Goal: Transaction & Acquisition: Book appointment/travel/reservation

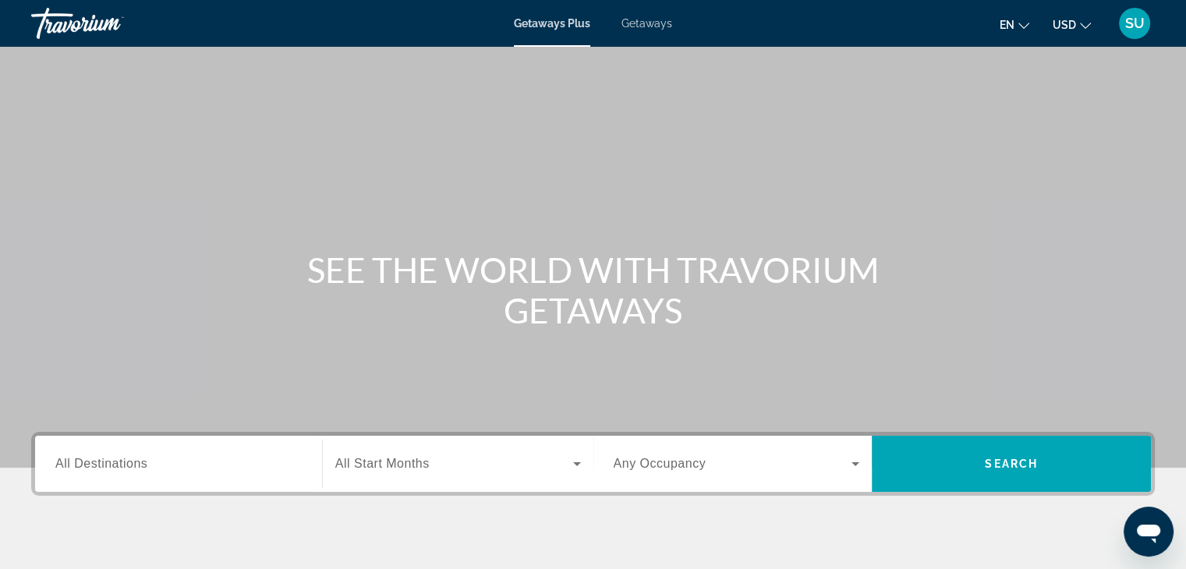
click at [644, 24] on span "Getaways" at bounding box center [646, 23] width 51 height 12
click at [189, 459] on input "Destination All Destinations" at bounding box center [178, 464] width 246 height 19
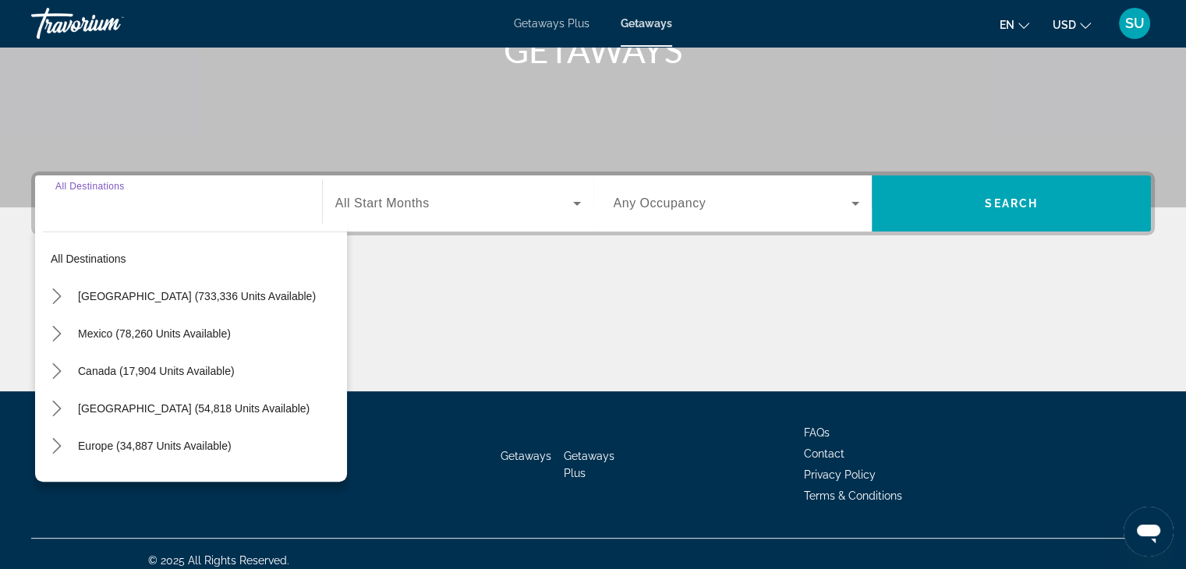
scroll to position [274, 0]
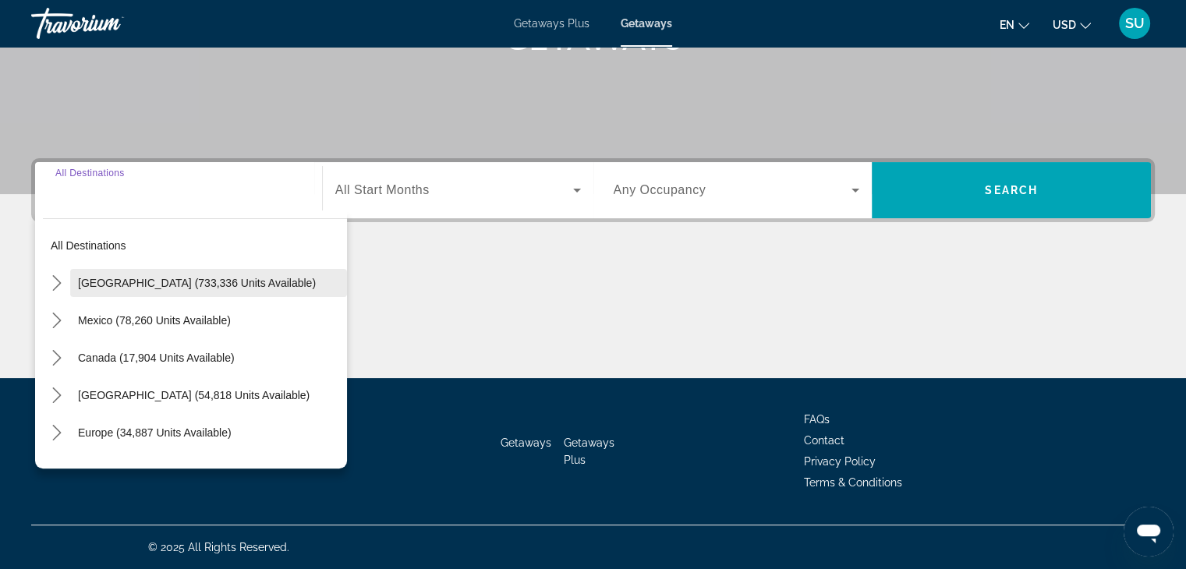
click at [231, 284] on span "United States (733,336 units available)" at bounding box center [197, 283] width 238 height 12
type input "**********"
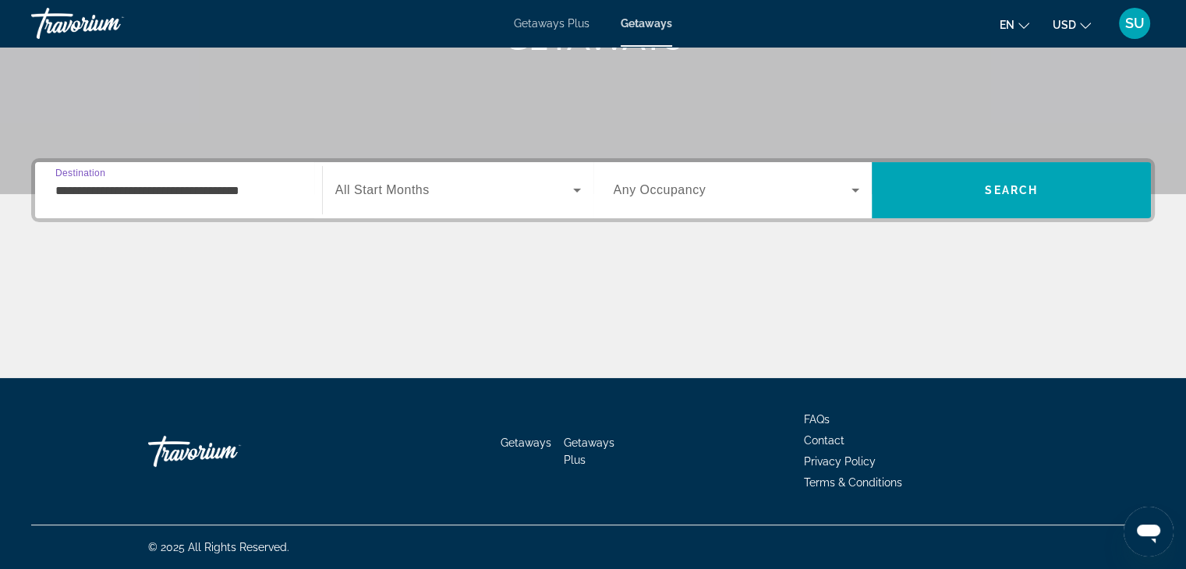
click at [575, 185] on icon "Search widget" at bounding box center [577, 190] width 19 height 19
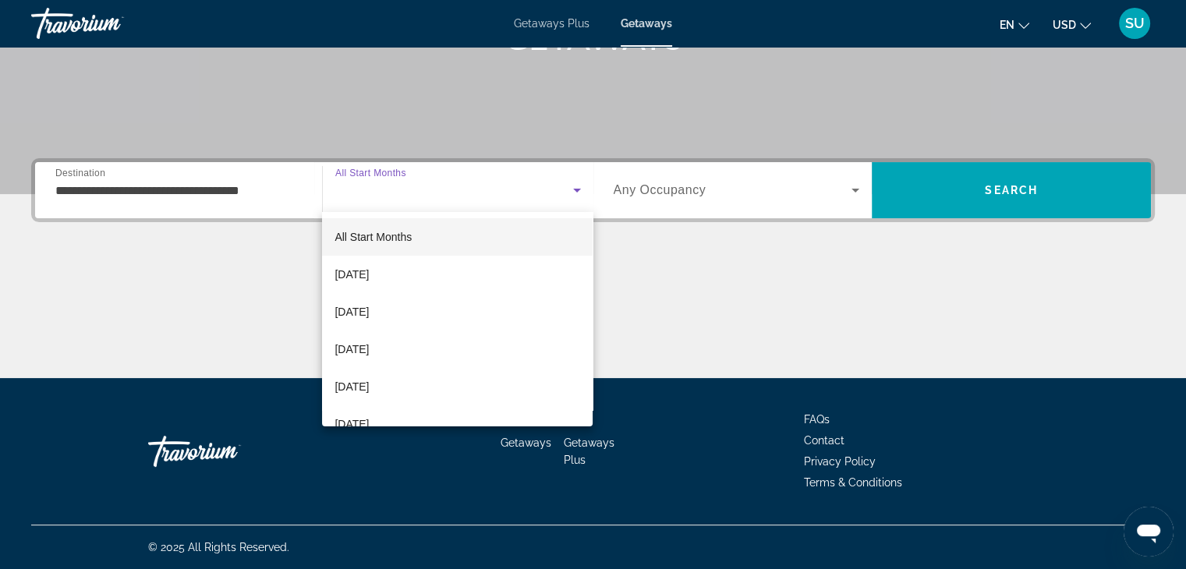
click at [849, 185] on div at bounding box center [593, 284] width 1186 height 569
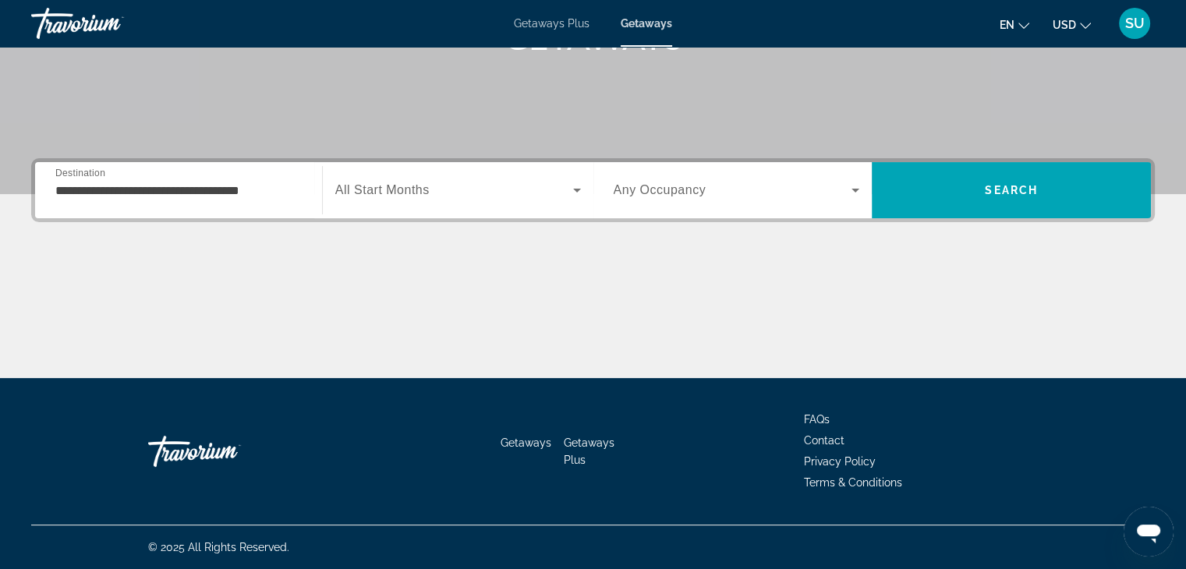
click at [849, 185] on icon "Search widget" at bounding box center [855, 190] width 19 height 19
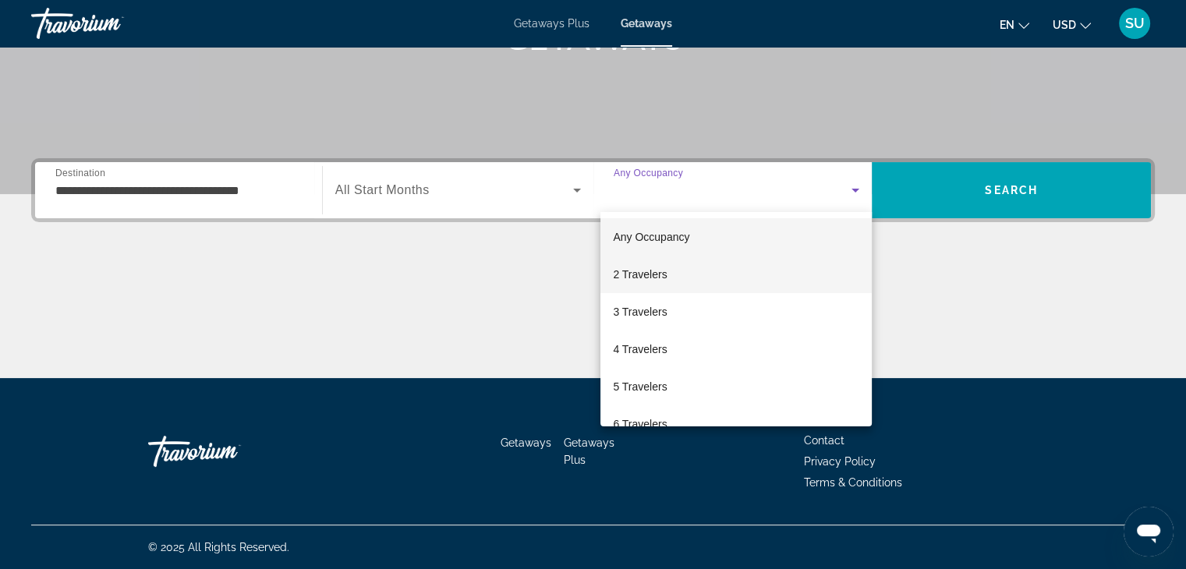
click at [715, 273] on mat-option "2 Travelers" at bounding box center [735, 274] width 271 height 37
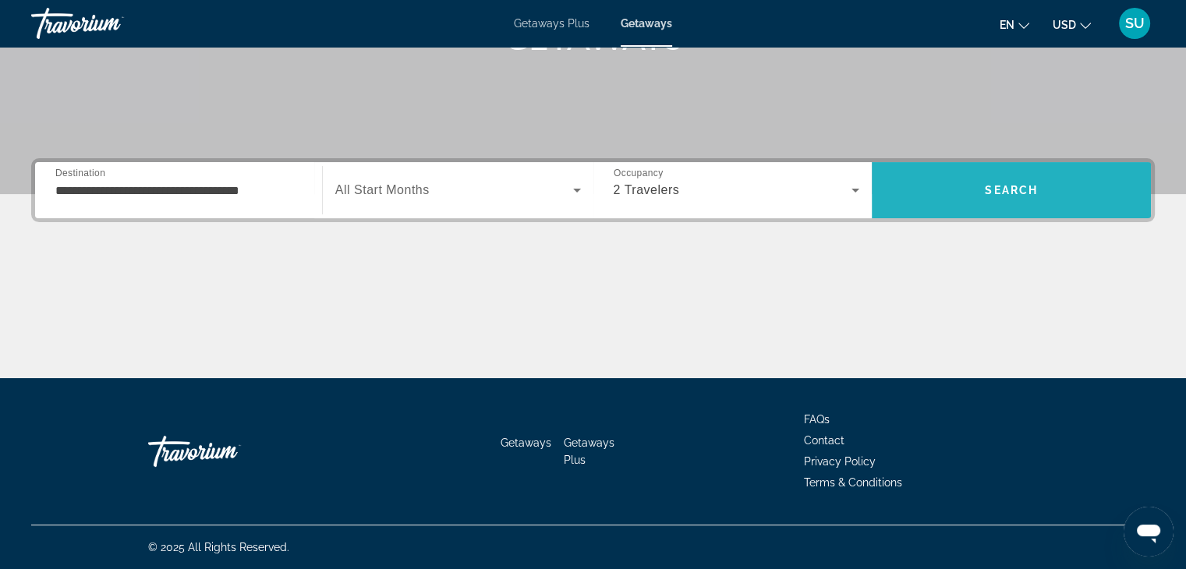
click at [979, 194] on span "Search" at bounding box center [1011, 190] width 279 height 37
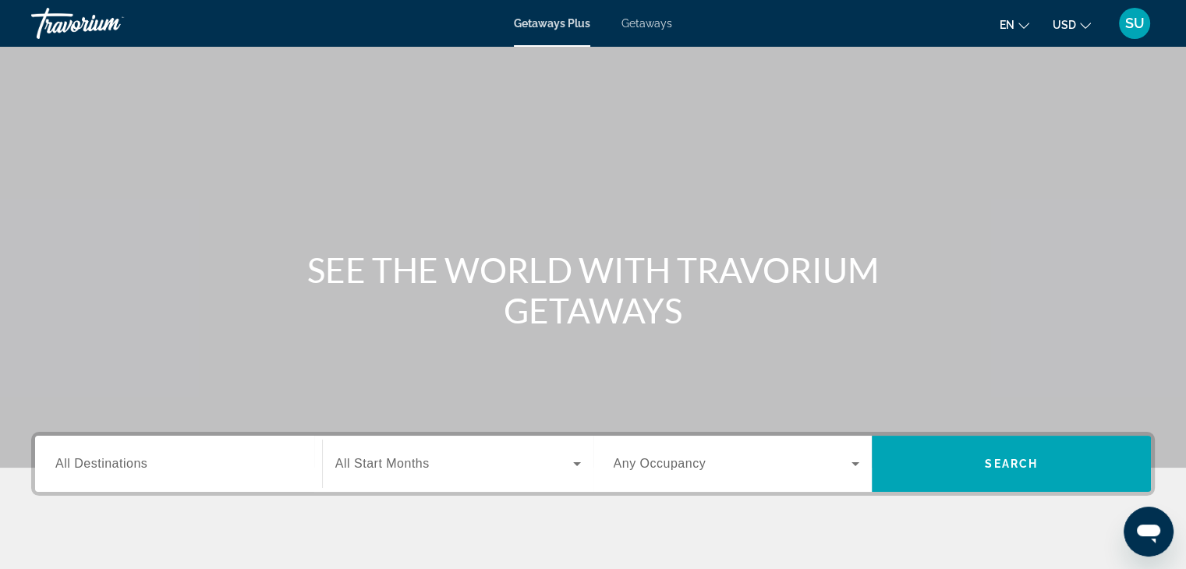
click at [82, 16] on div "Travorium" at bounding box center [109, 23] width 156 height 41
click at [78, 19] on div "Travorium" at bounding box center [109, 23] width 156 height 41
click at [78, 23] on div "Travorium" at bounding box center [109, 23] width 156 height 41
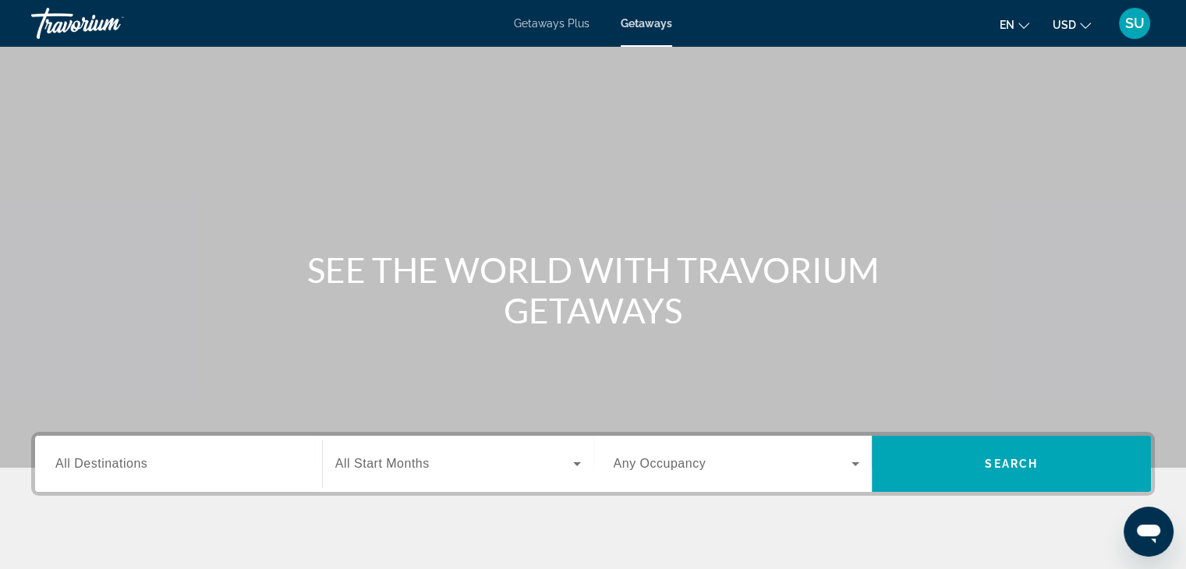
click at [56, 31] on div "Travorium" at bounding box center [109, 23] width 156 height 41
click at [73, 19] on div "Travorium" at bounding box center [109, 23] width 156 height 41
click at [90, 29] on div "Travorium" at bounding box center [109, 23] width 156 height 41
click at [90, 23] on div "Travorium" at bounding box center [109, 23] width 156 height 41
click at [552, 27] on span "Getaways Plus" at bounding box center [552, 23] width 76 height 12
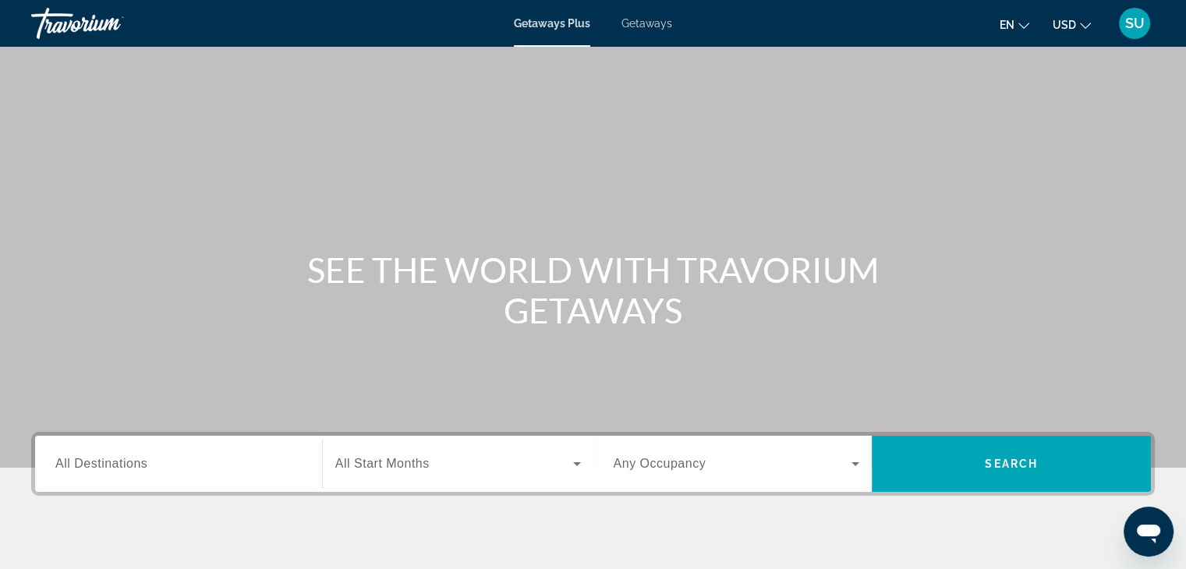
click at [640, 26] on span "Getaways" at bounding box center [646, 23] width 51 height 12
click at [257, 472] on input "Destination All Destinations" at bounding box center [178, 464] width 246 height 19
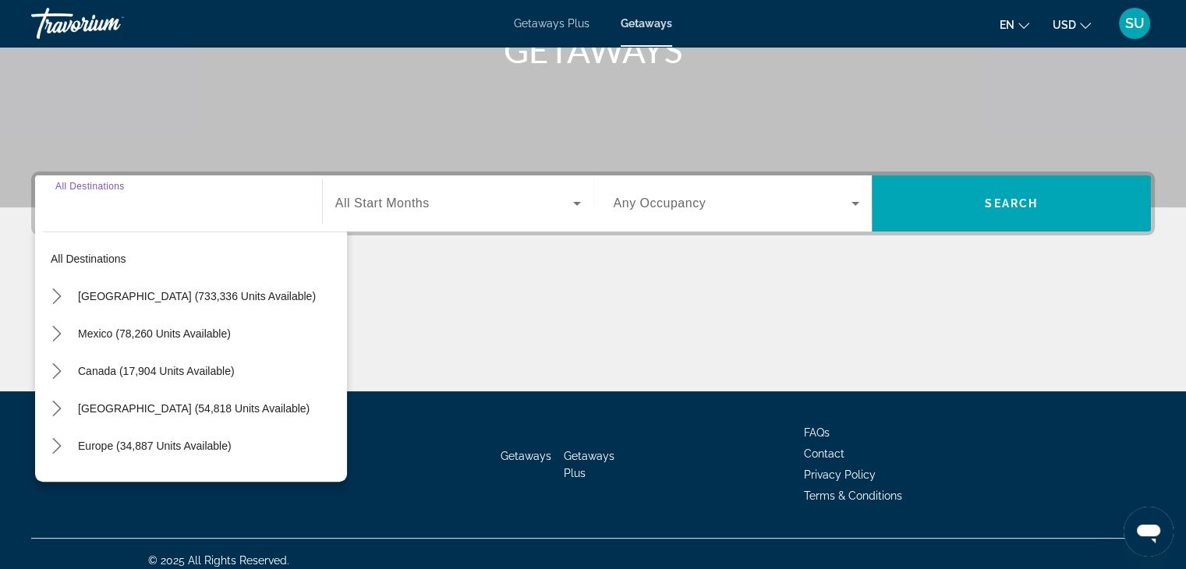
scroll to position [274, 0]
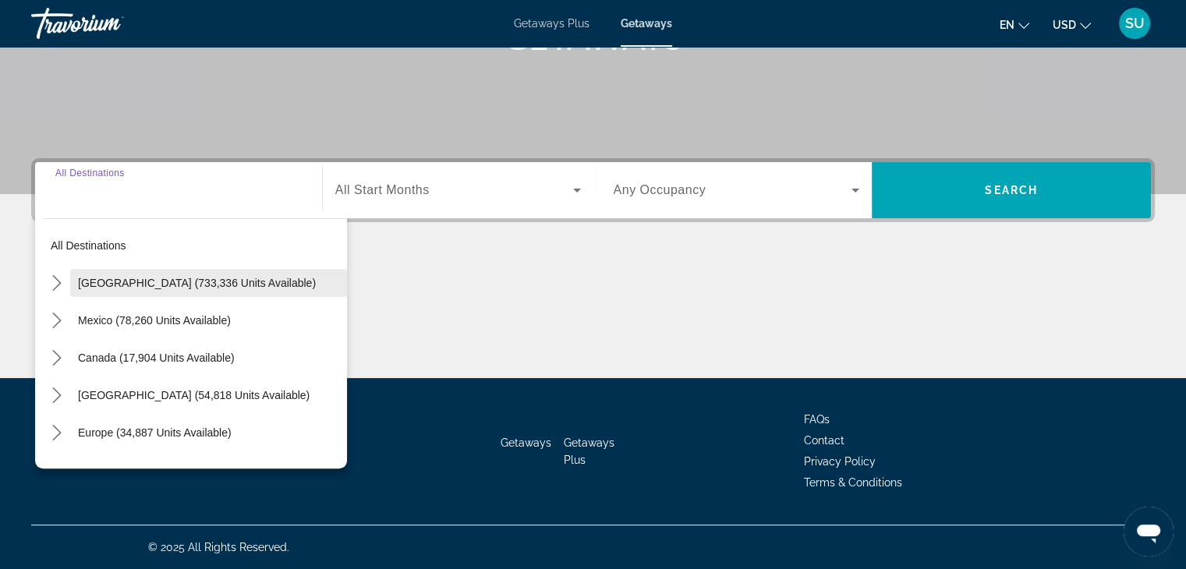
click at [268, 278] on span "Select destination: United States (733,336 units available)" at bounding box center [208, 282] width 277 height 37
type input "**********"
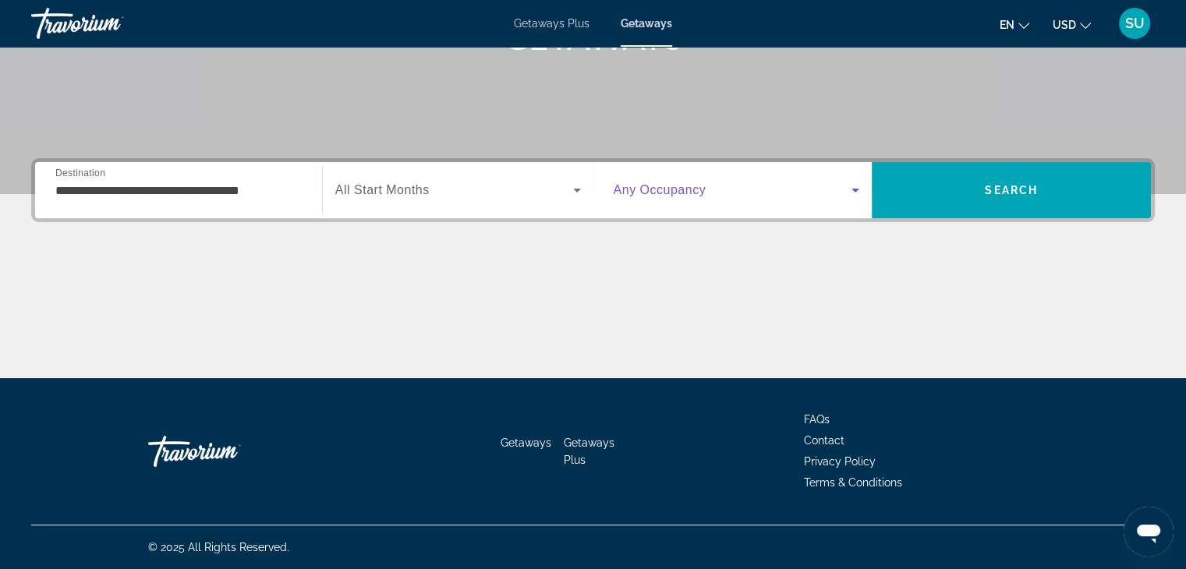
click at [853, 189] on icon "Search widget" at bounding box center [855, 191] width 8 height 4
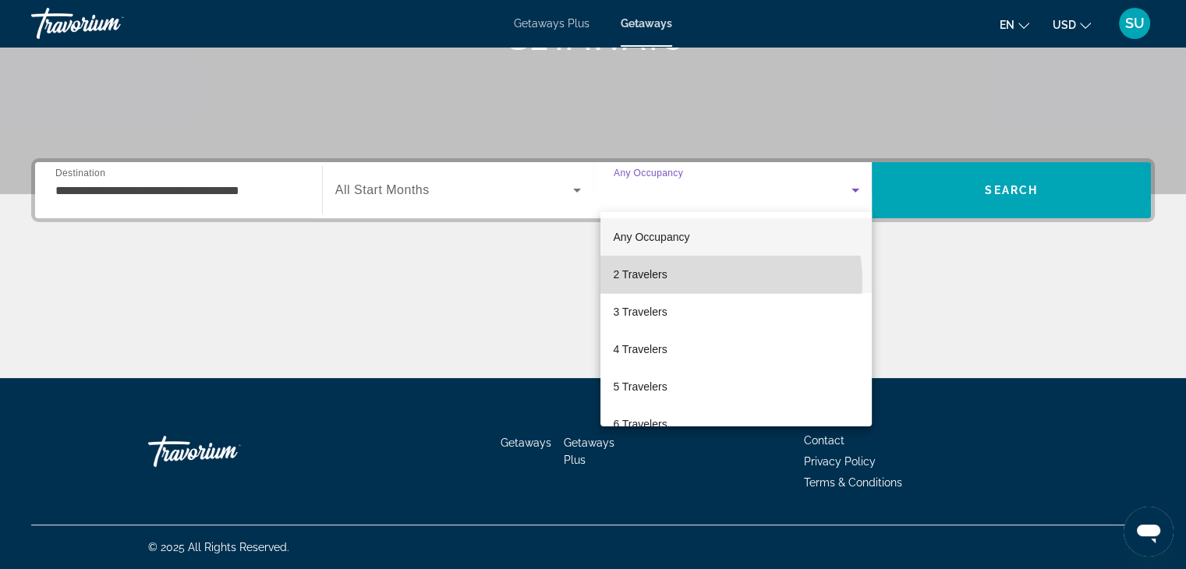
click at [702, 281] on mat-option "2 Travelers" at bounding box center [735, 274] width 271 height 37
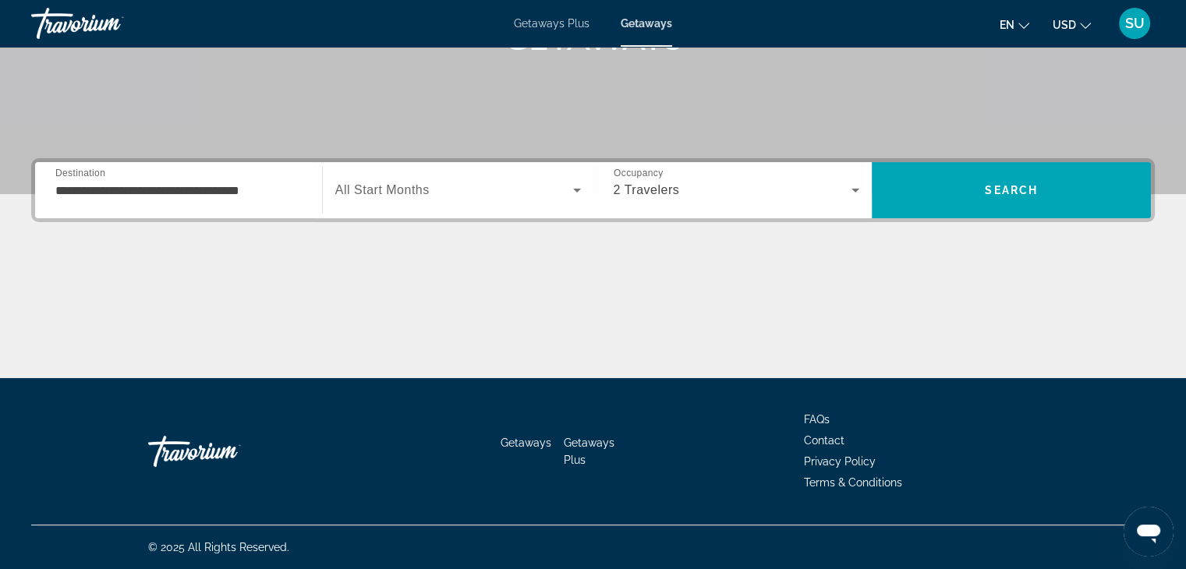
click at [400, 193] on span "All Start Months" at bounding box center [382, 189] width 94 height 13
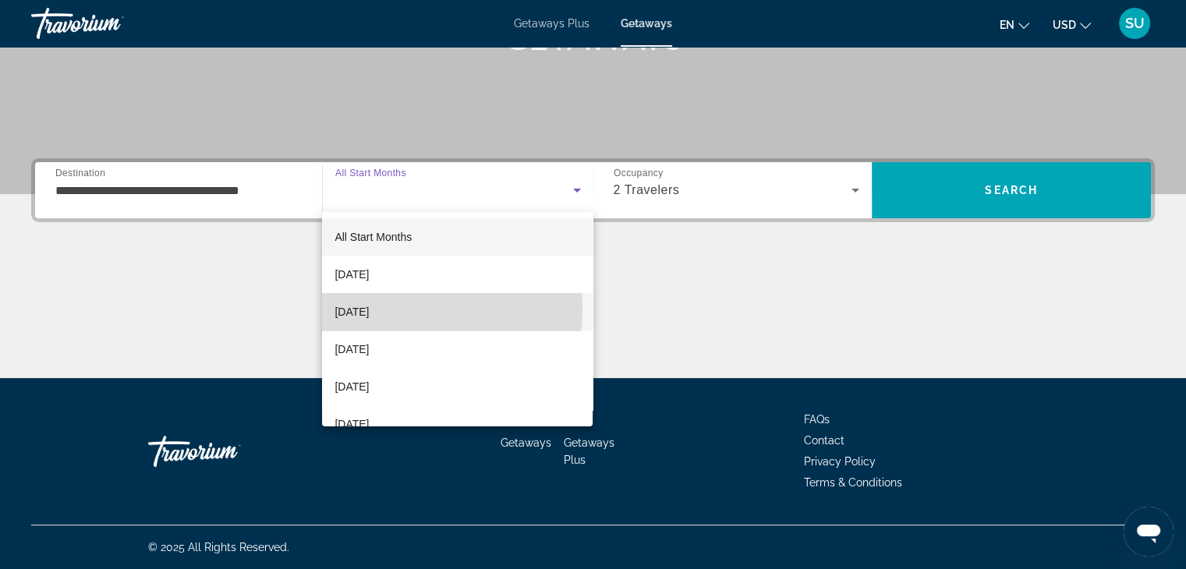
click at [369, 308] on span "November 2025" at bounding box center [352, 312] width 34 height 19
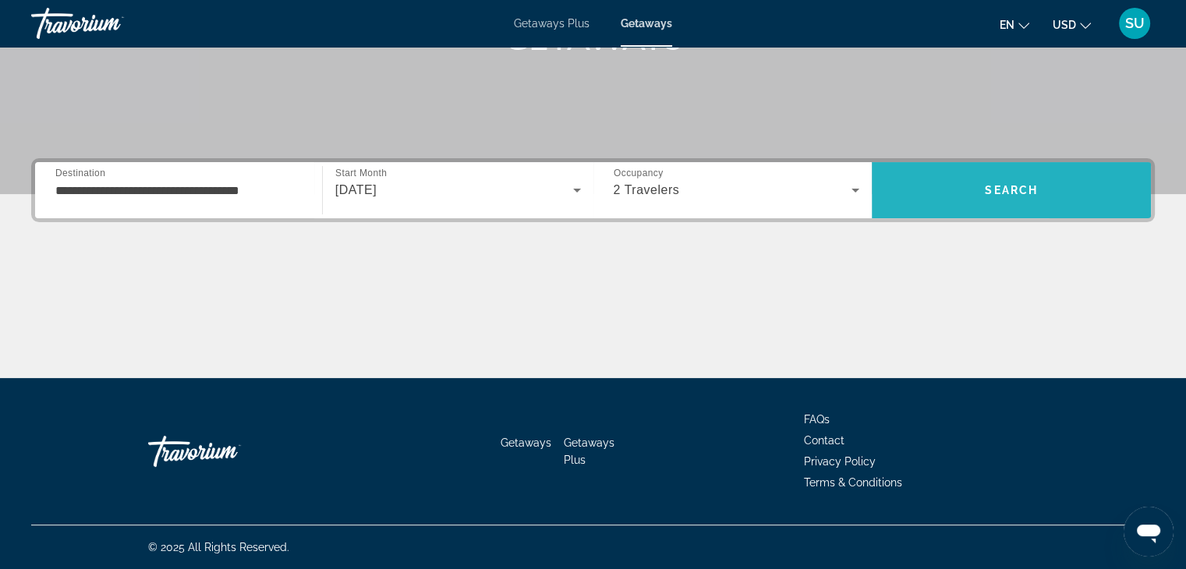
click at [903, 197] on span "Search" at bounding box center [1011, 190] width 279 height 37
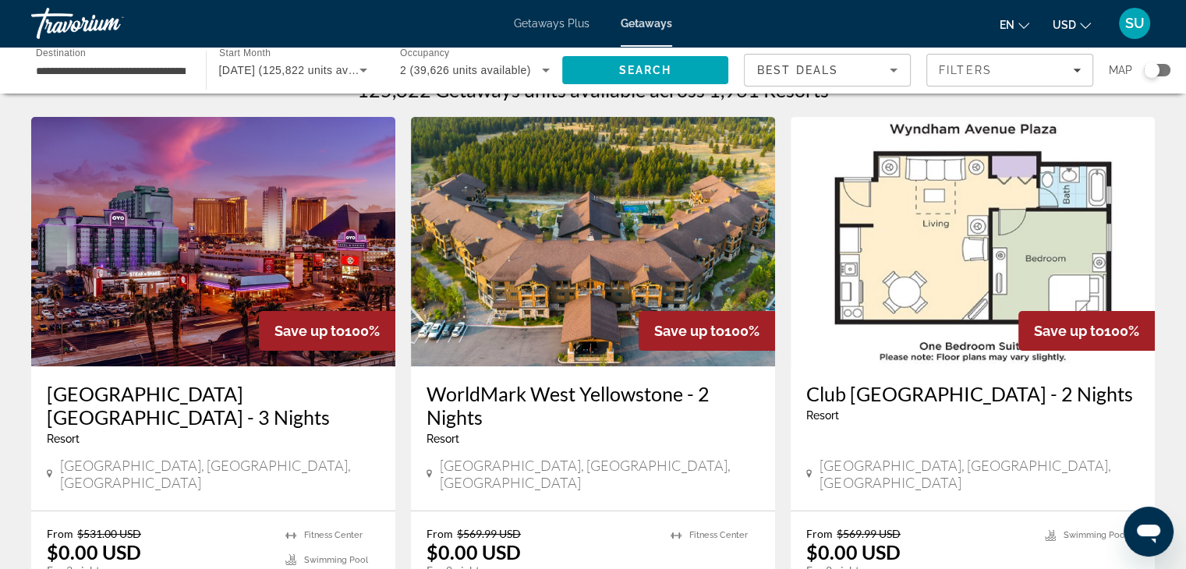
scroll to position [187, 0]
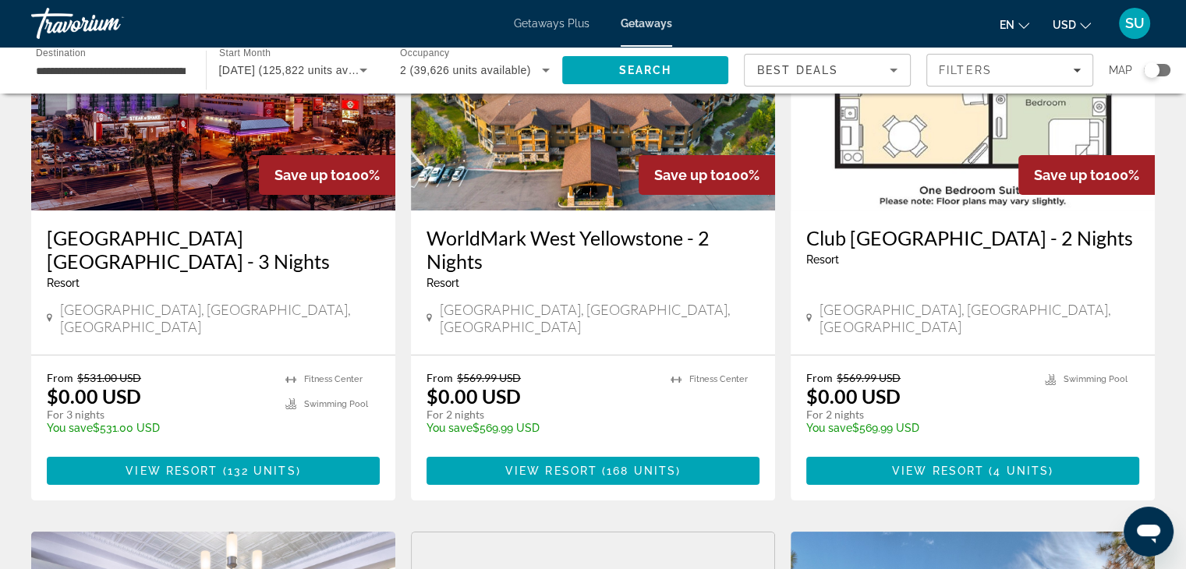
click at [69, 16] on div "Travorium" at bounding box center [109, 23] width 156 height 41
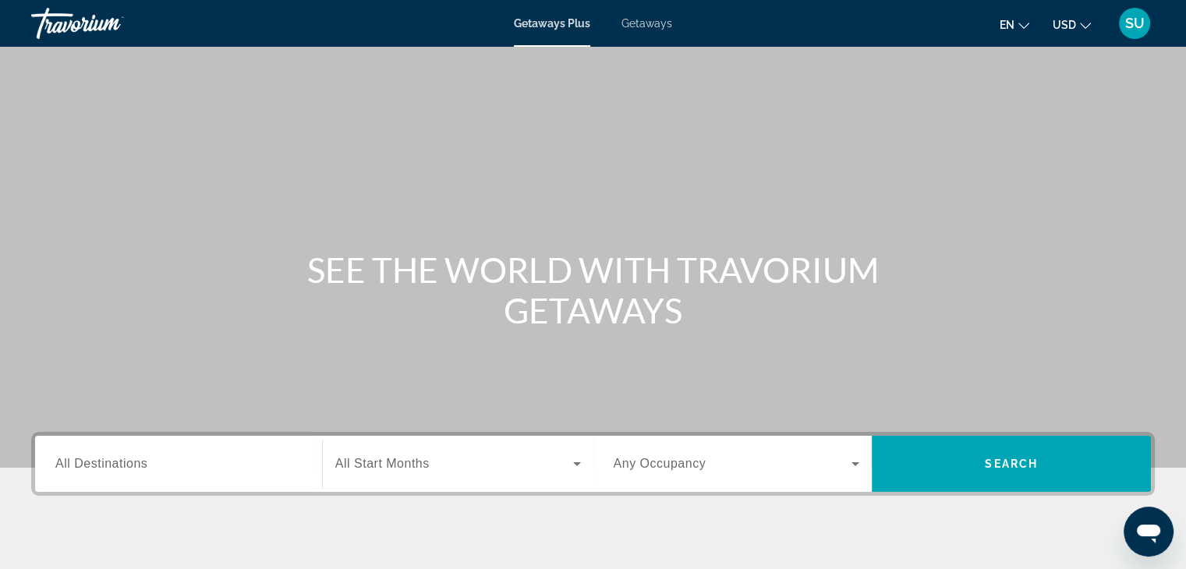
click at [60, 19] on div "Travorium" at bounding box center [109, 23] width 156 height 41
click at [1132, 27] on span "SU" at bounding box center [1134, 24] width 19 height 16
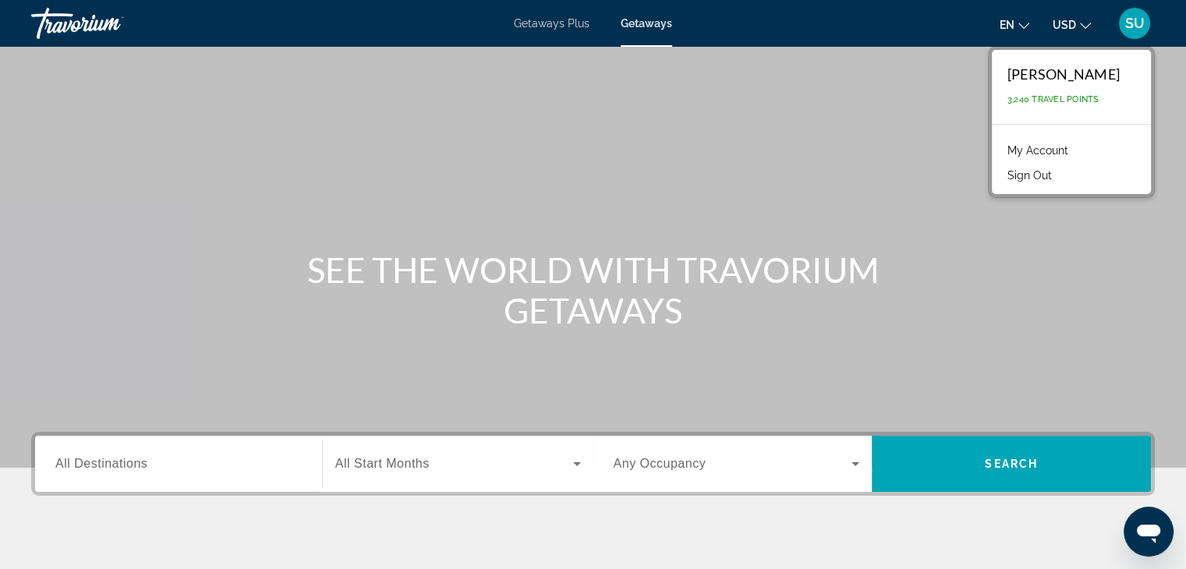
click at [1039, 168] on button "Sign Out" at bounding box center [1030, 175] width 60 height 20
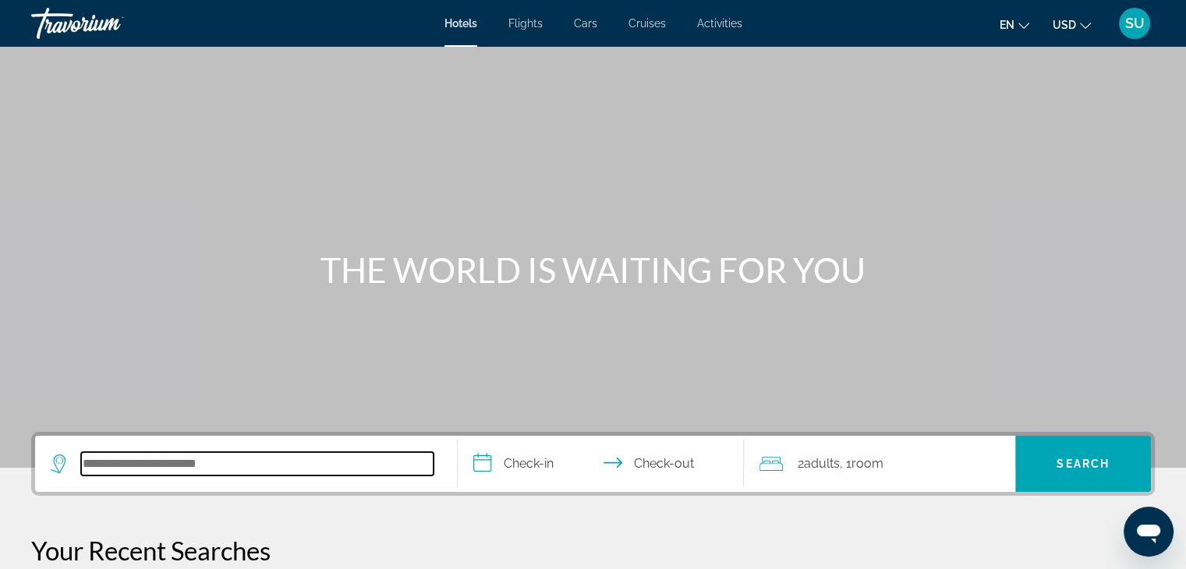
click at [107, 459] on input "Search hotel destination" at bounding box center [257, 463] width 352 height 23
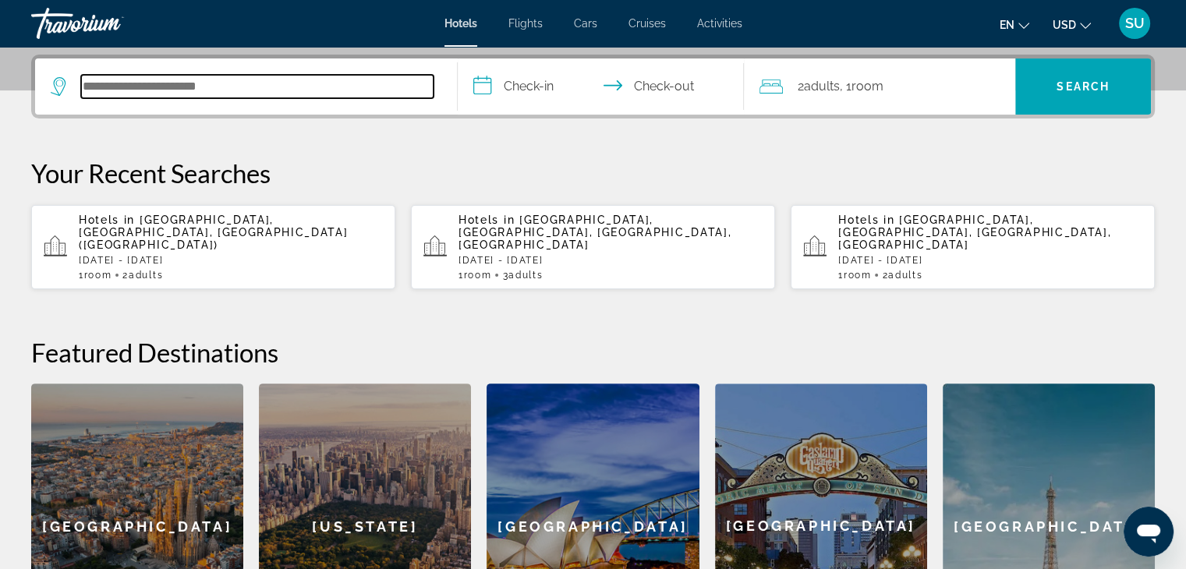
scroll to position [381, 0]
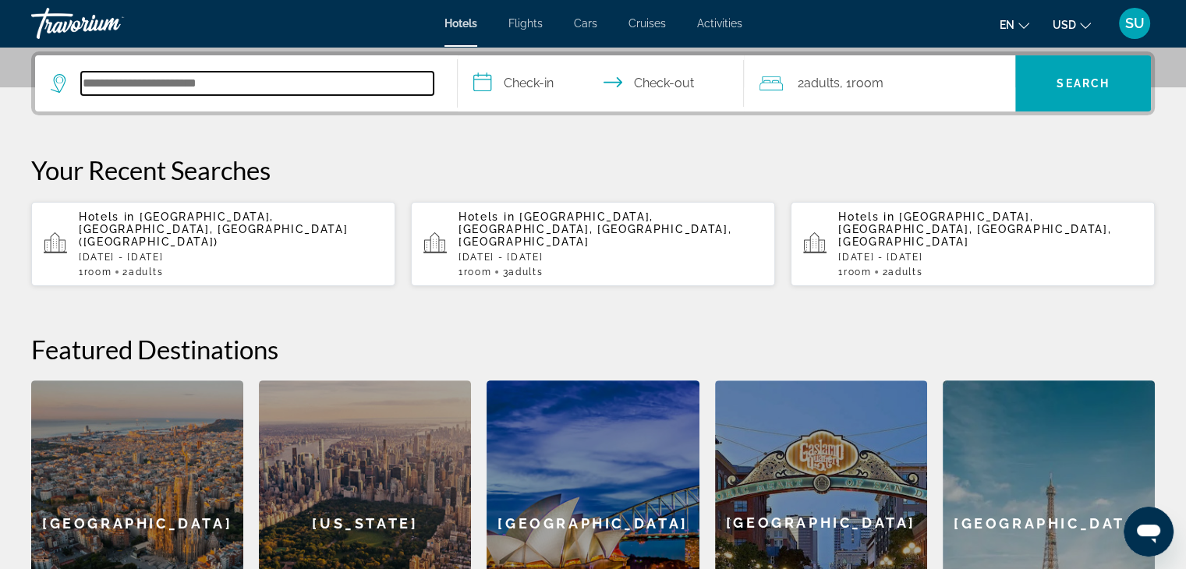
type input "*"
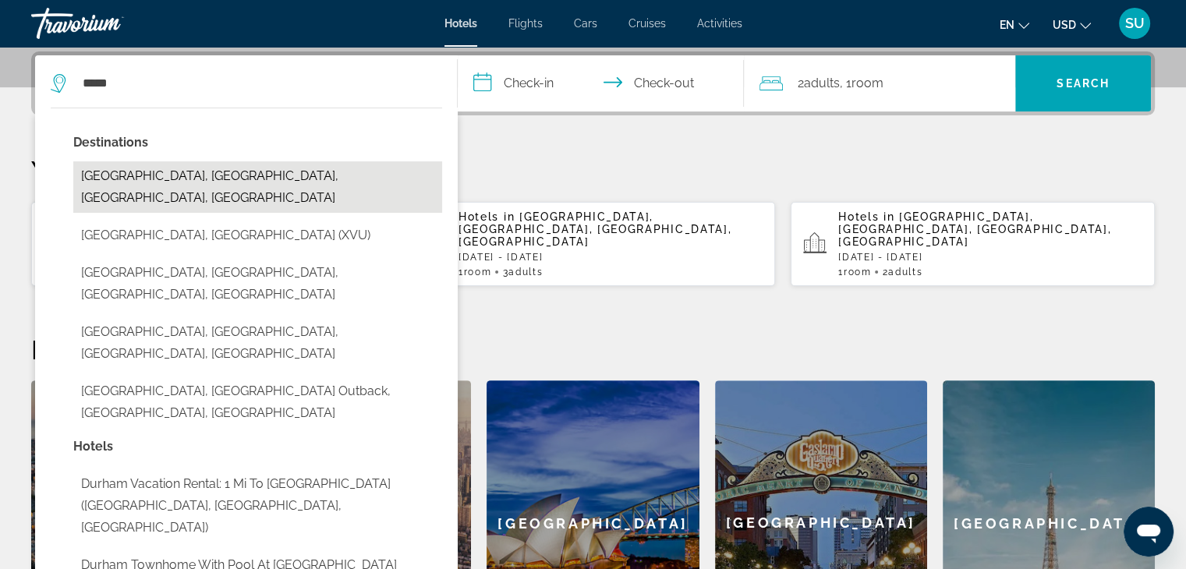
click at [215, 172] on button "Durham, Raleigh, NC, United States" at bounding box center [257, 186] width 369 height 51
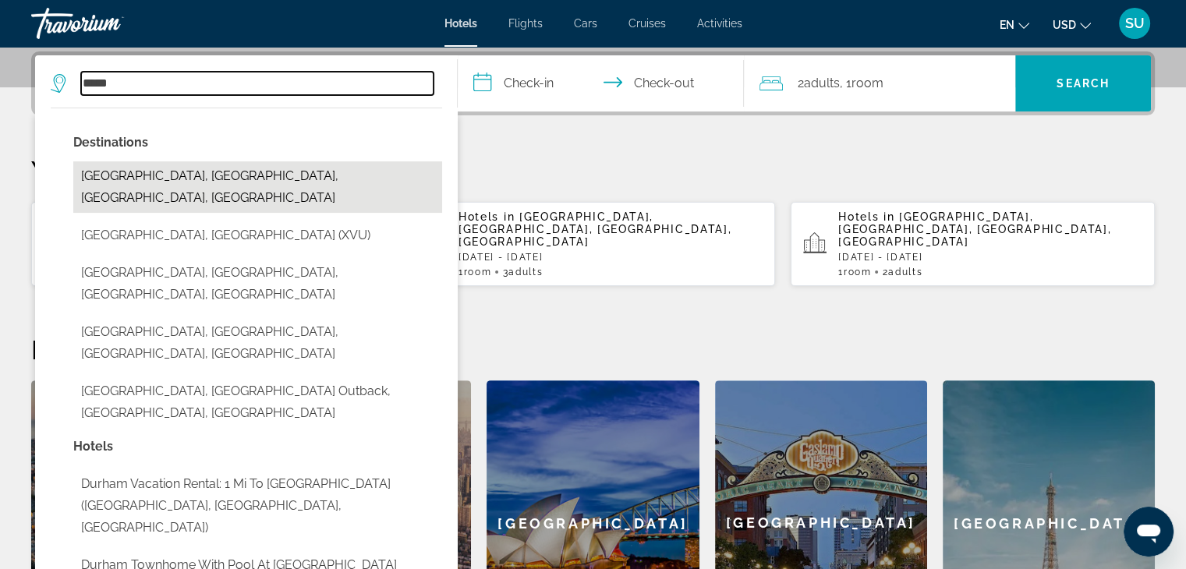
type input "**********"
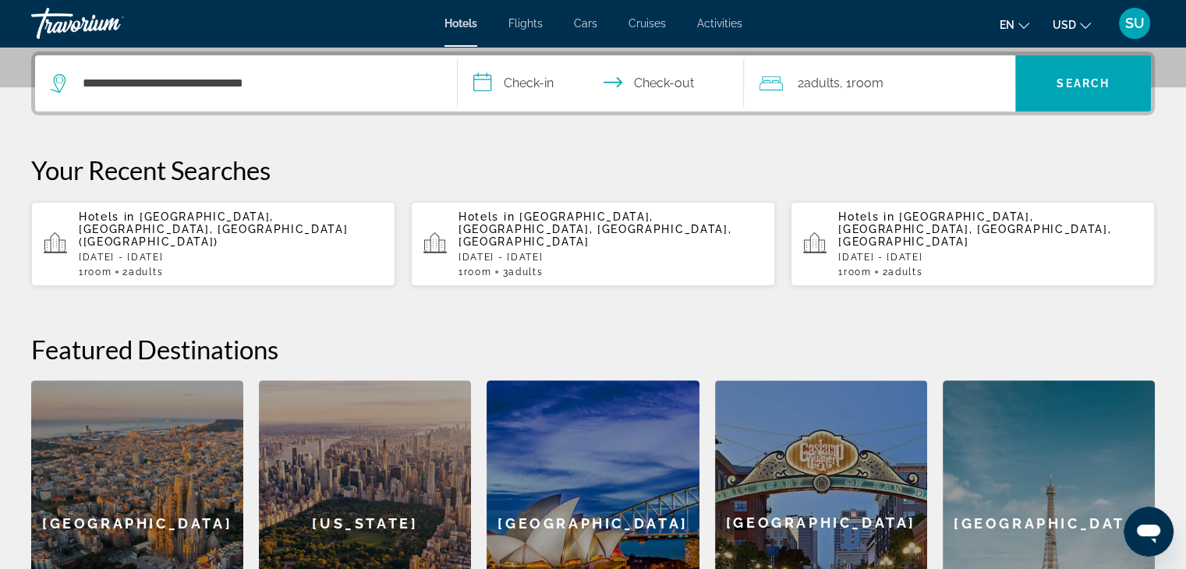
click at [487, 77] on input "**********" at bounding box center [604, 85] width 293 height 61
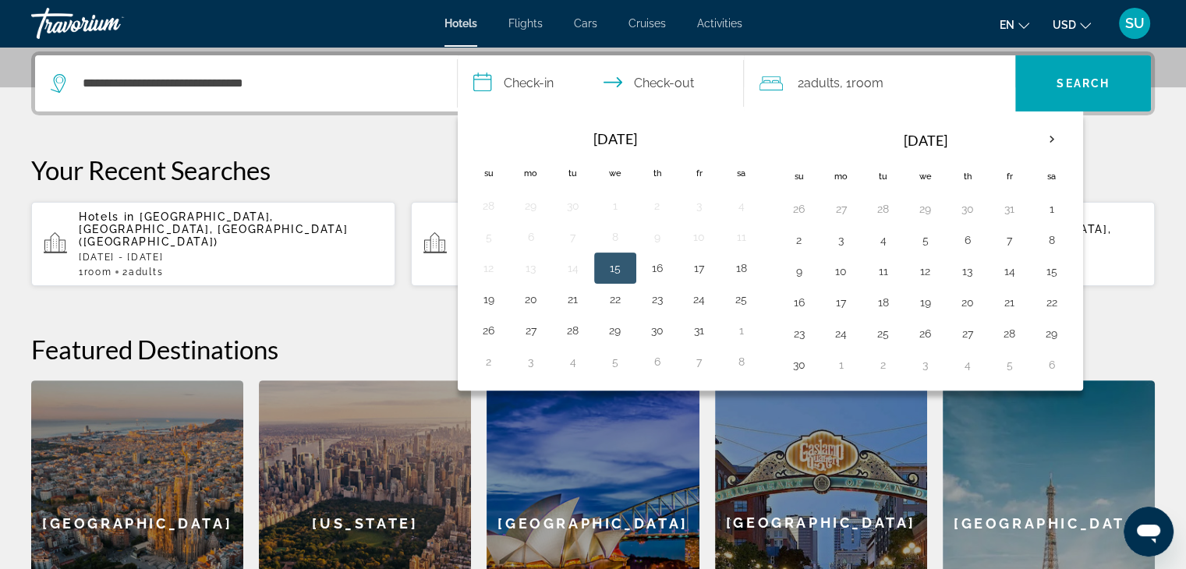
click at [615, 263] on button "15" at bounding box center [615, 268] width 25 height 22
click at [741, 263] on button "18" at bounding box center [741, 268] width 25 height 22
type input "**********"
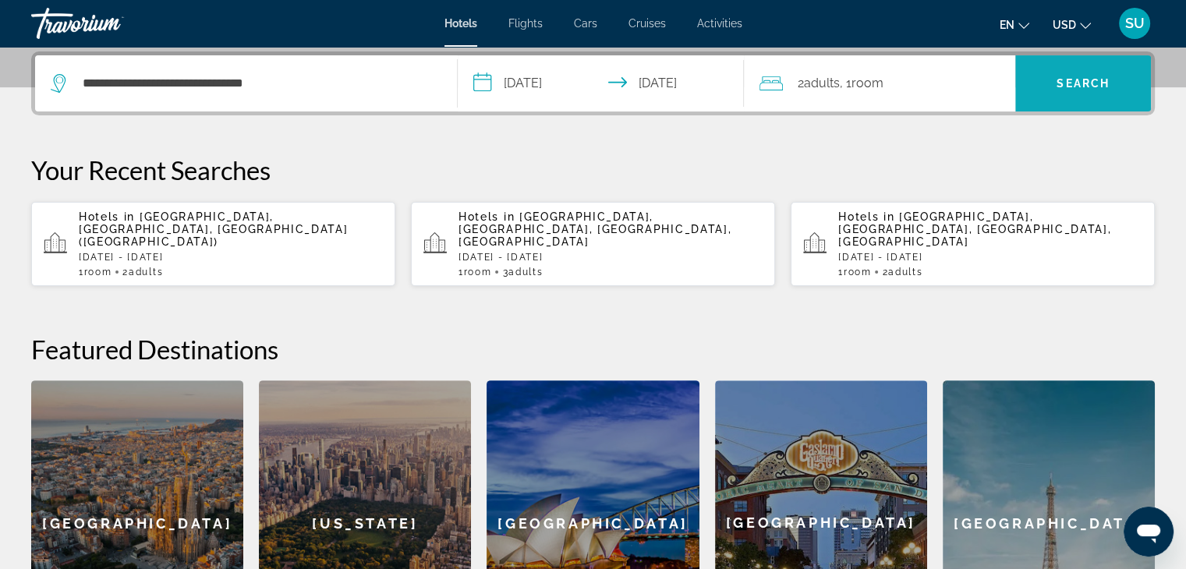
click at [1081, 84] on span "Search" at bounding box center [1083, 83] width 53 height 12
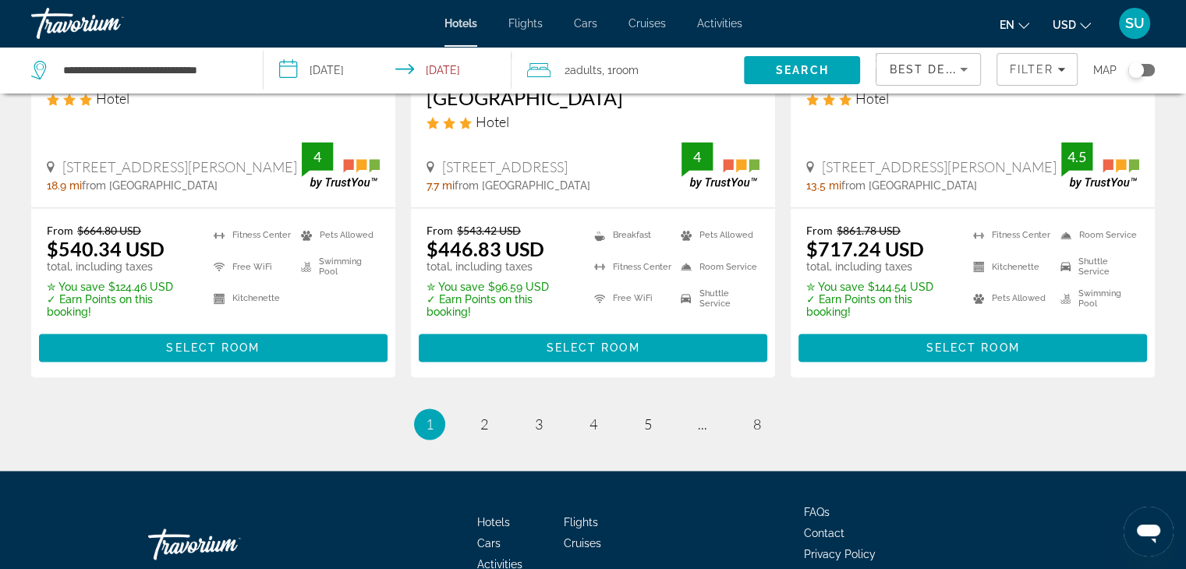
scroll to position [2277, 0]
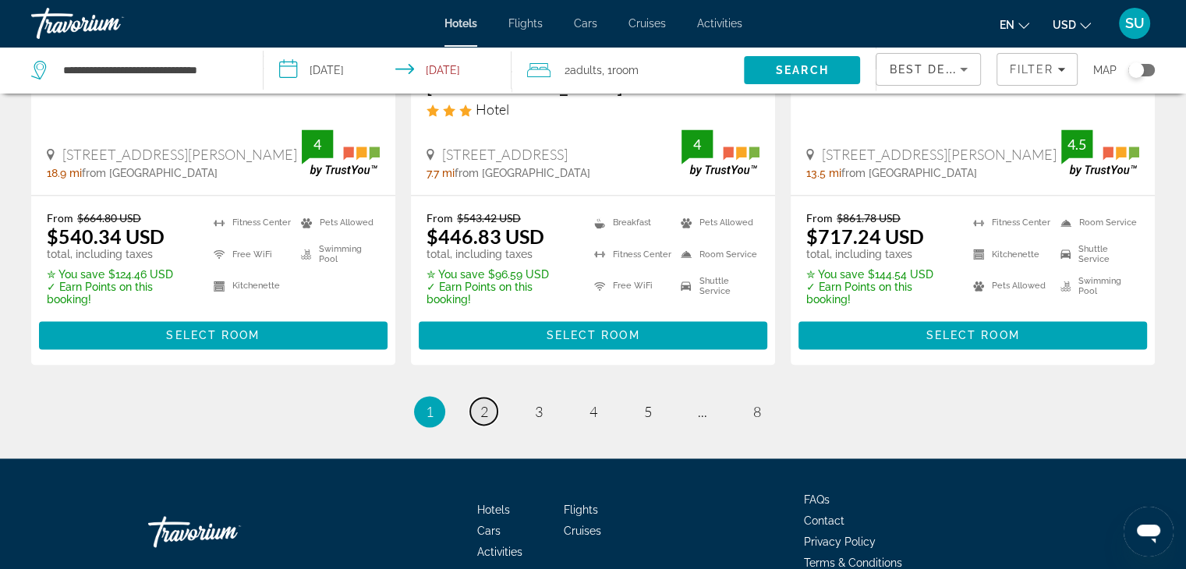
click at [488, 398] on link "page 2" at bounding box center [483, 411] width 27 height 27
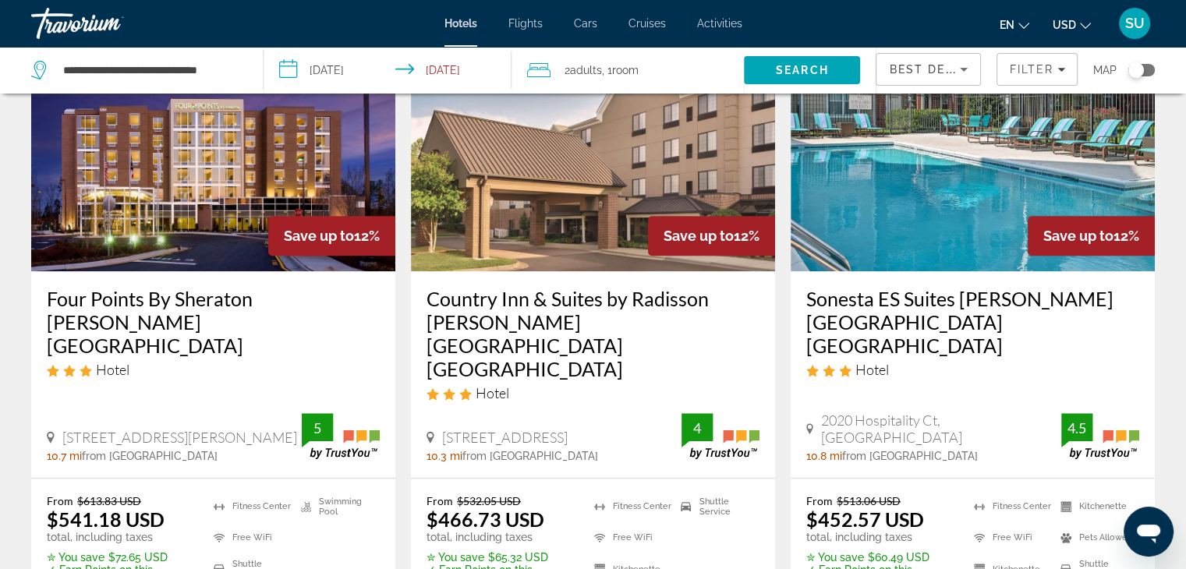
scroll to position [1422, 0]
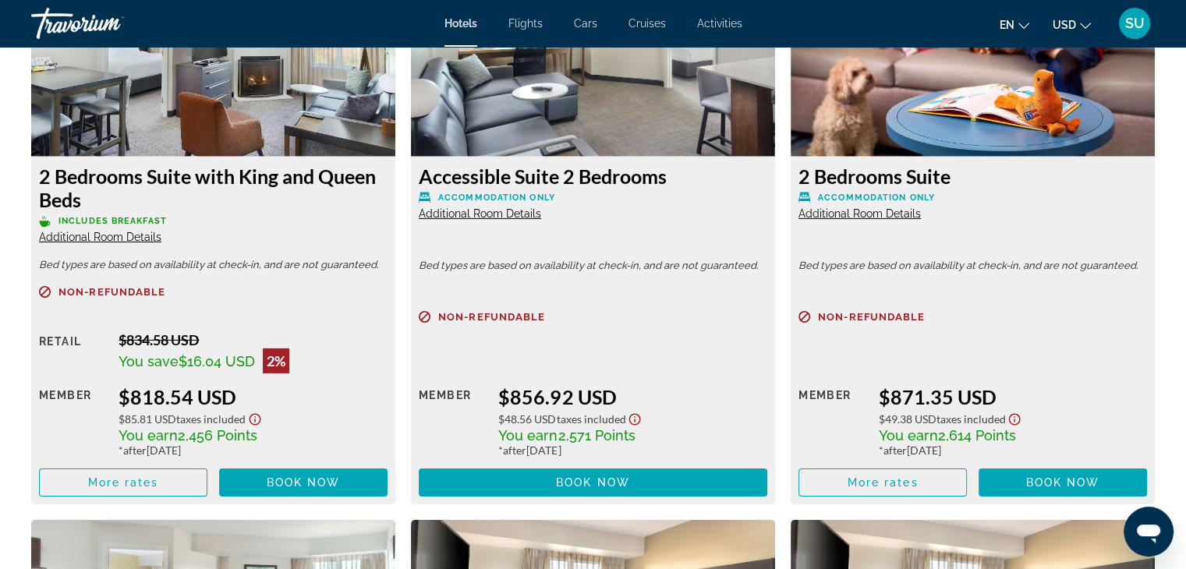
scroll to position [5028, 0]
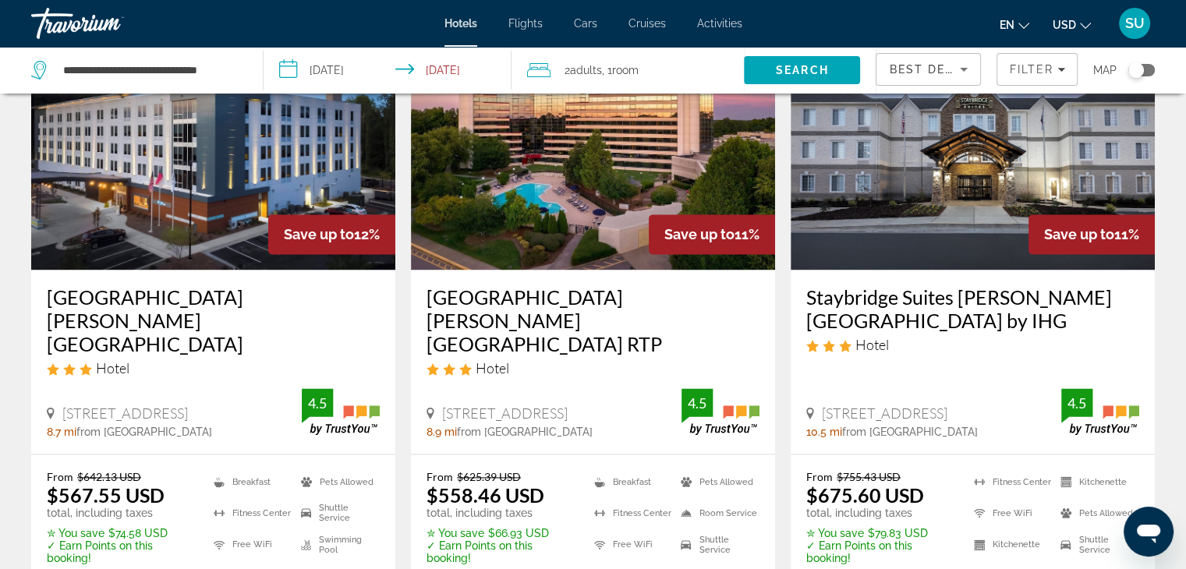
scroll to position [2299, 0]
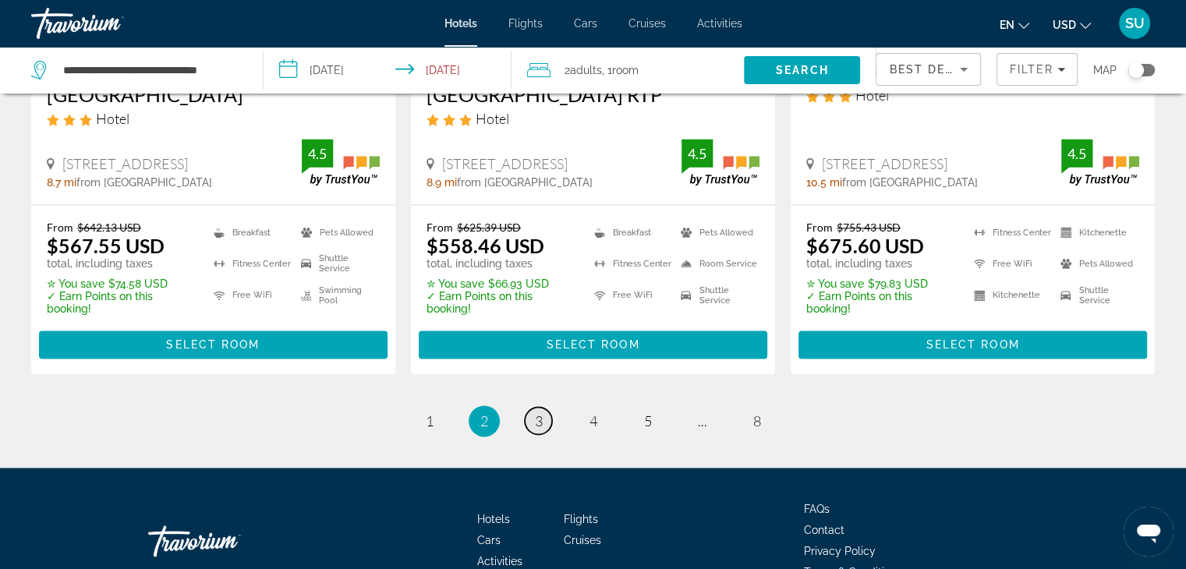
click at [537, 412] on span "3" at bounding box center [539, 420] width 8 height 17
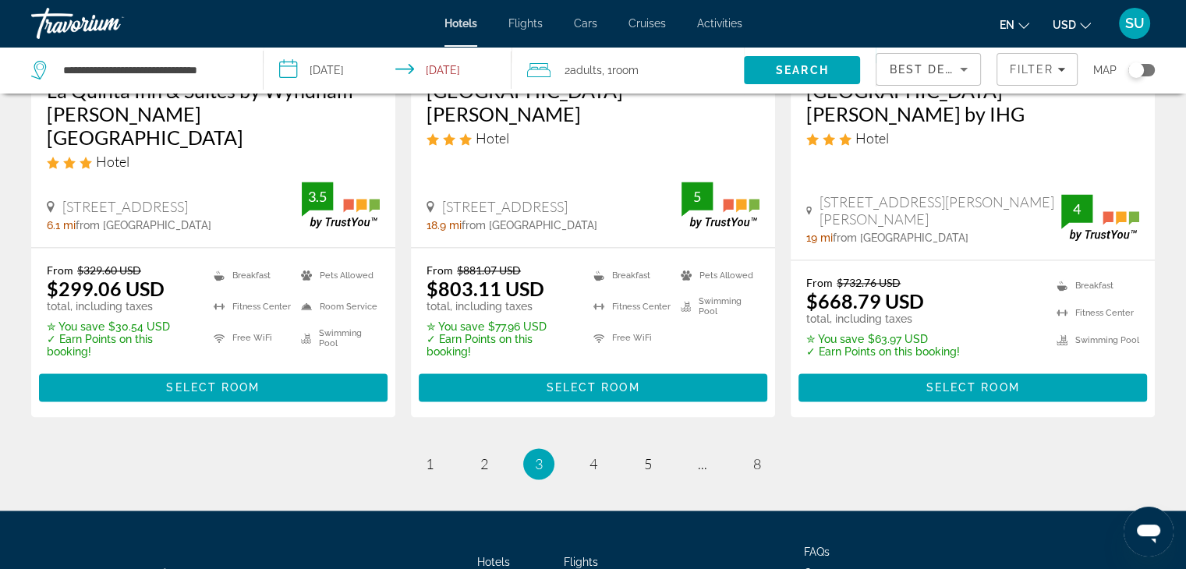
scroll to position [2260, 0]
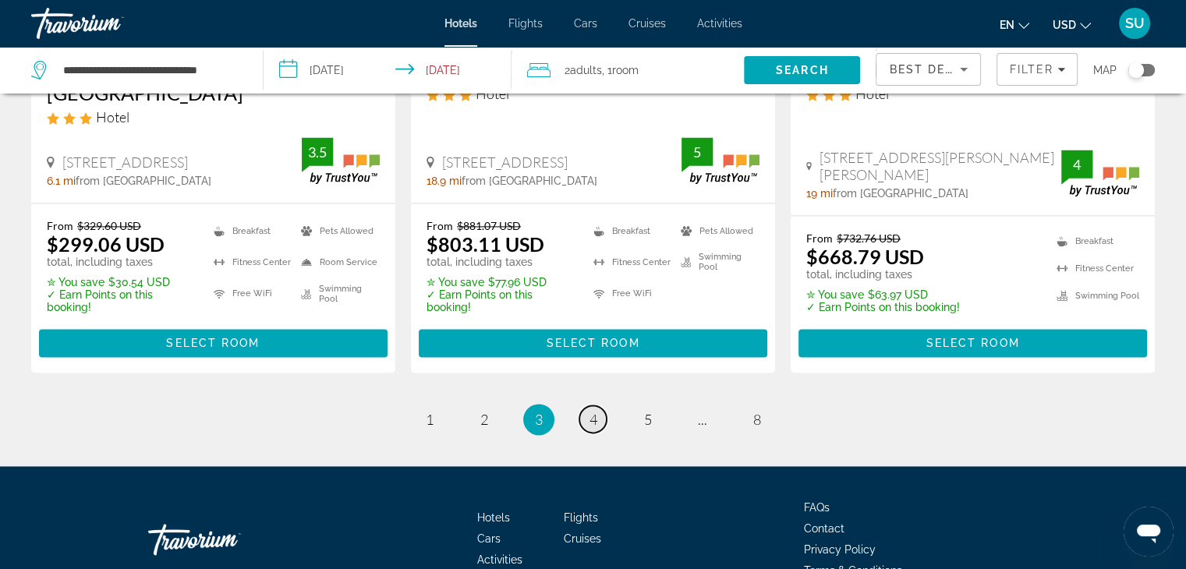
click at [589, 411] on span "4" at bounding box center [593, 419] width 8 height 17
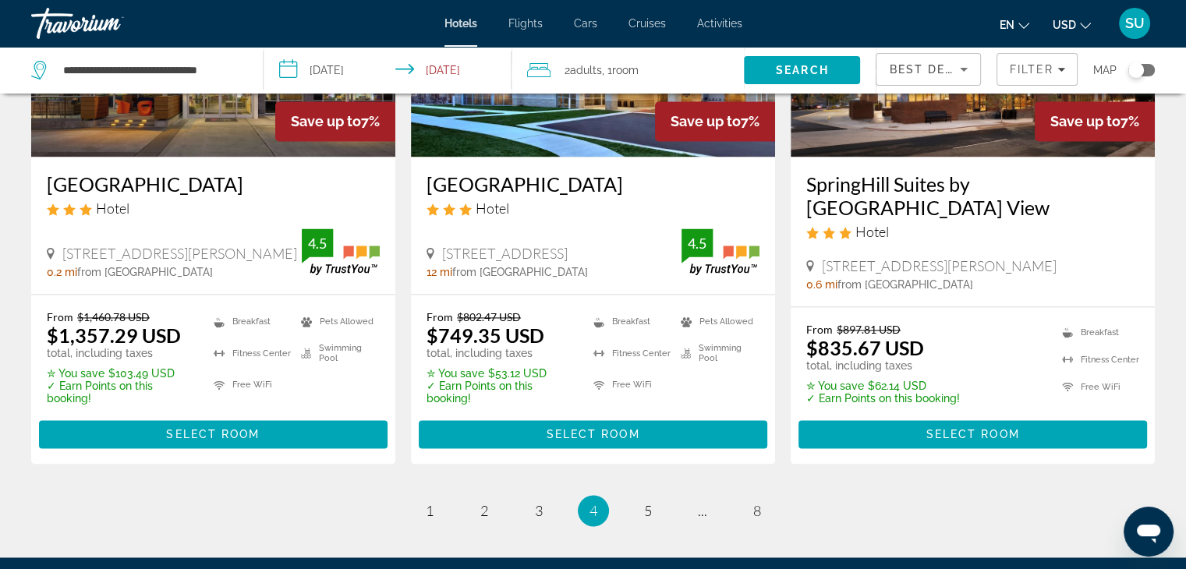
scroll to position [2277, 0]
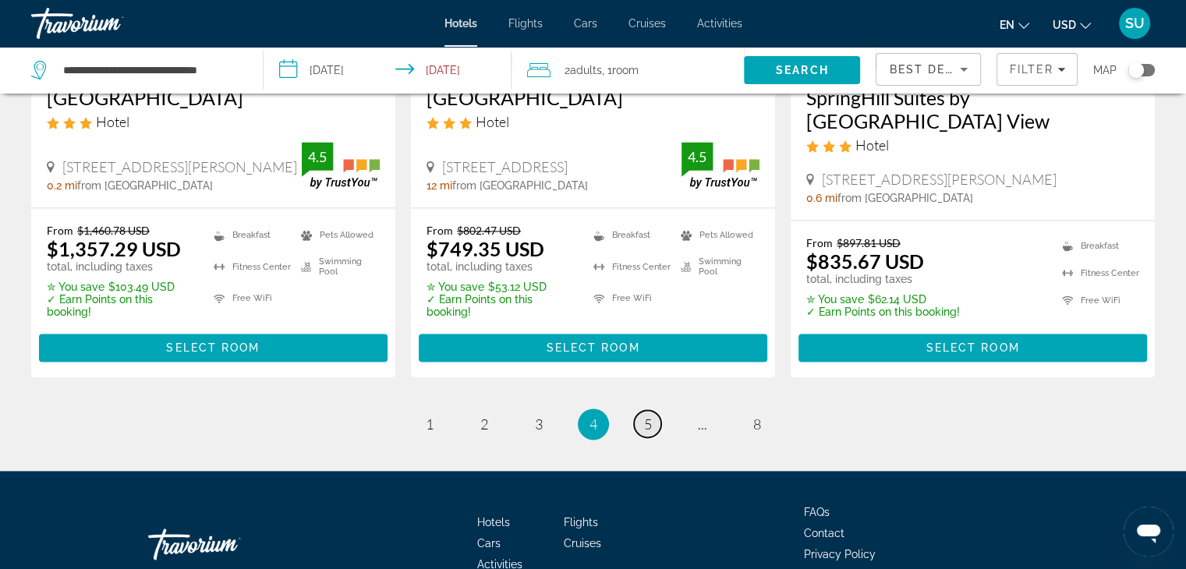
click at [650, 416] on span "5" at bounding box center [648, 424] width 8 height 17
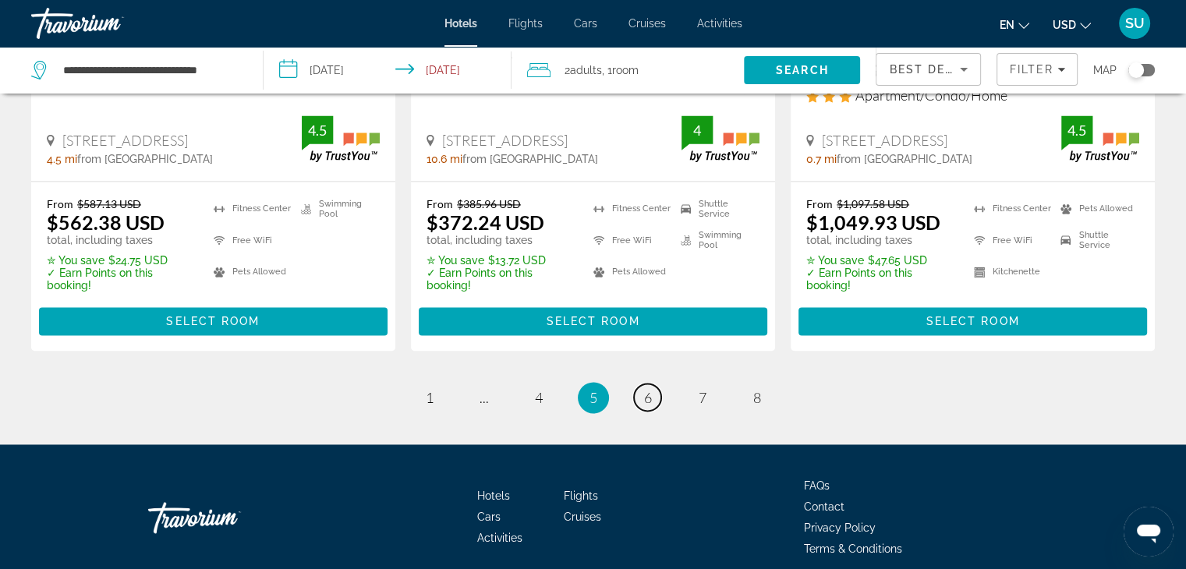
scroll to position [2277, 0]
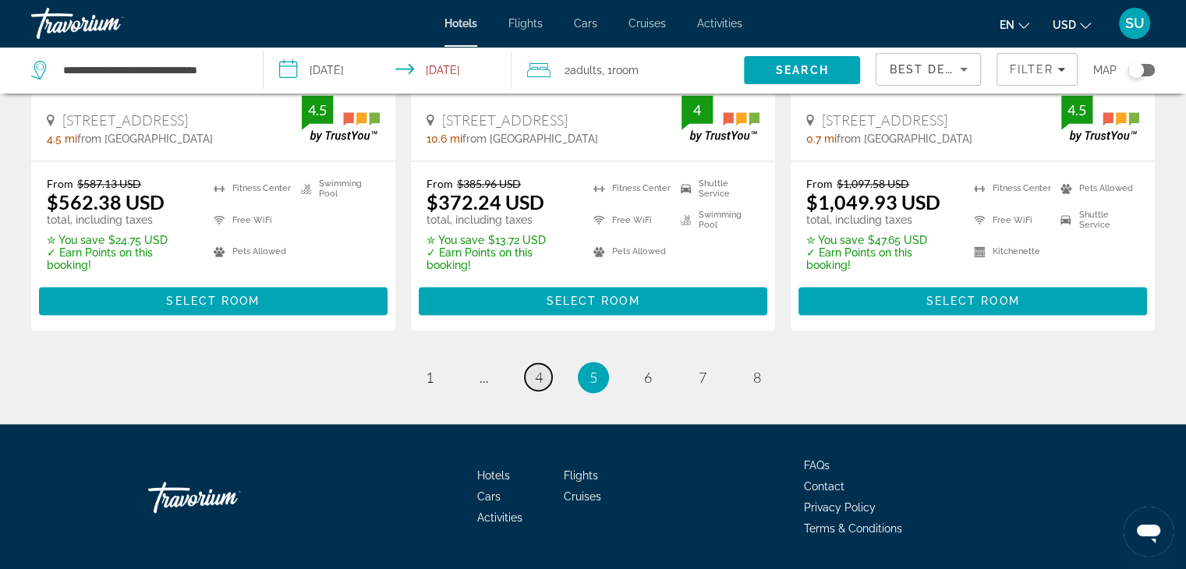
click at [546, 363] on link "page 4" at bounding box center [538, 376] width 27 height 27
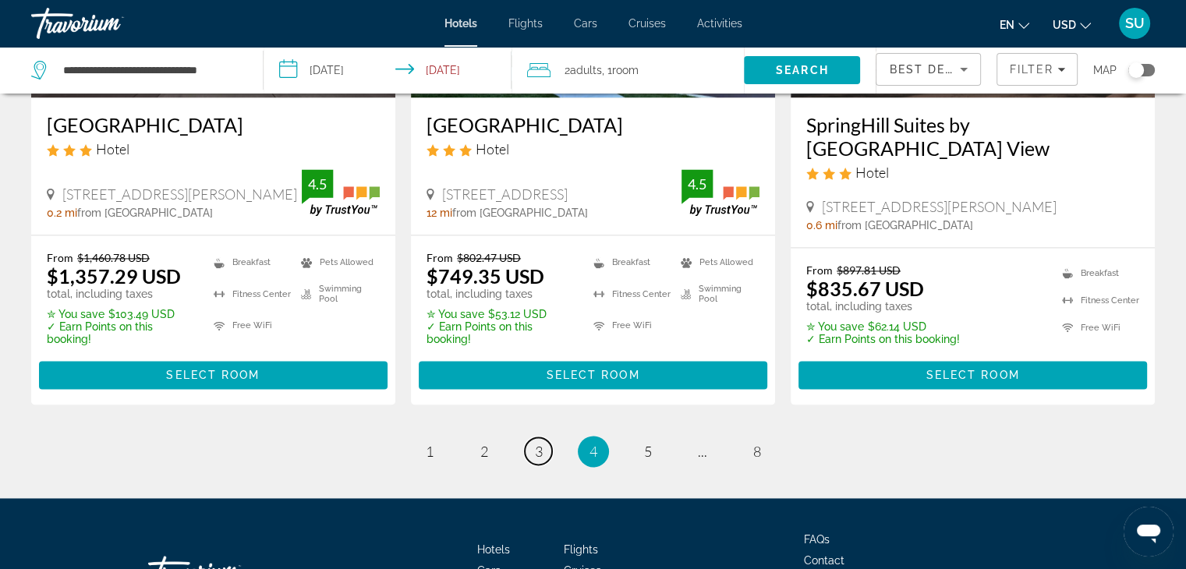
scroll to position [2277, 0]
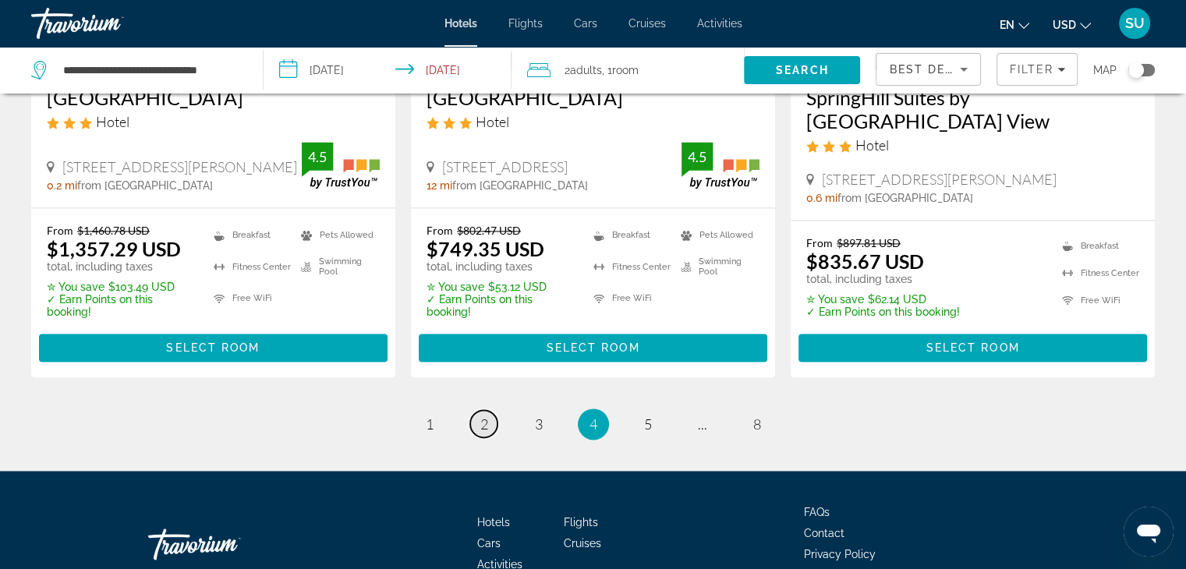
click at [483, 416] on span "2" at bounding box center [484, 424] width 8 height 17
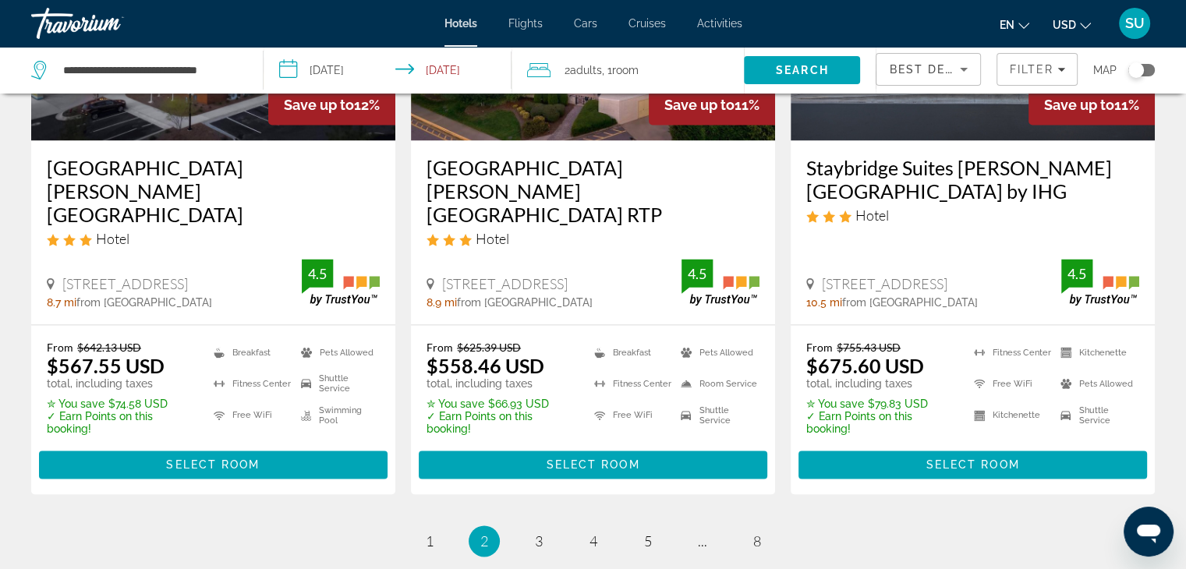
scroll to position [2193, 0]
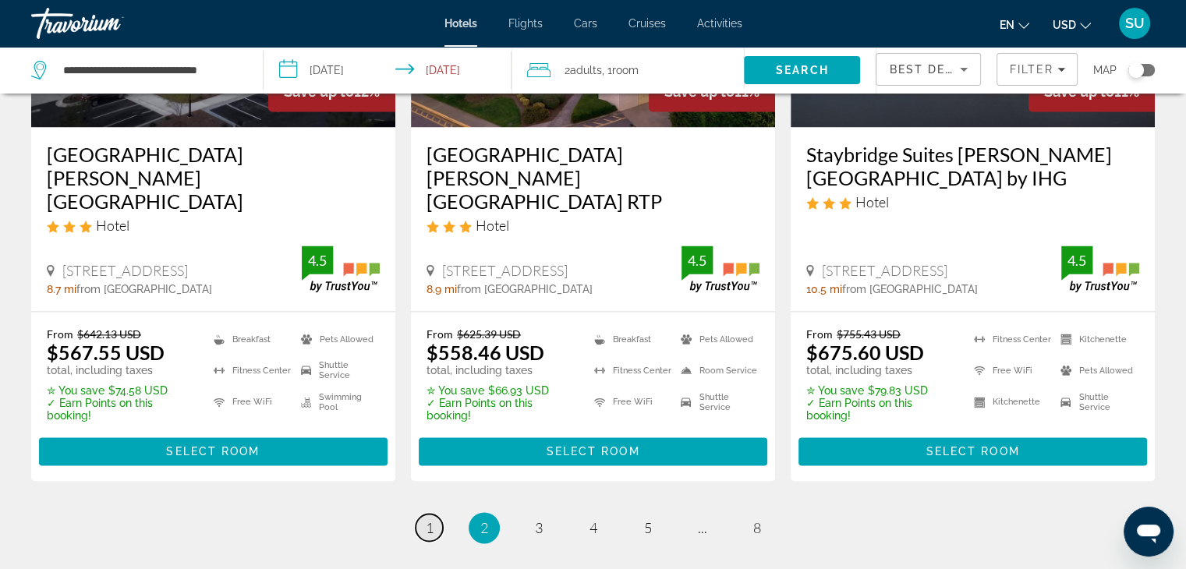
click at [423, 514] on link "page 1" at bounding box center [429, 527] width 27 height 27
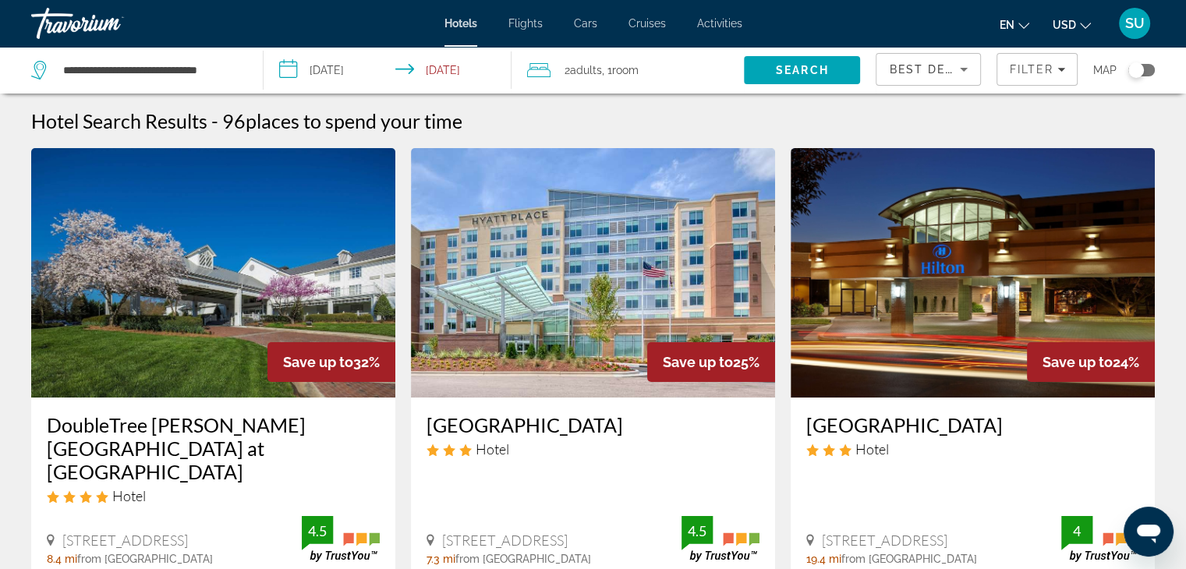
click at [589, 79] on span "2 Adult Adults" at bounding box center [583, 70] width 37 height 22
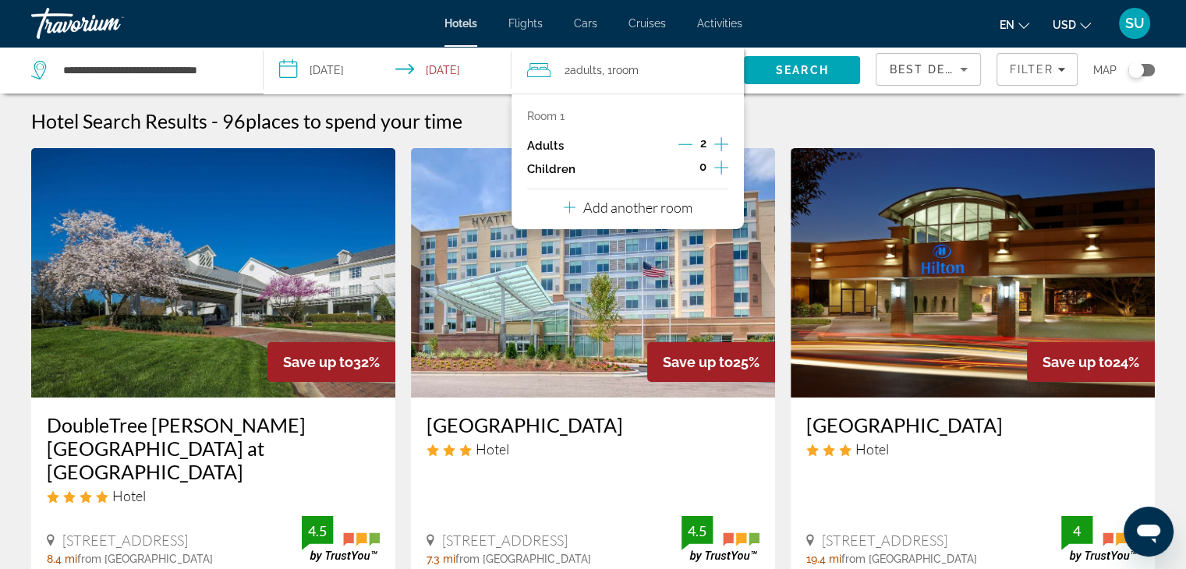
click at [726, 149] on icon "Increment adults" at bounding box center [721, 144] width 14 height 19
click at [791, 126] on div "Hotel Search Results - 96 places to spend your time" at bounding box center [593, 120] width 1124 height 23
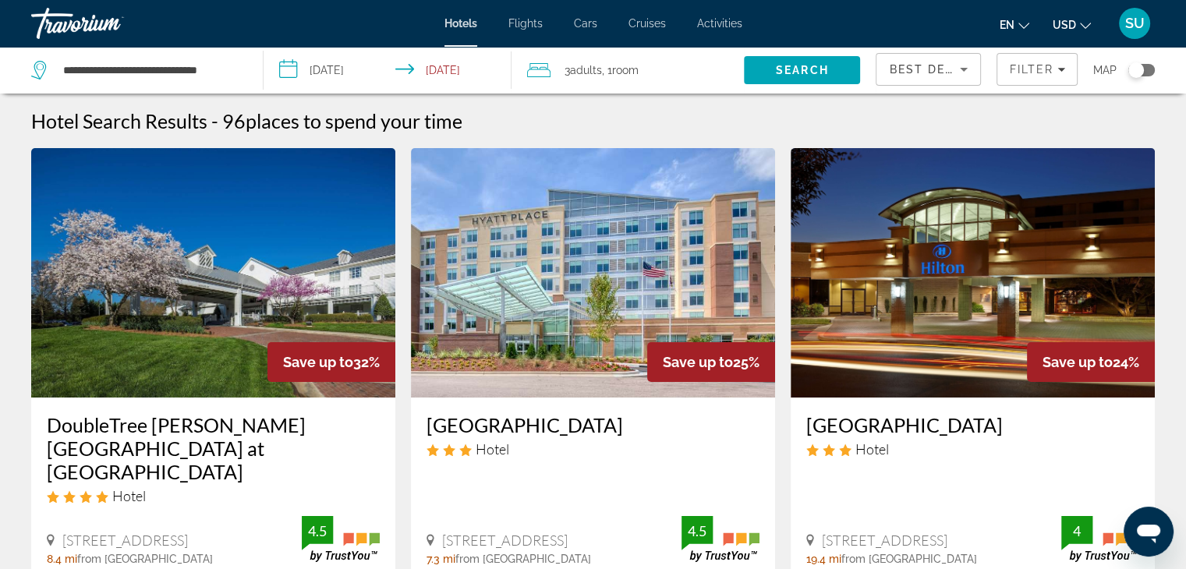
click at [440, 66] on input "**********" at bounding box center [391, 72] width 254 height 51
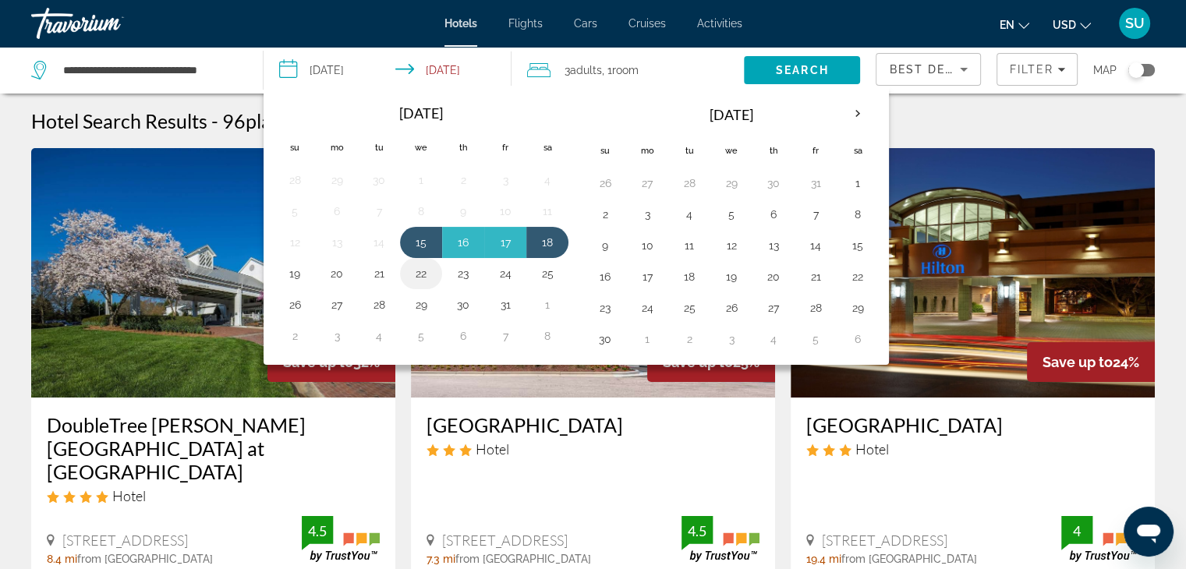
click at [414, 272] on button "22" at bounding box center [421, 274] width 25 height 22
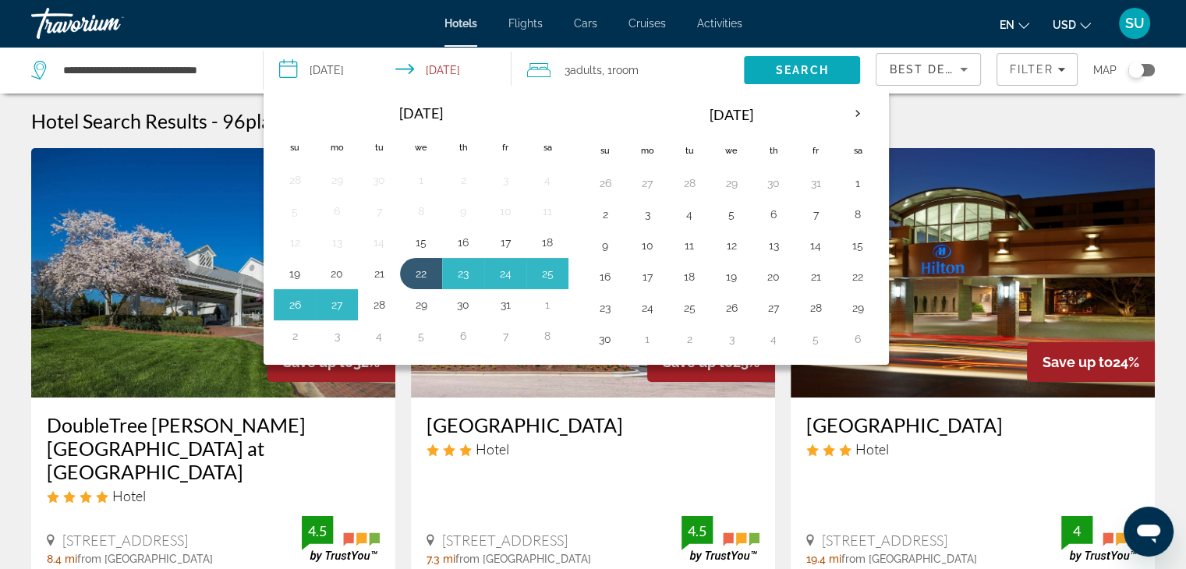
click at [823, 73] on span "Search" at bounding box center [802, 70] width 53 height 12
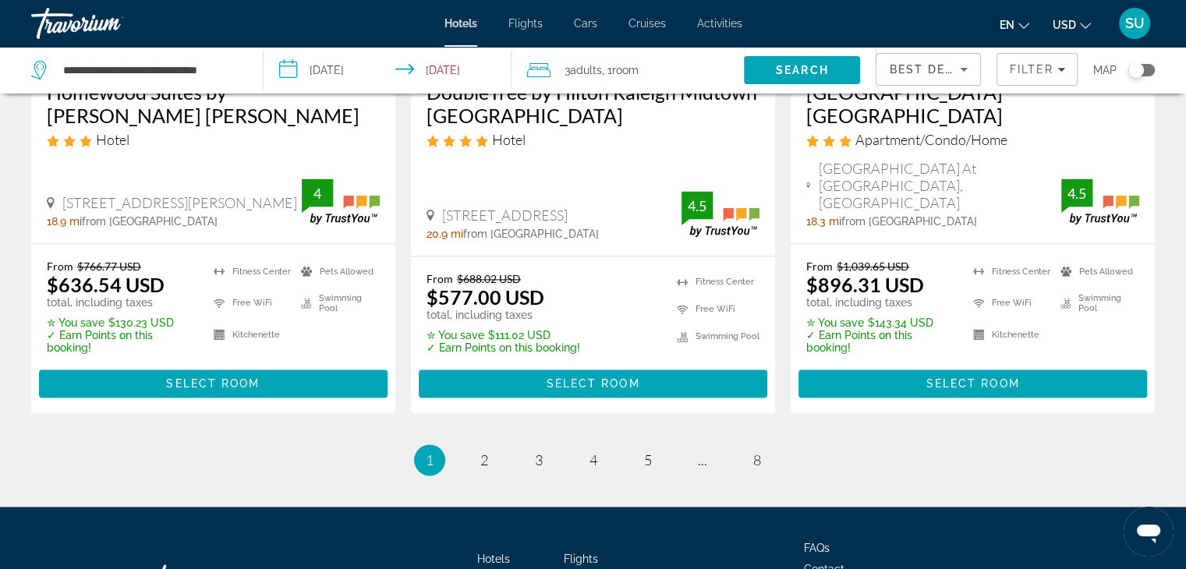
scroll to position [2277, 0]
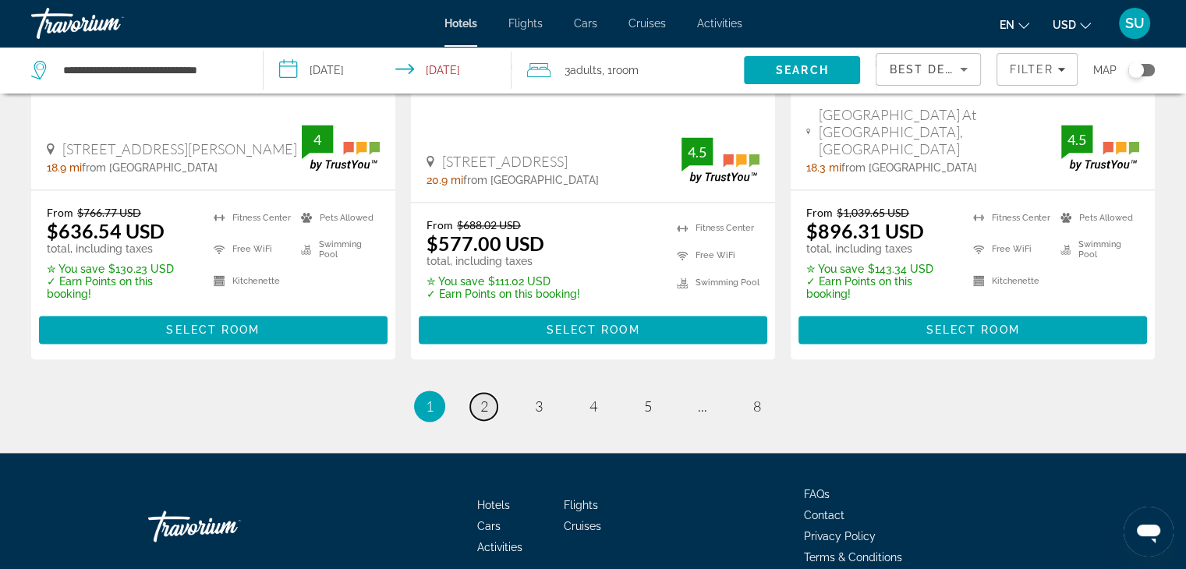
click at [480, 398] on span "2" at bounding box center [484, 406] width 8 height 17
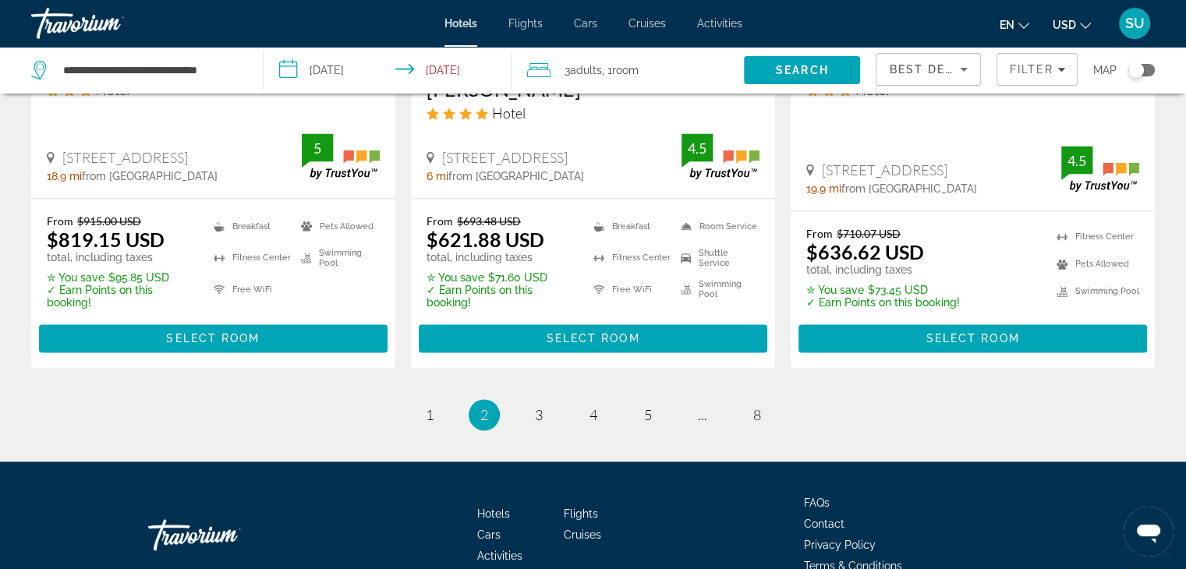
scroll to position [2277, 0]
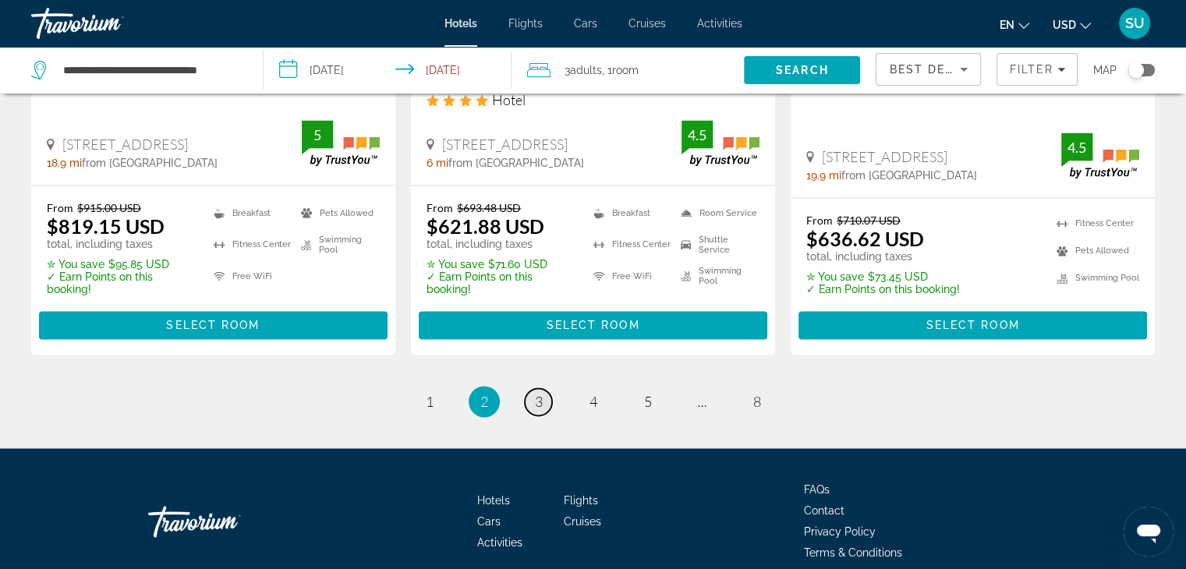
click at [542, 393] on span "3" at bounding box center [539, 401] width 8 height 17
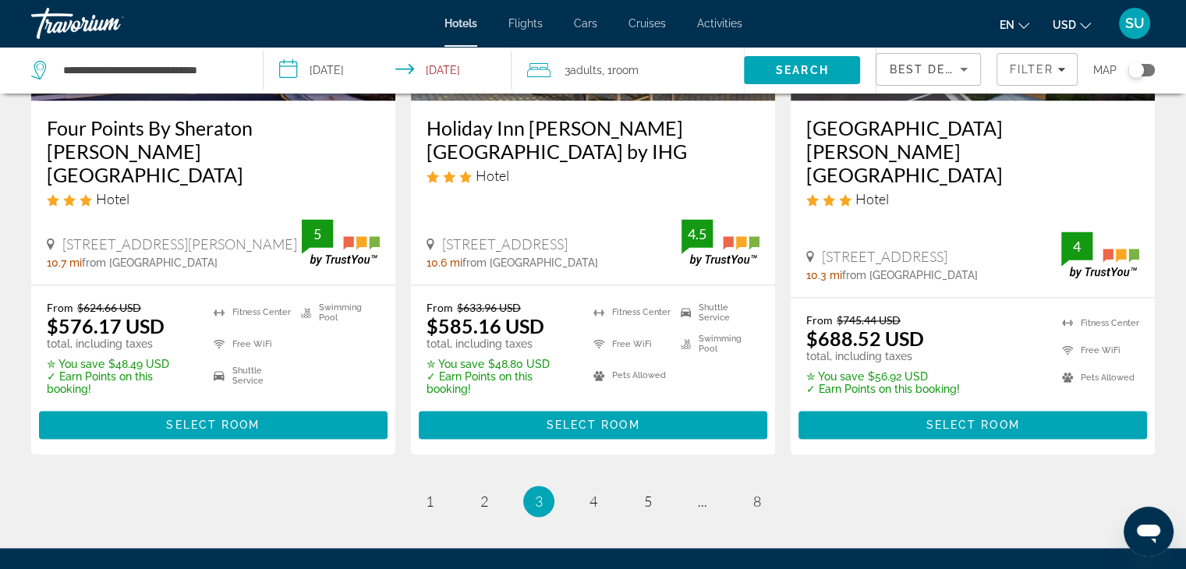
scroll to position [2296, 0]
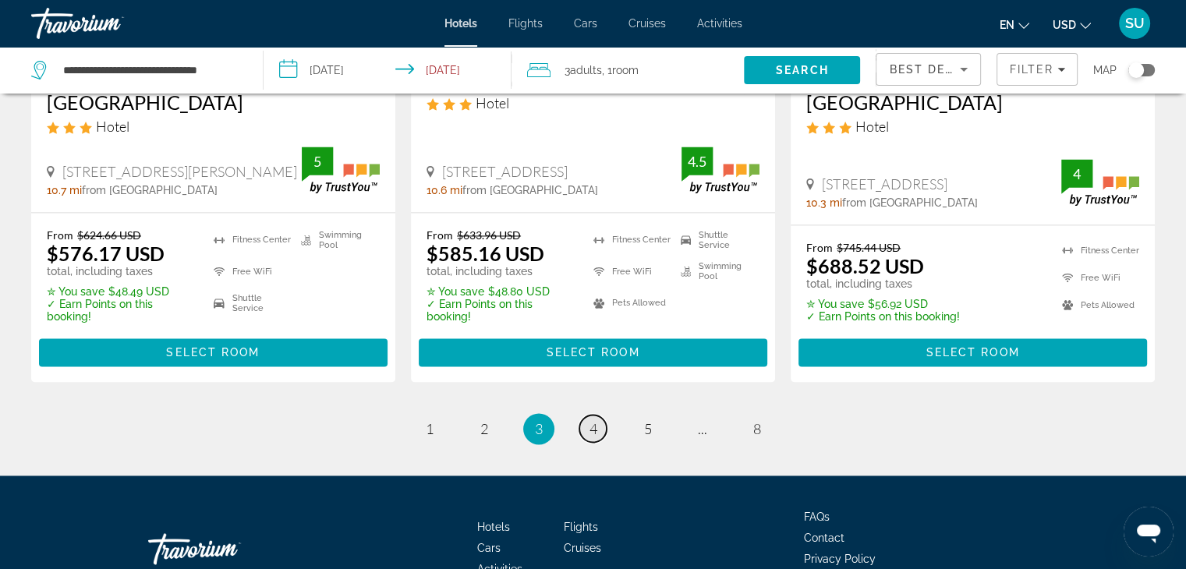
click at [587, 415] on link "page 4" at bounding box center [592, 428] width 27 height 27
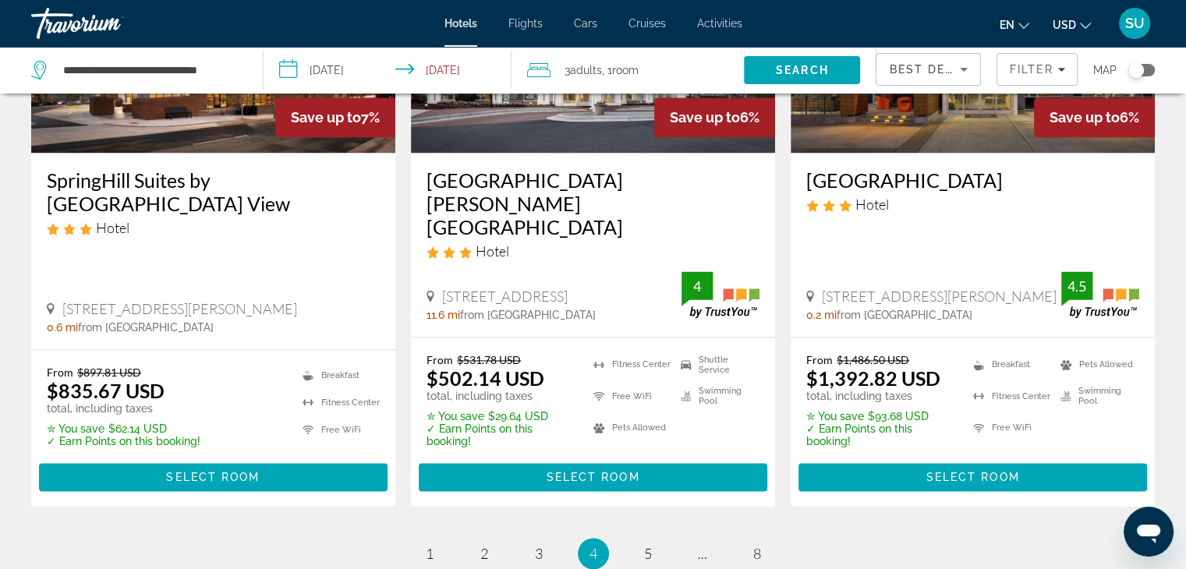
scroll to position [2192, 0]
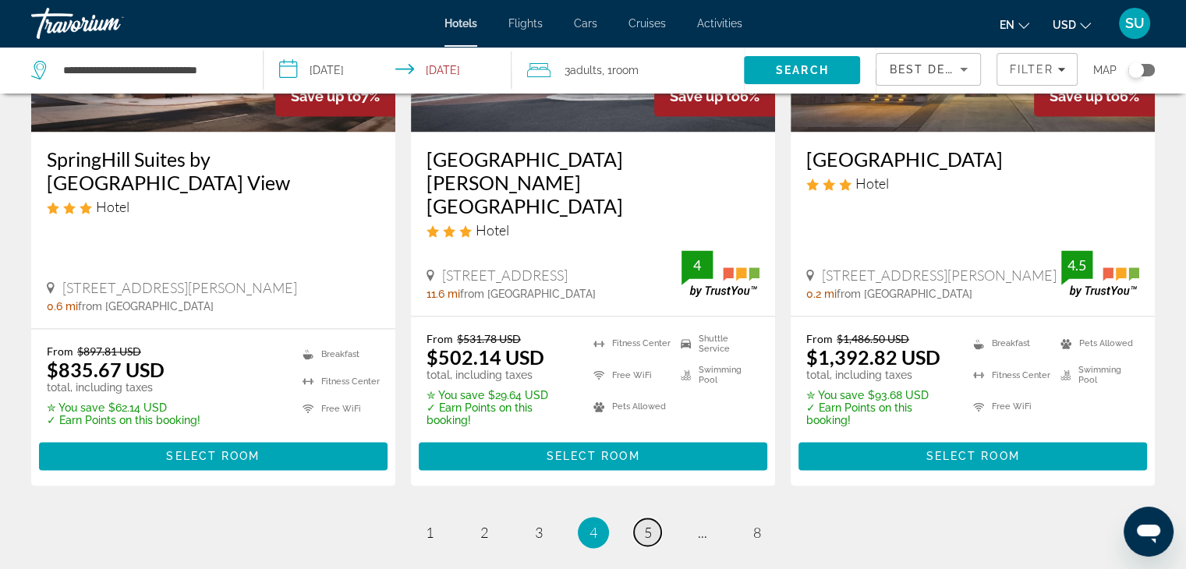
click at [635, 519] on link "page 5" at bounding box center [647, 532] width 27 height 27
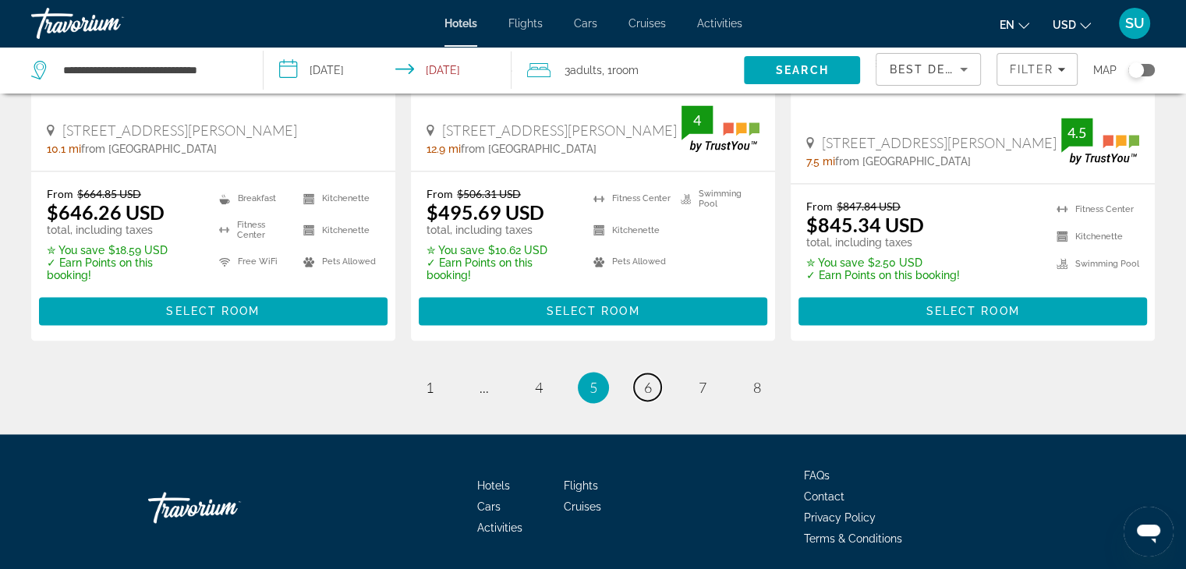
scroll to position [2264, 0]
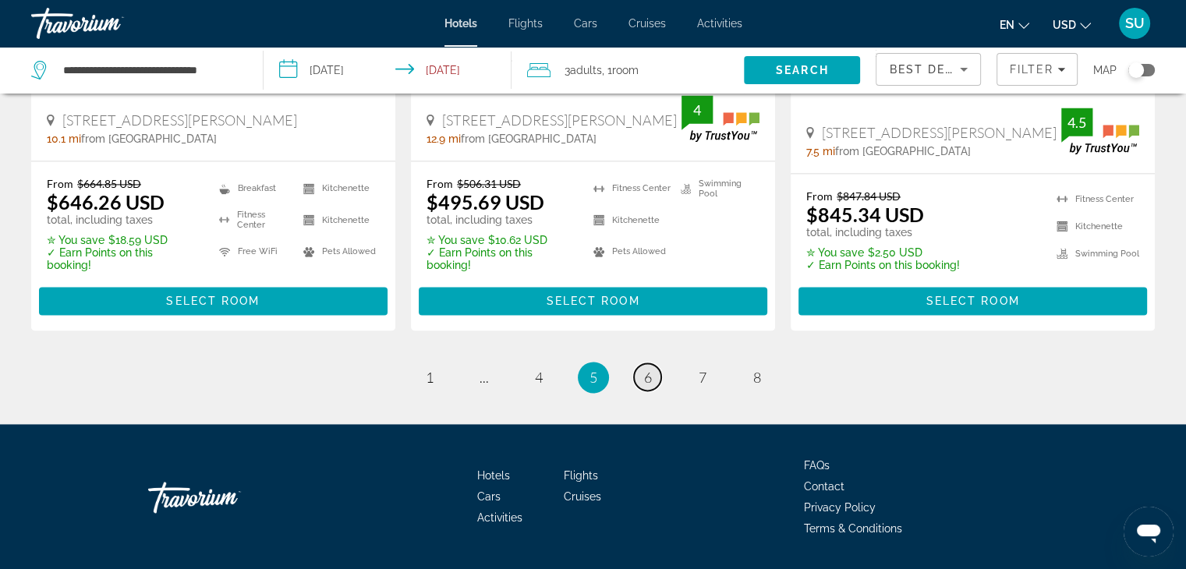
click at [655, 363] on link "page 6" at bounding box center [647, 376] width 27 height 27
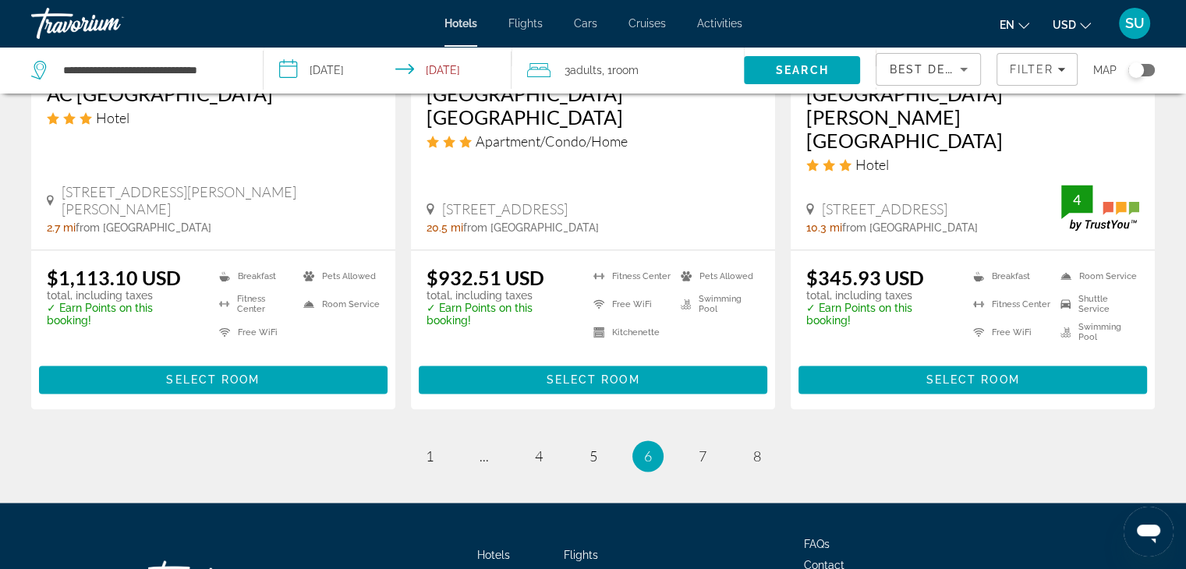
scroll to position [2174, 0]
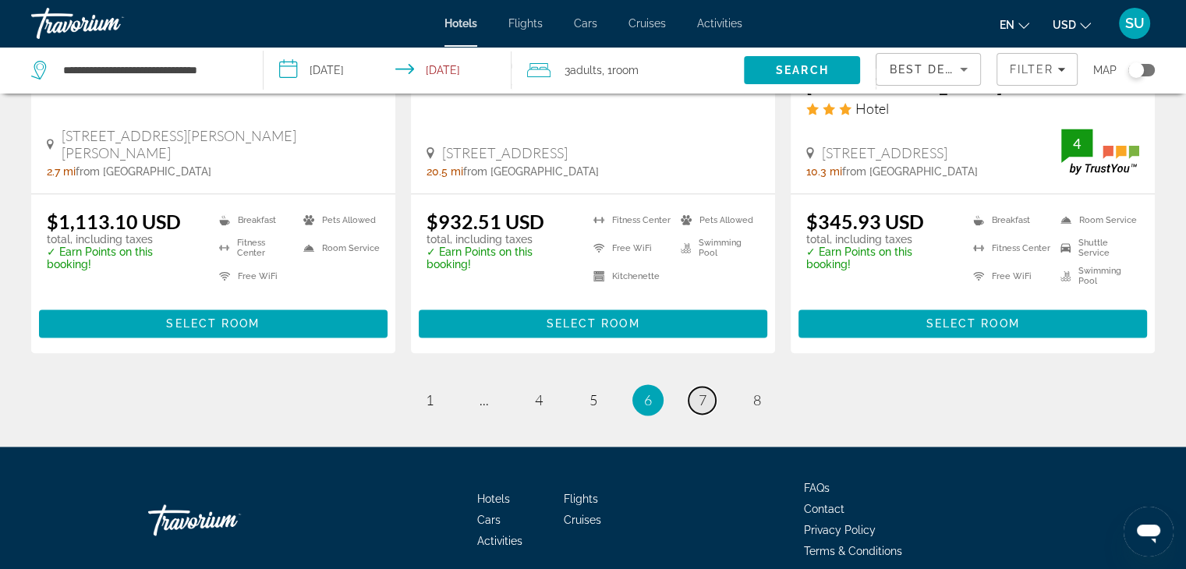
click at [710, 387] on link "page 7" at bounding box center [702, 400] width 27 height 27
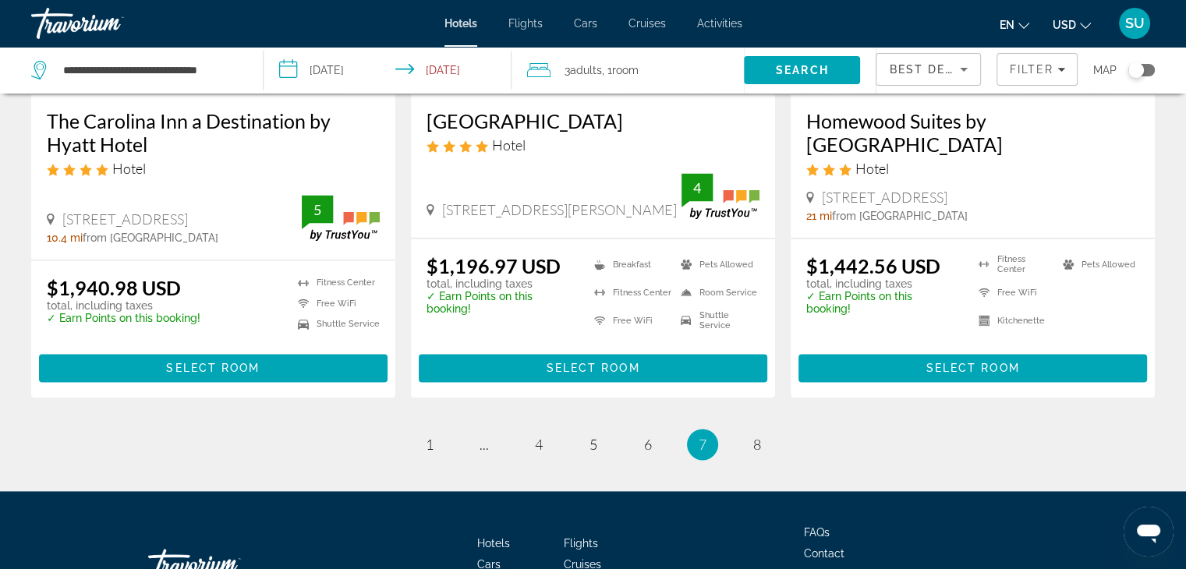
scroll to position [2190, 0]
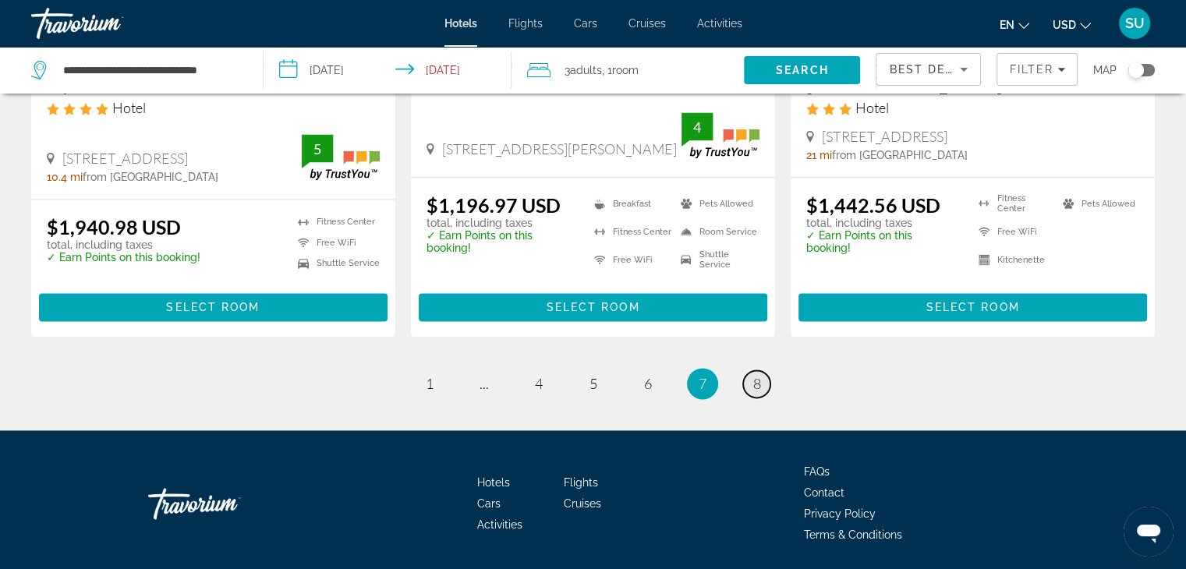
click at [755, 375] on span "8" at bounding box center [757, 383] width 8 height 17
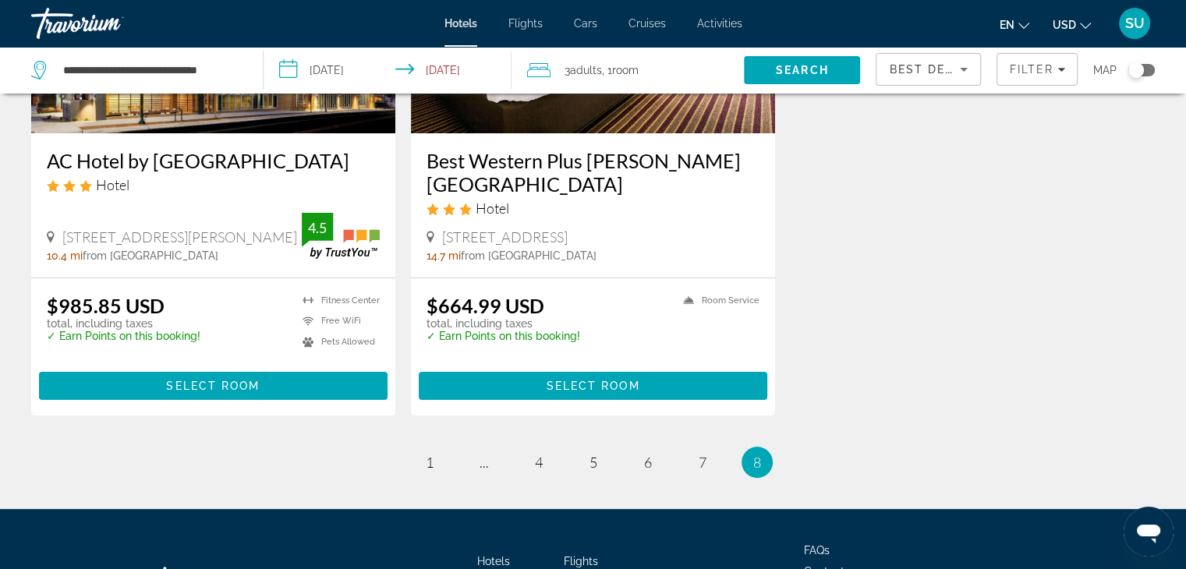
scroll to position [309, 0]
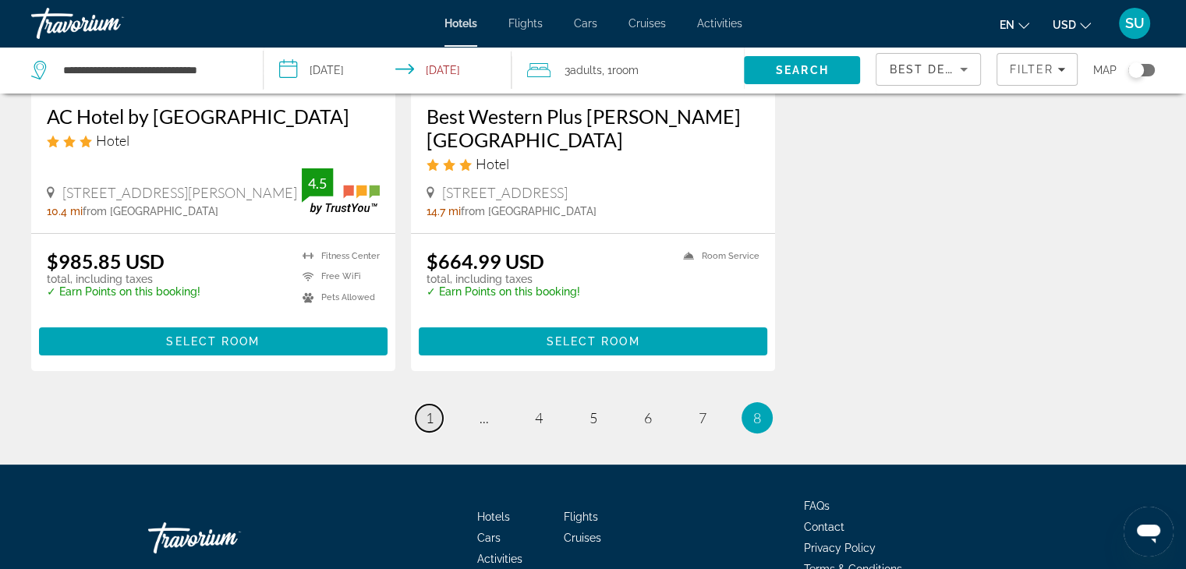
click at [430, 427] on span "1" at bounding box center [430, 417] width 8 height 17
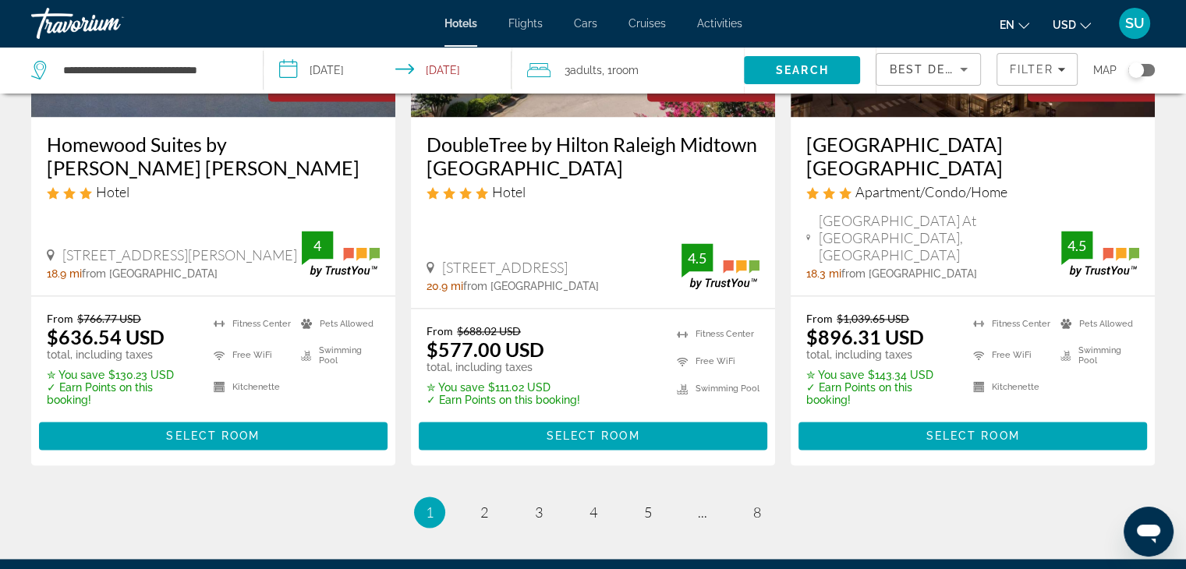
scroll to position [2202, 0]
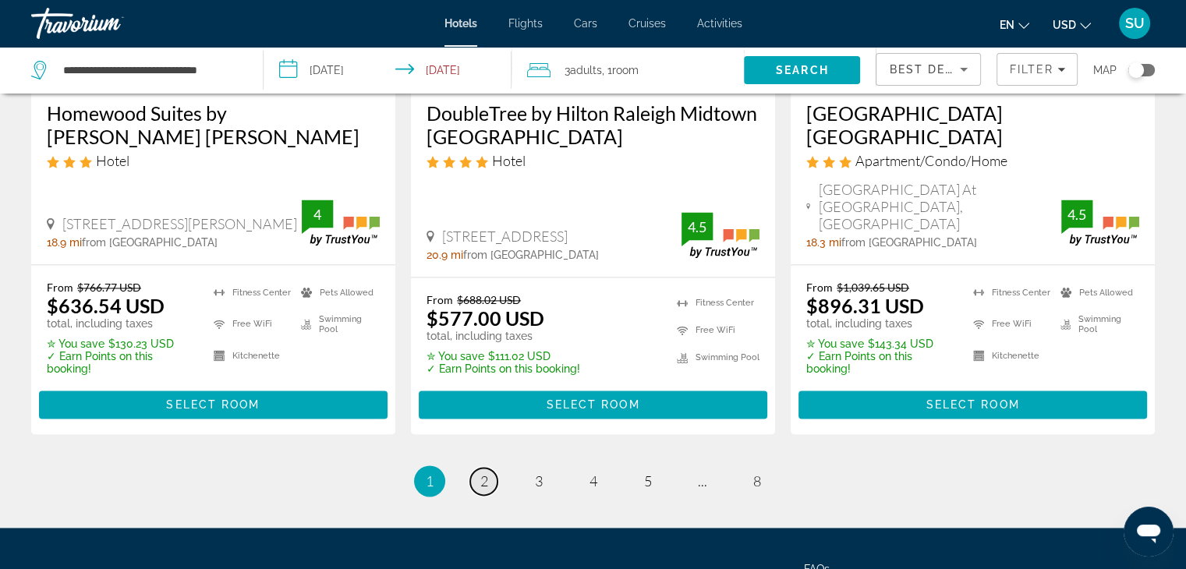
click at [490, 468] on link "page 2" at bounding box center [483, 481] width 27 height 27
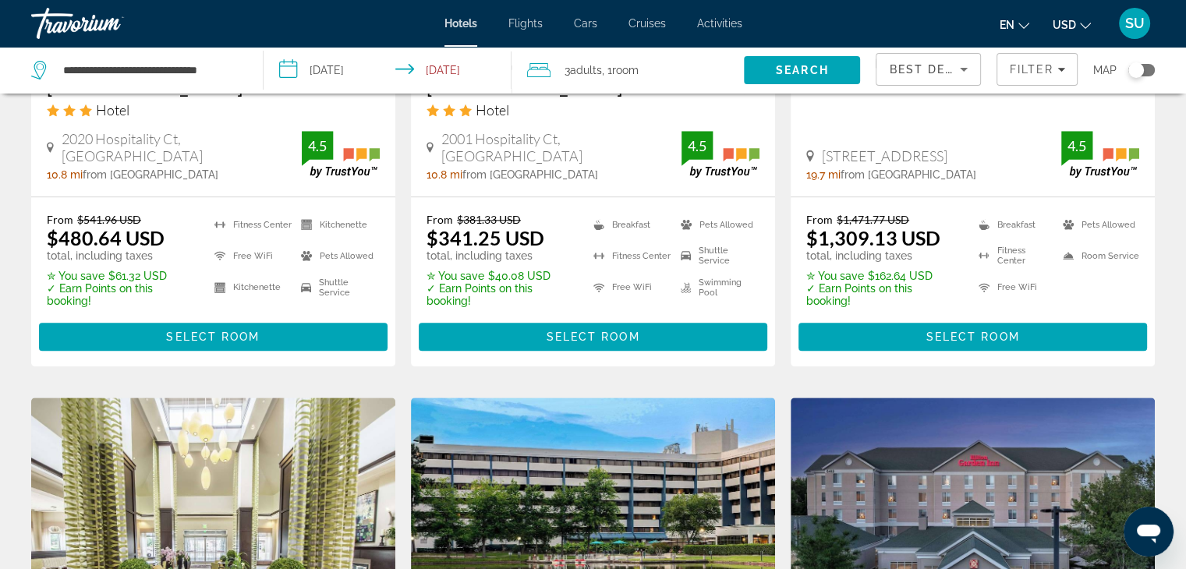
scroll to position [1714, 0]
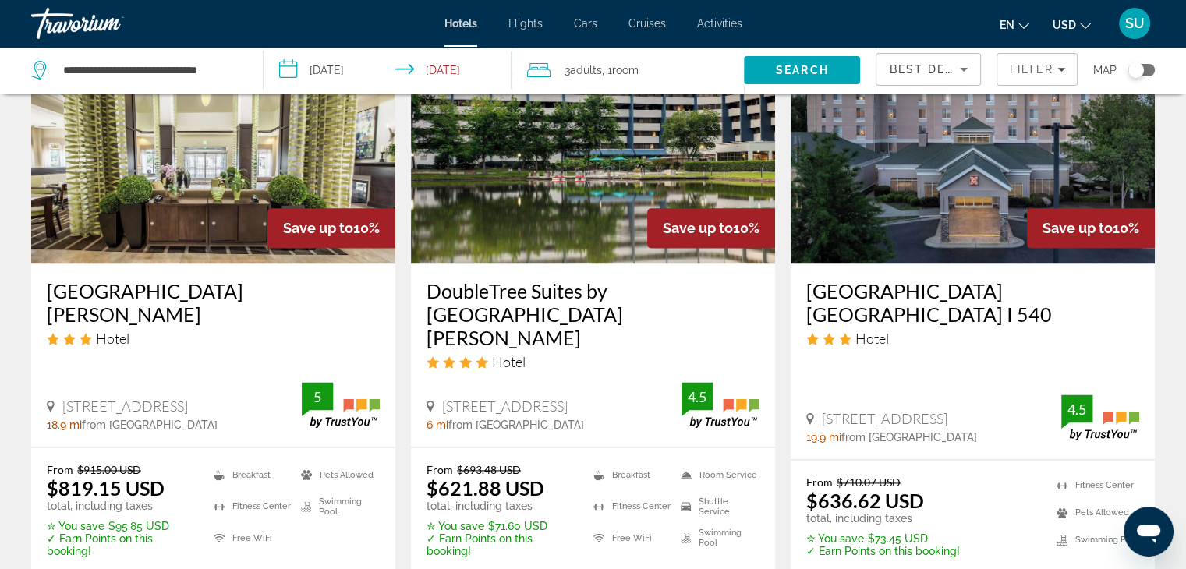
scroll to position [2140, 0]
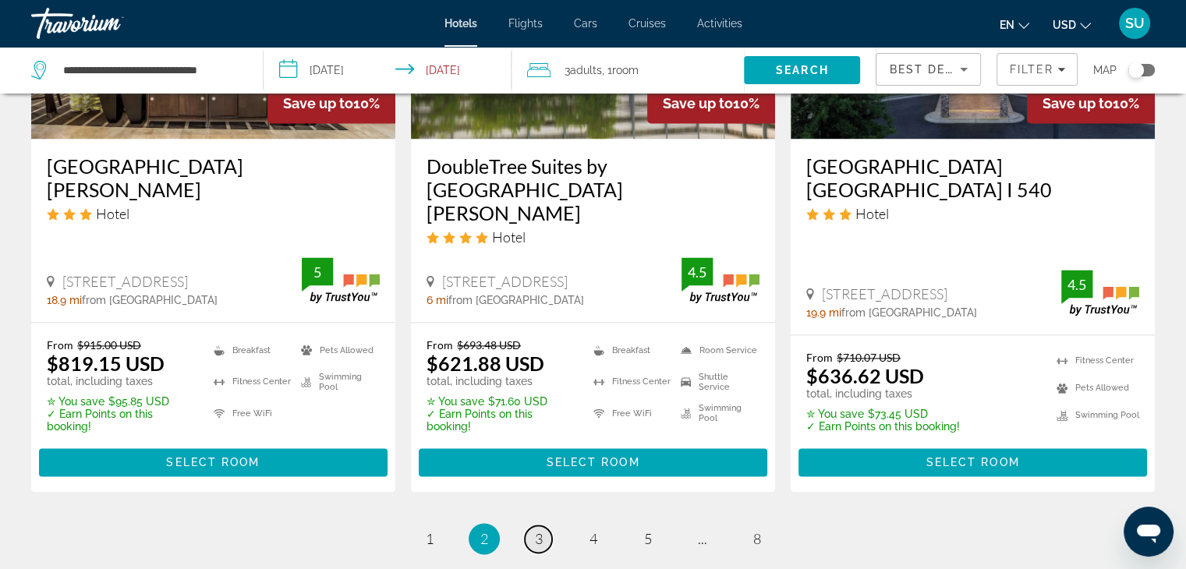
click at [529, 526] on link "page 3" at bounding box center [538, 539] width 27 height 27
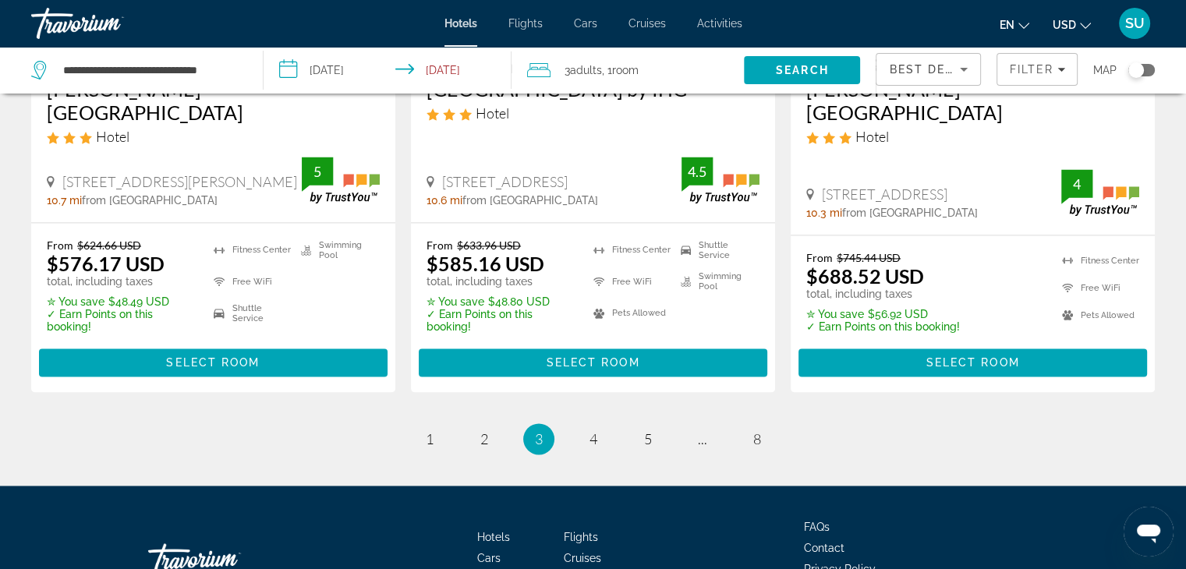
scroll to position [2299, 0]
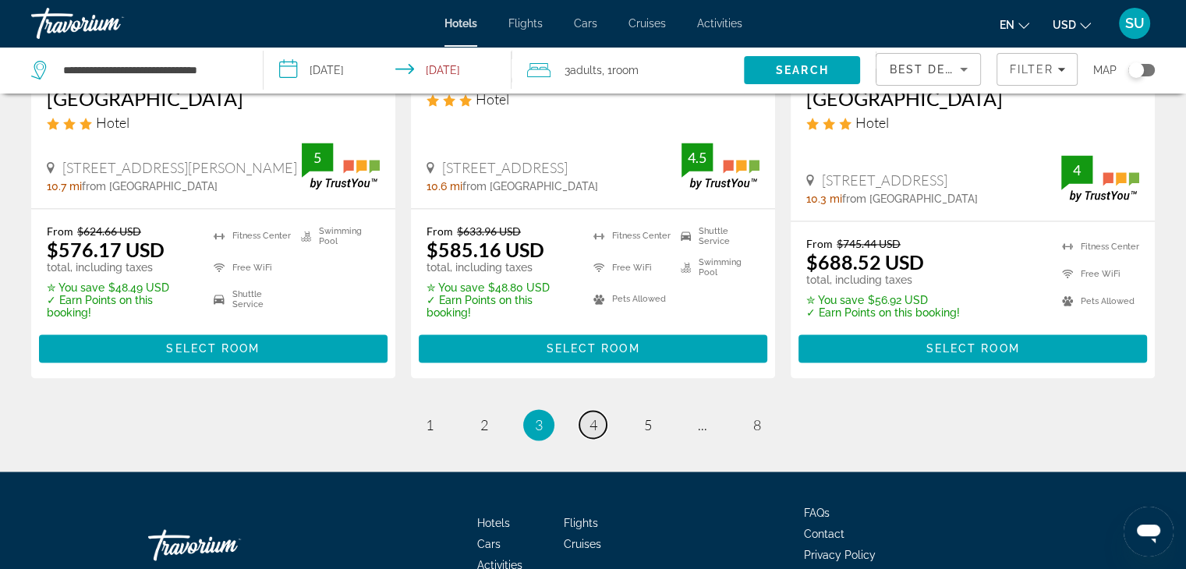
click at [589, 416] on span "4" at bounding box center [593, 424] width 8 height 17
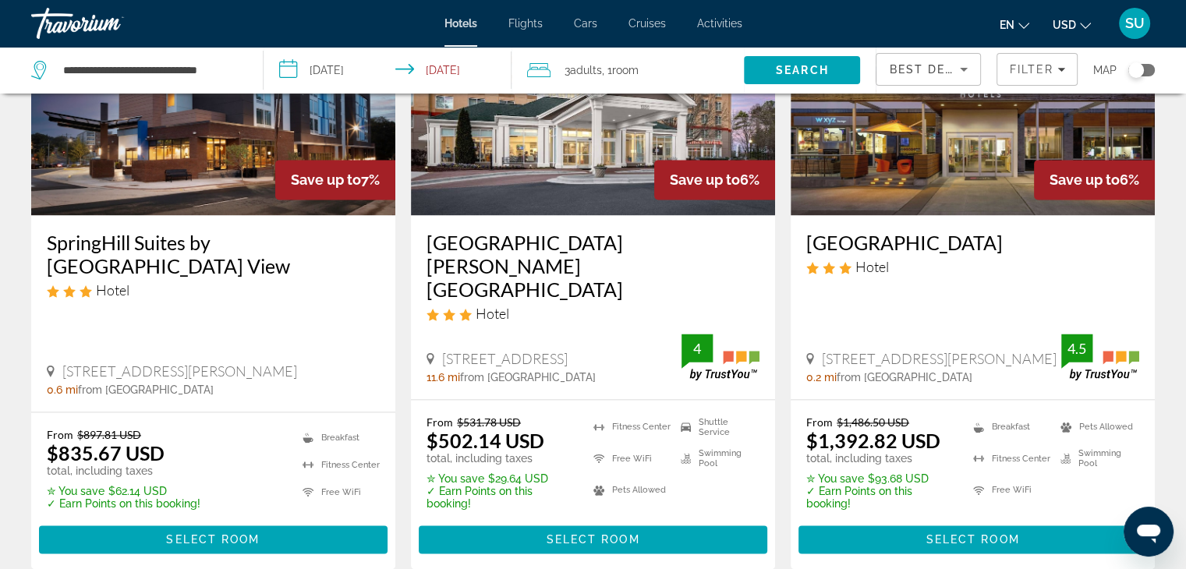
scroll to position [2140, 0]
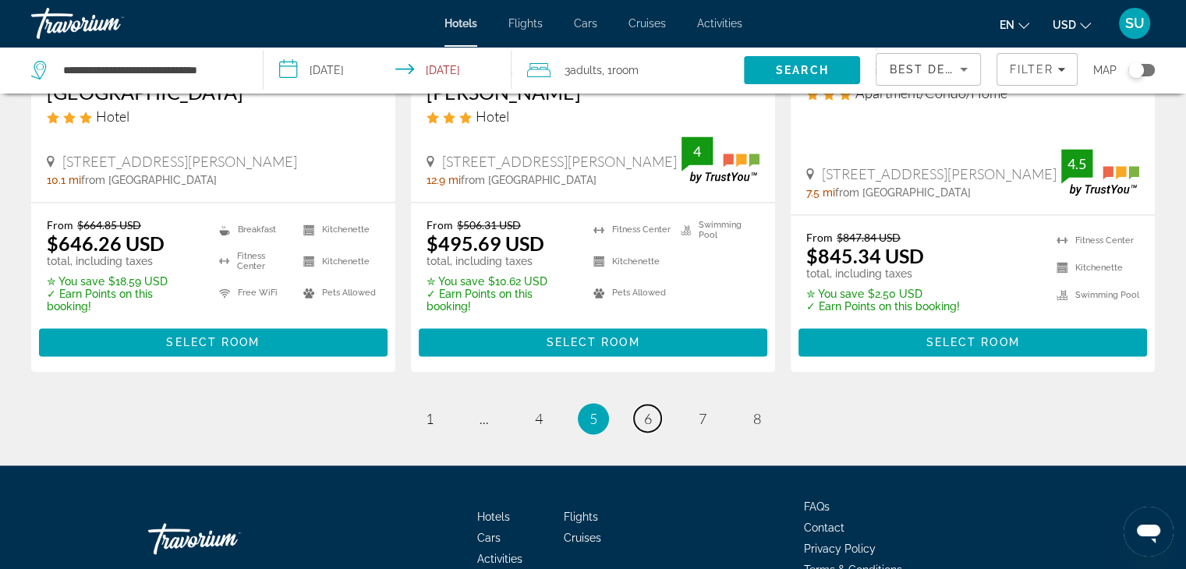
scroll to position [2233, 0]
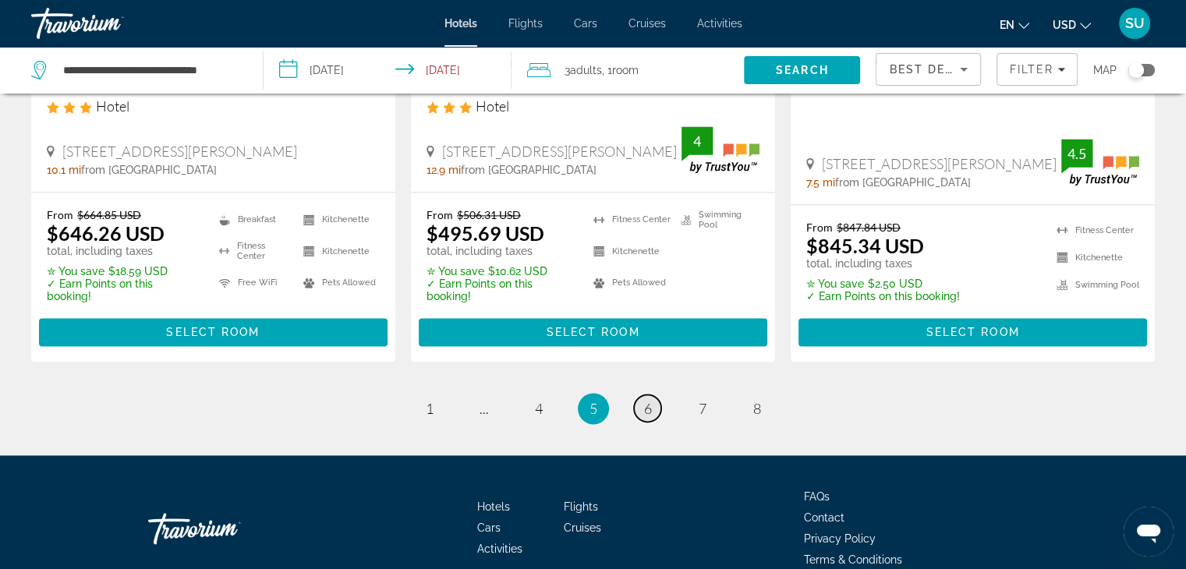
click at [654, 395] on link "page 6" at bounding box center [647, 408] width 27 height 27
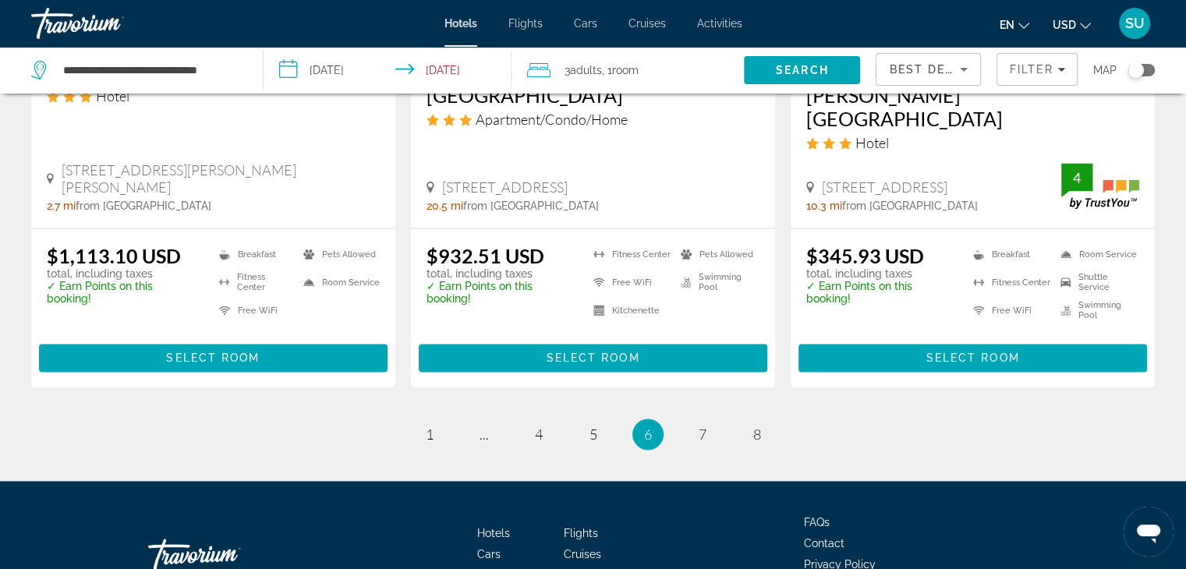
scroll to position [2174, 0]
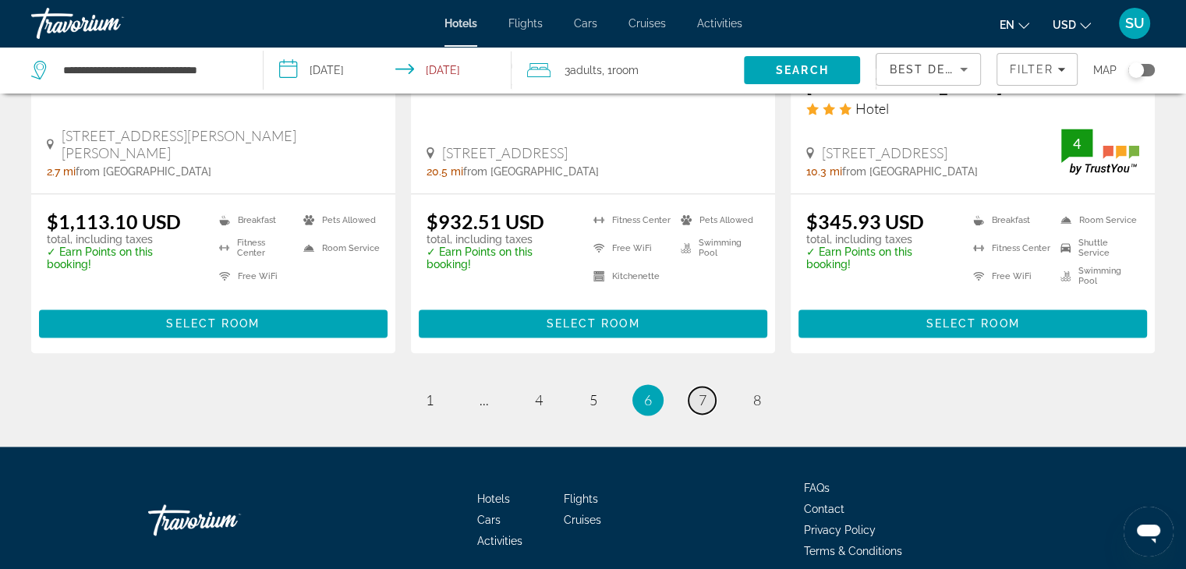
click at [699, 391] on span "7" at bounding box center [703, 399] width 8 height 17
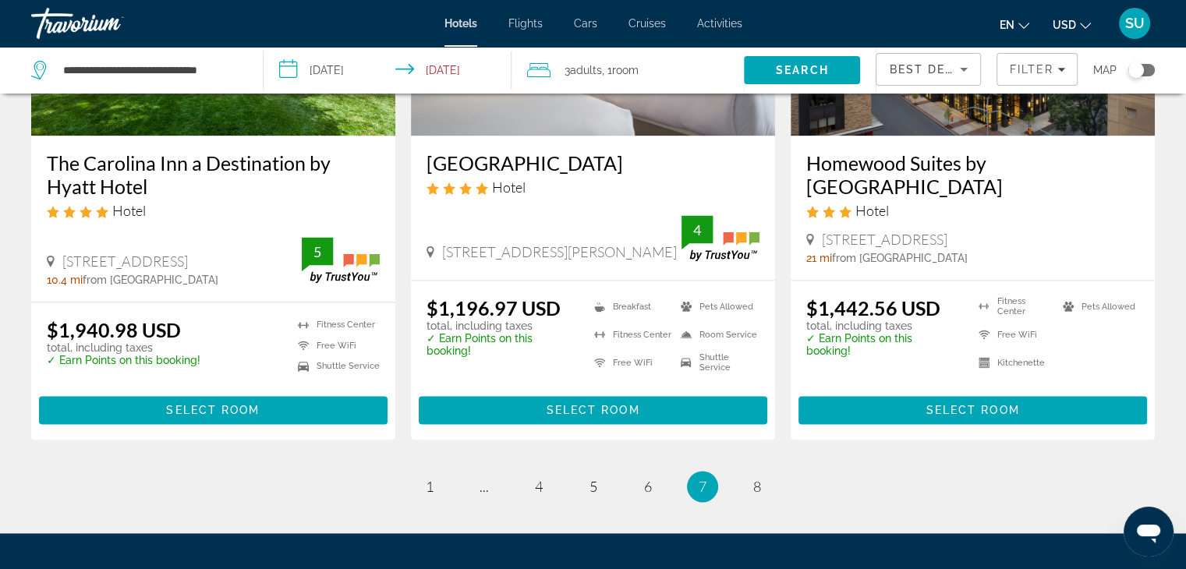
scroll to position [2161, 0]
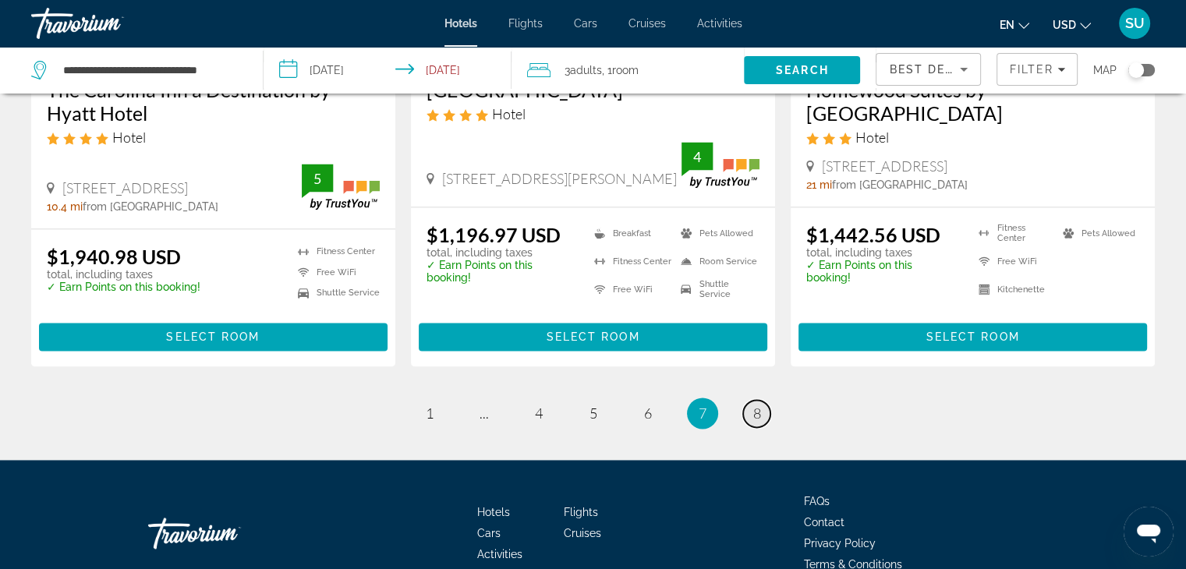
click at [758, 405] on span "8" at bounding box center [757, 413] width 8 height 17
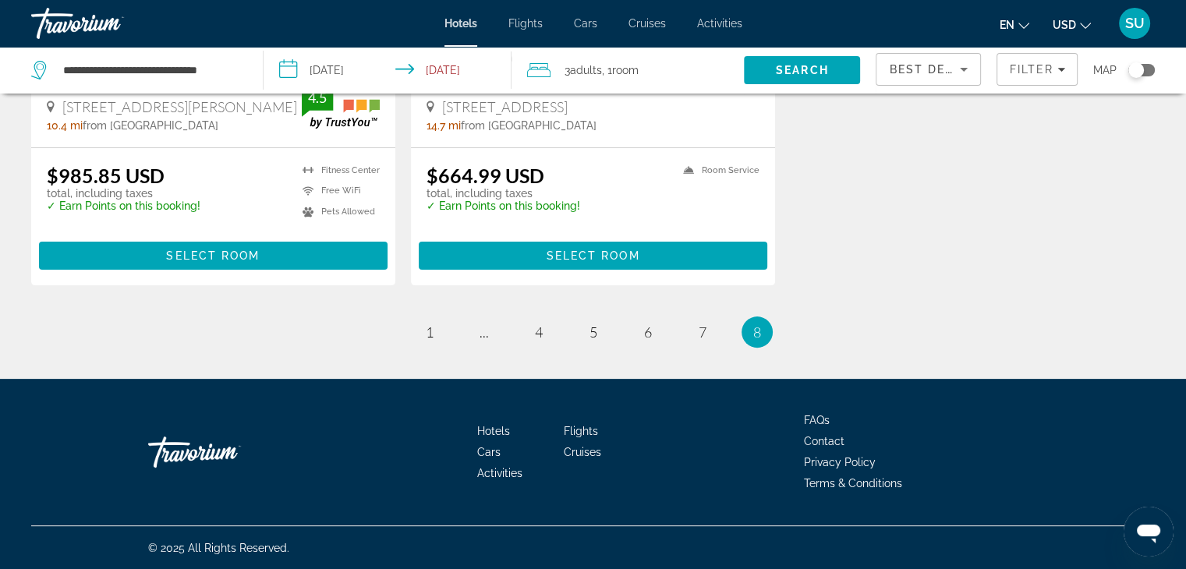
scroll to position [412, 0]
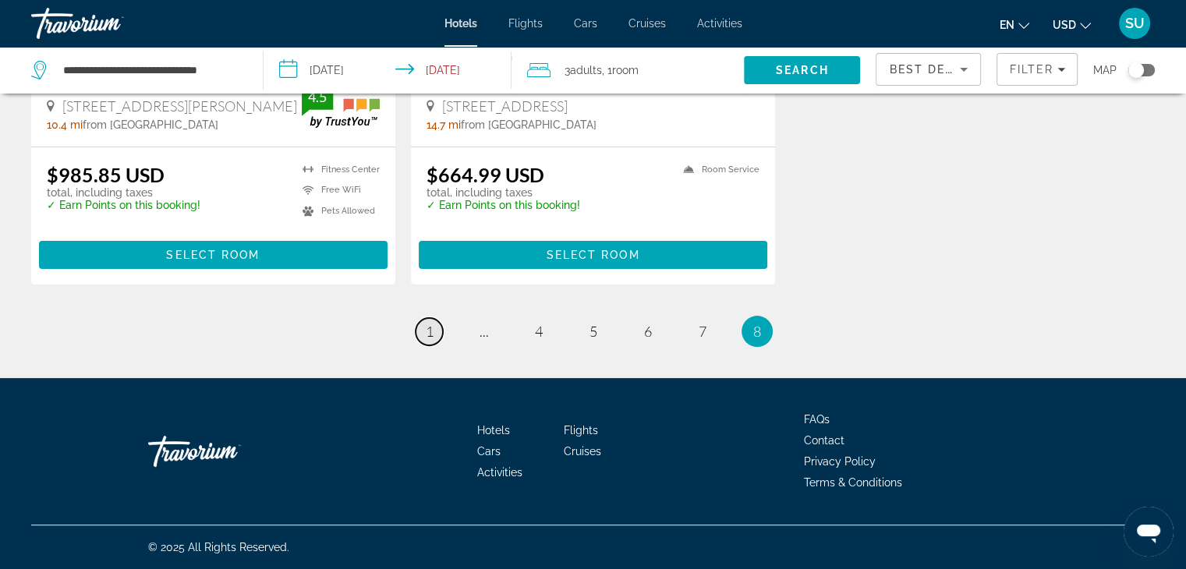
click at [430, 331] on span "1" at bounding box center [430, 331] width 8 height 17
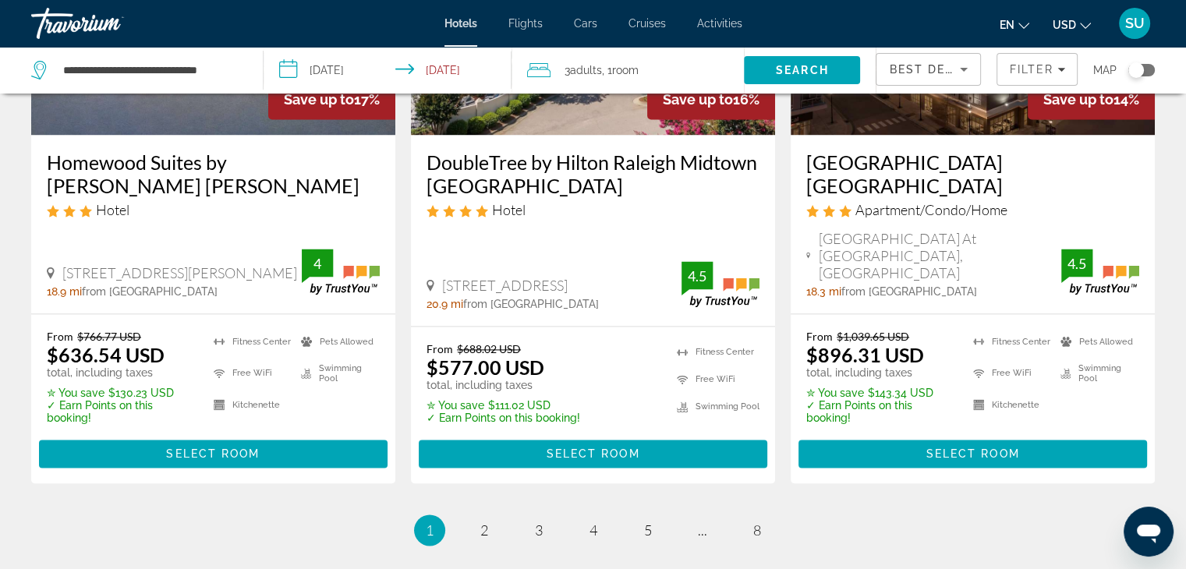
scroll to position [2161, 0]
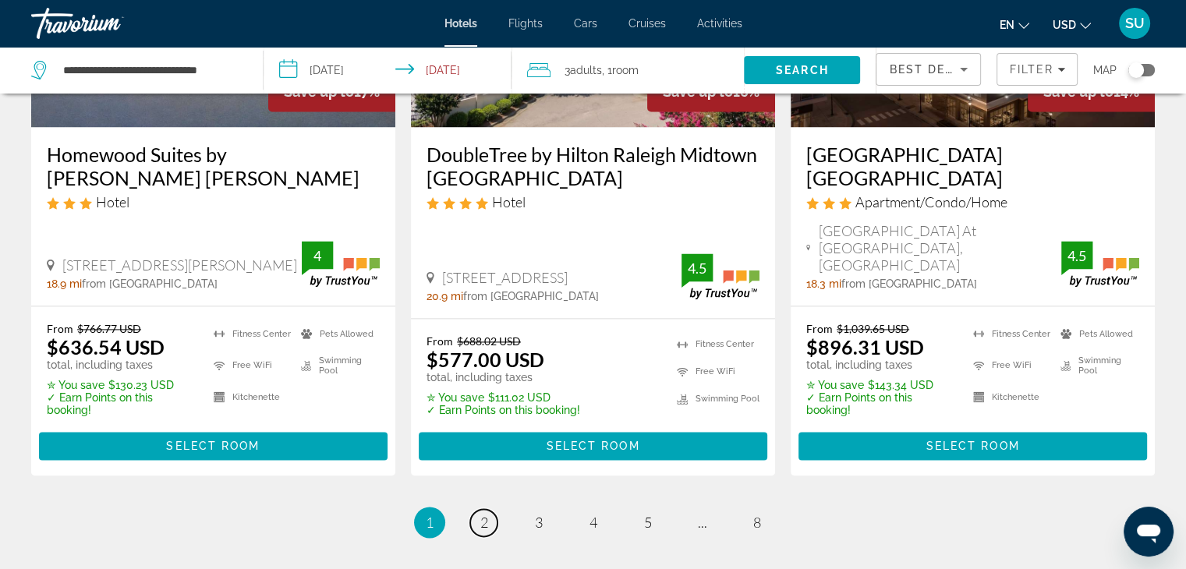
click at [488, 509] on link "page 2" at bounding box center [483, 522] width 27 height 27
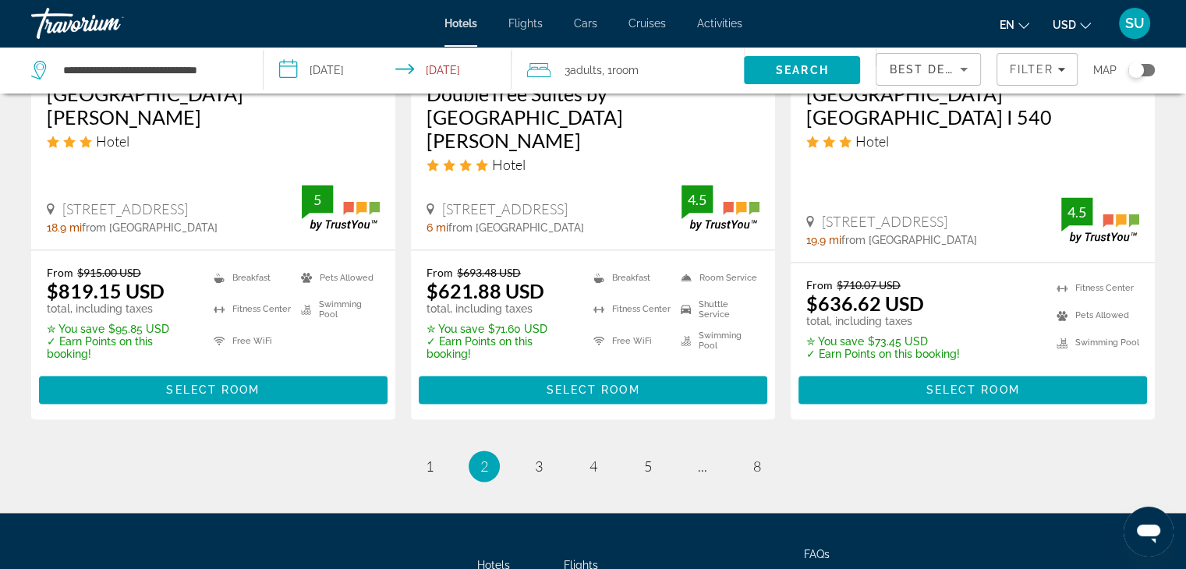
scroll to position [2277, 0]
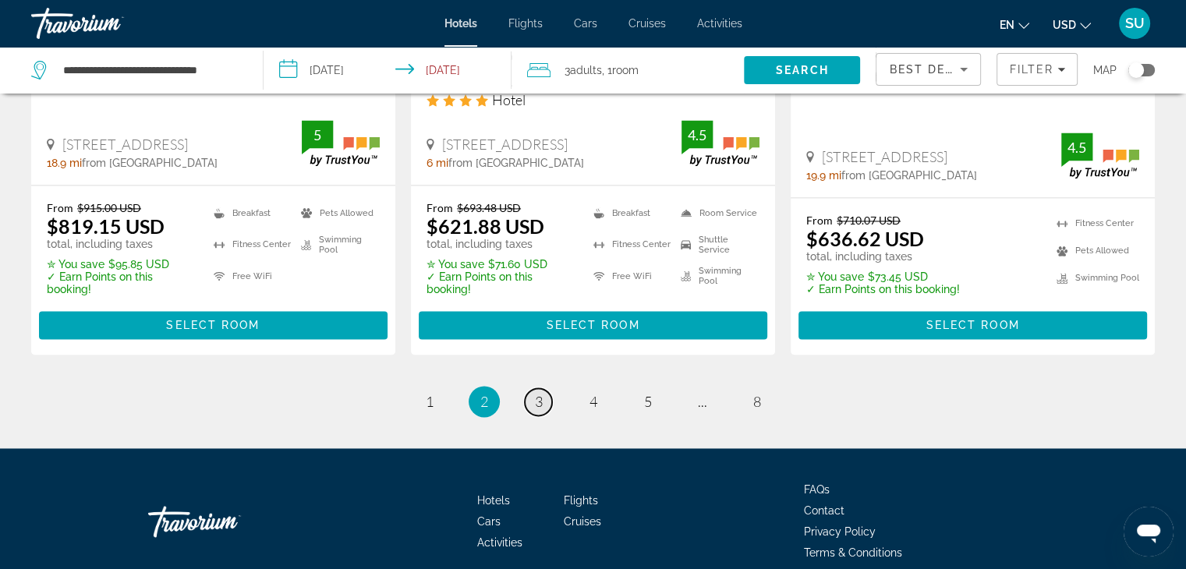
click at [541, 393] on span "3" at bounding box center [539, 401] width 8 height 17
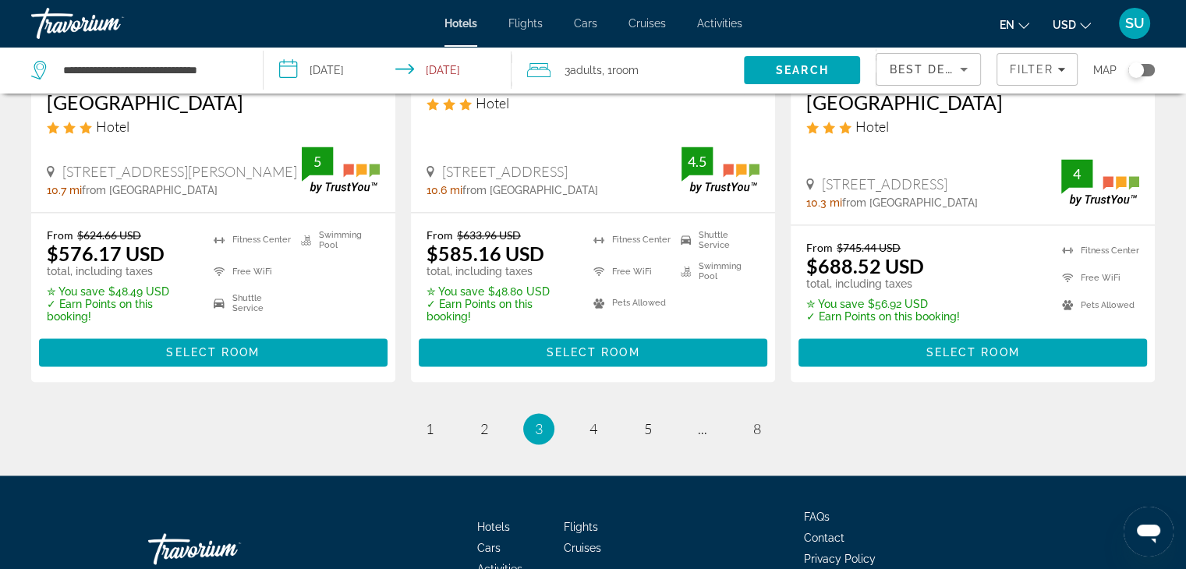
scroll to position [2299, 0]
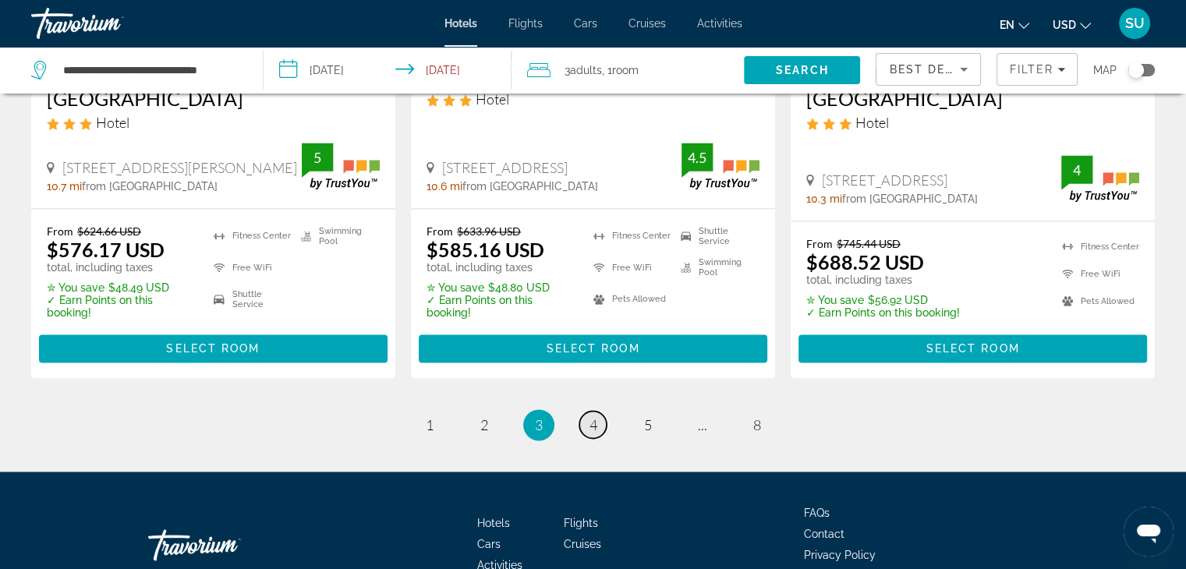
click at [603, 411] on link "page 4" at bounding box center [592, 424] width 27 height 27
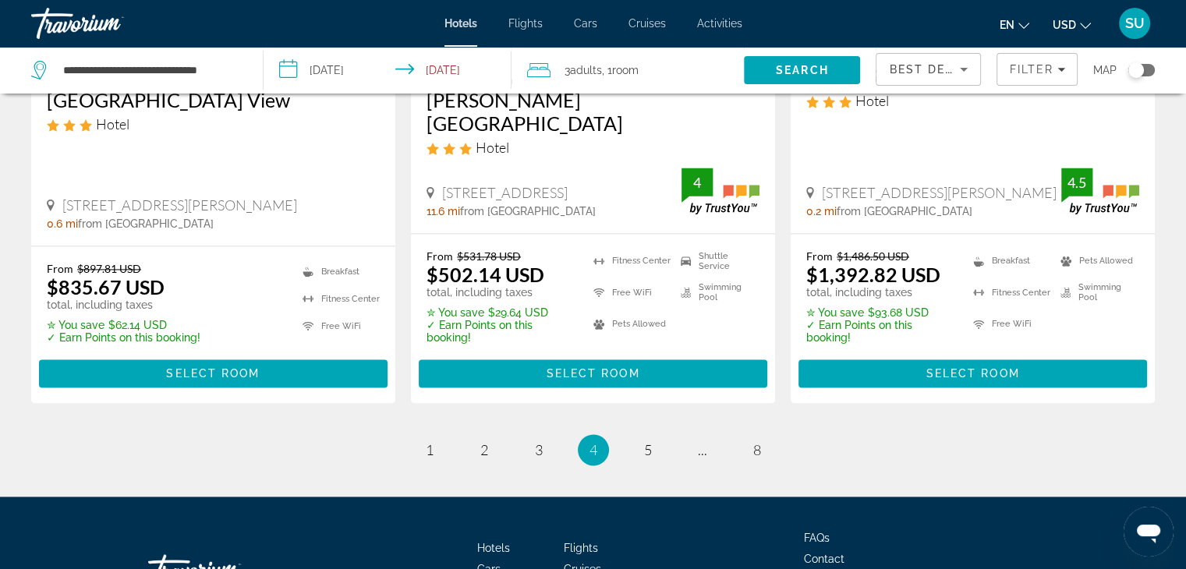
scroll to position [2277, 0]
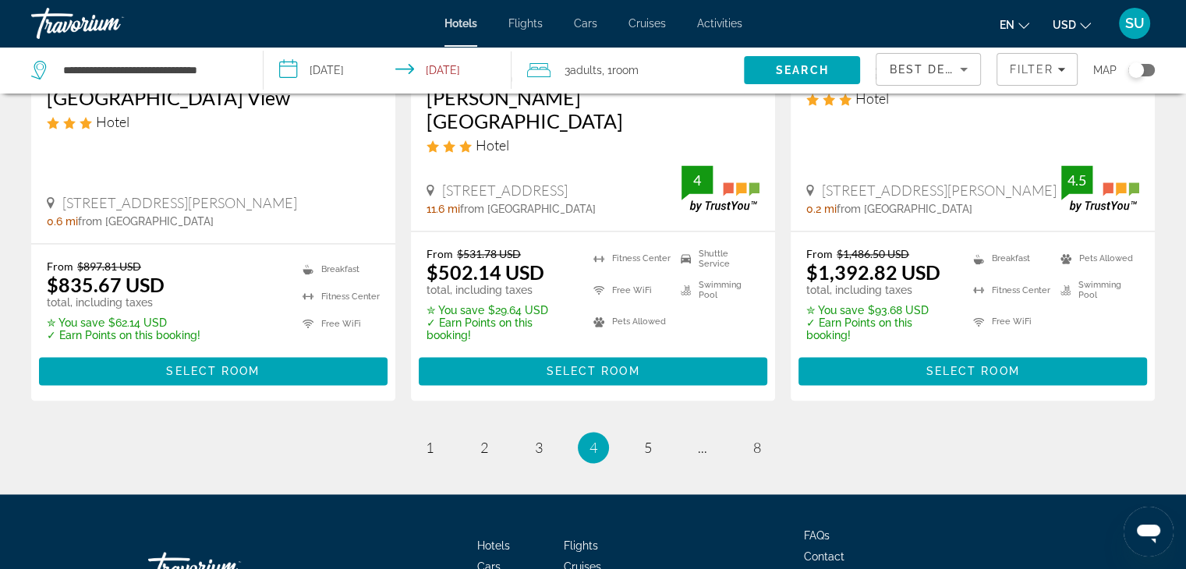
click at [451, 68] on input "**********" at bounding box center [391, 72] width 254 height 51
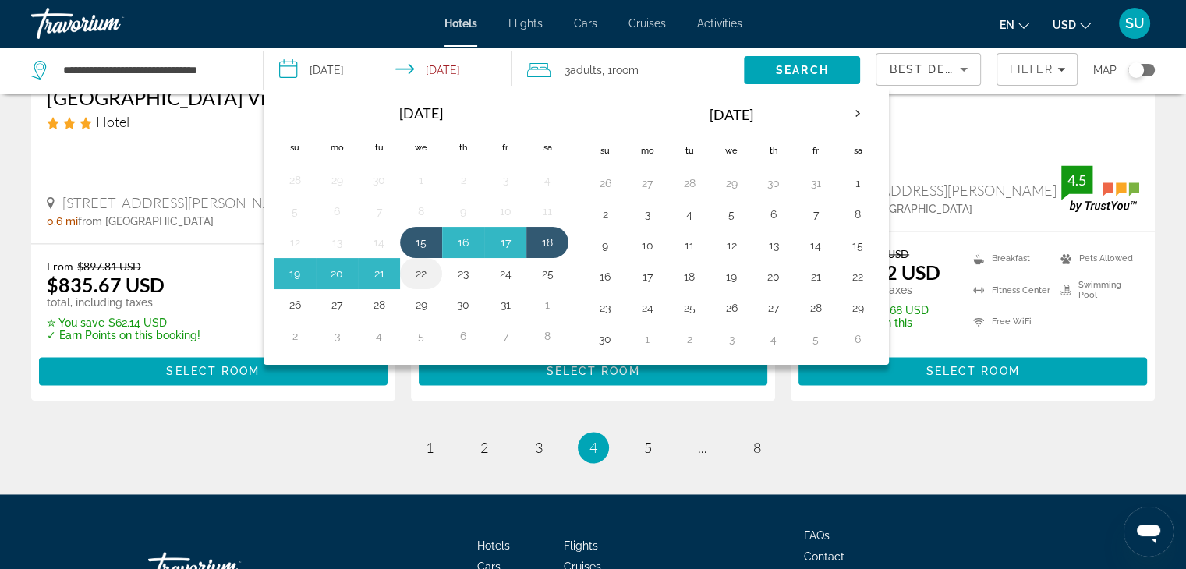
click at [424, 271] on button "22" at bounding box center [421, 274] width 25 height 22
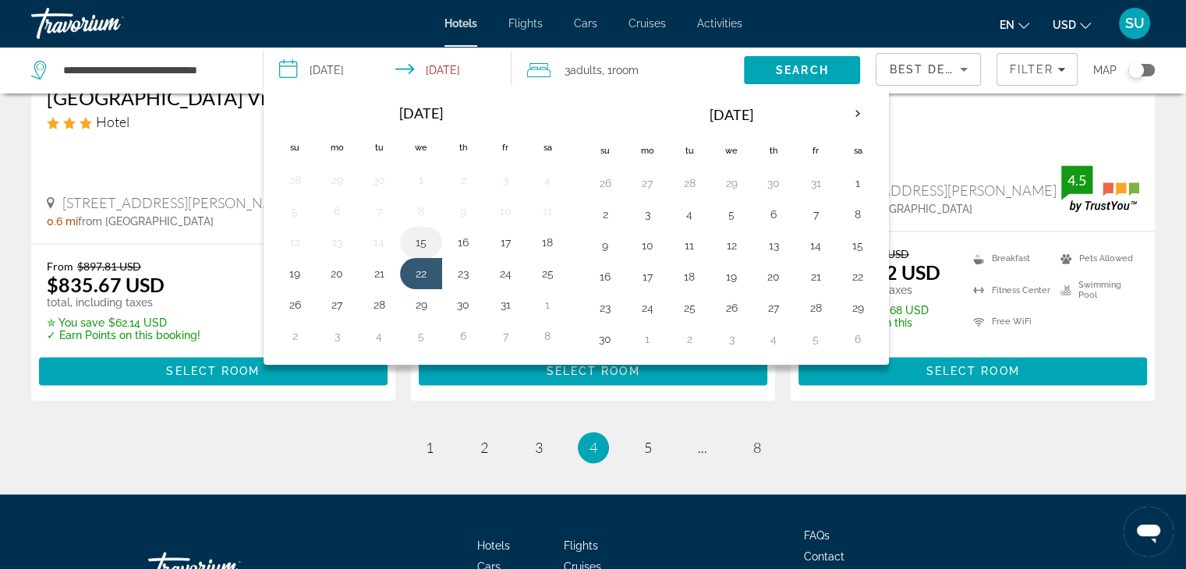
click at [412, 232] on button "15" at bounding box center [421, 243] width 25 height 22
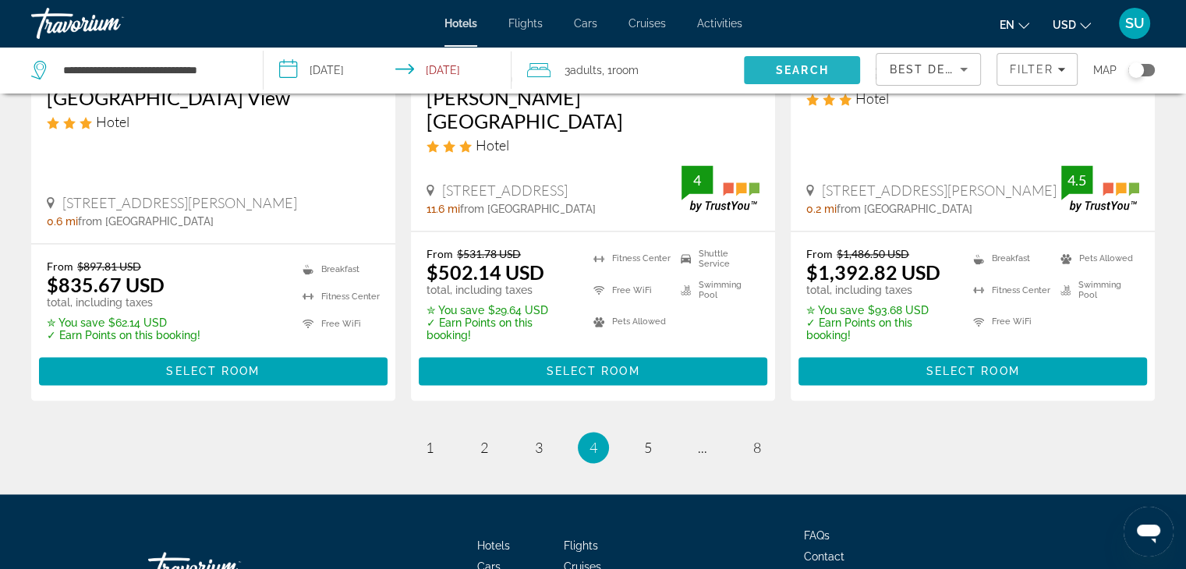
click at [780, 69] on span "Search" at bounding box center [802, 70] width 53 height 12
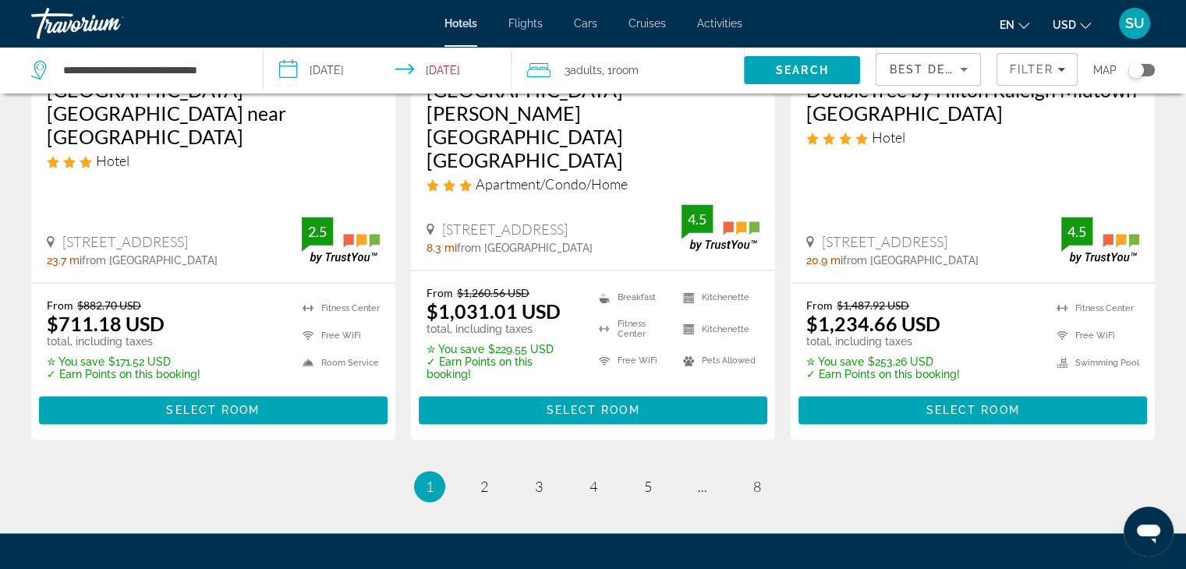
scroll to position [2264, 0]
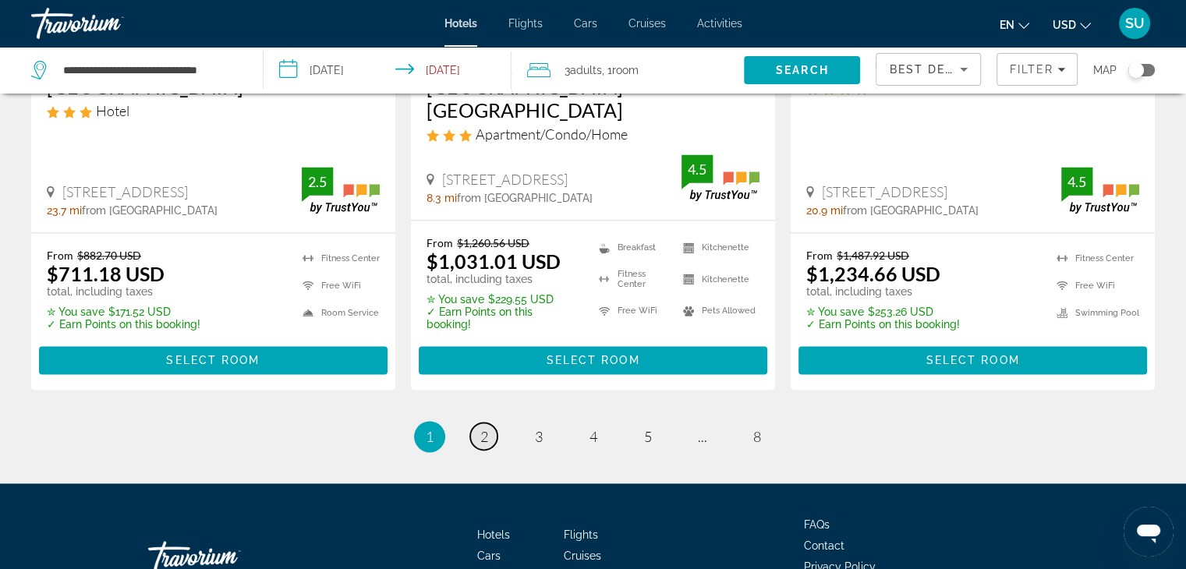
click at [488, 423] on link "page 2" at bounding box center [483, 436] width 27 height 27
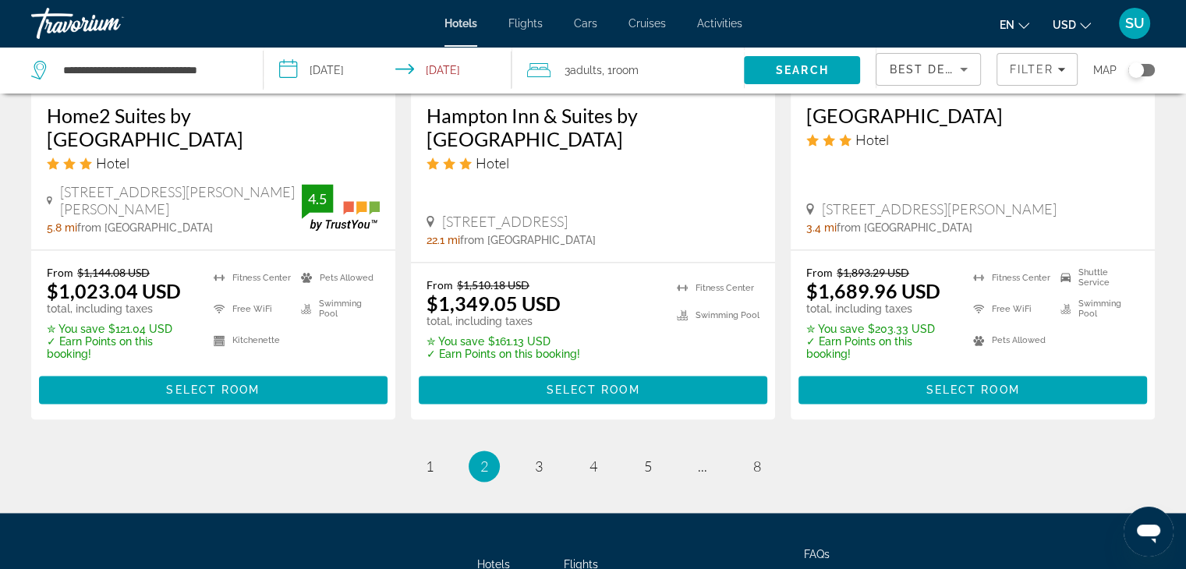
scroll to position [2277, 0]
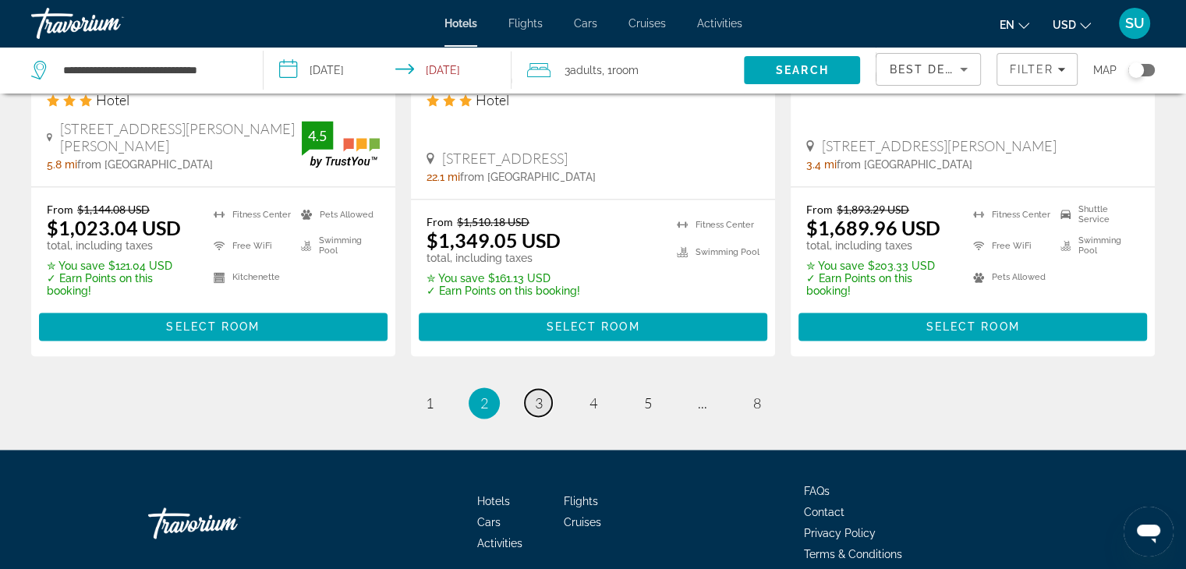
click at [536, 395] on span "3" at bounding box center [539, 403] width 8 height 17
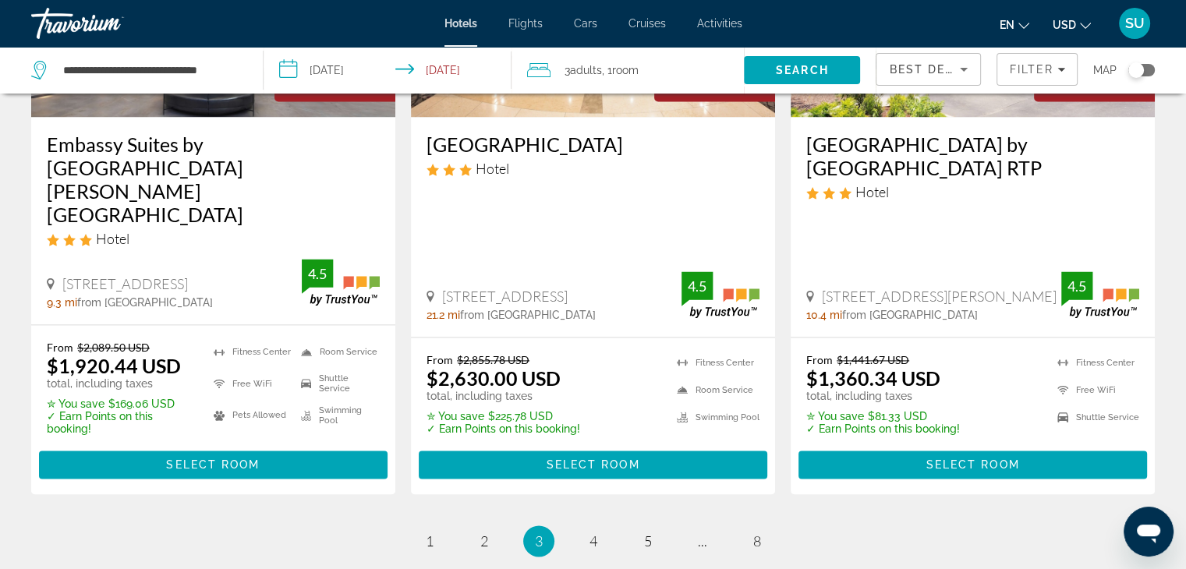
scroll to position [2269, 0]
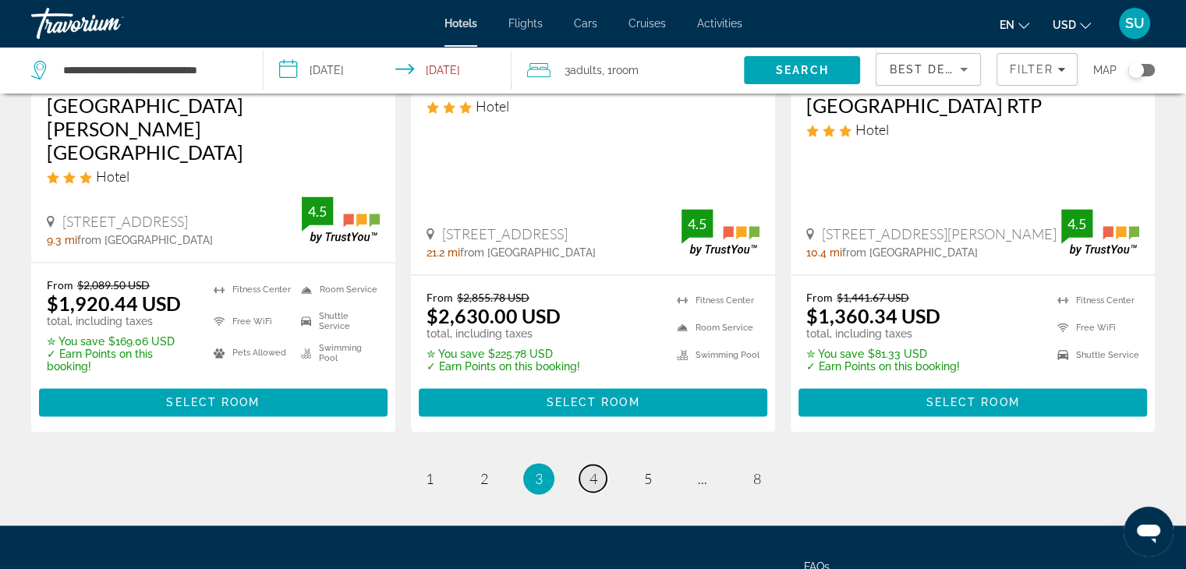
click at [590, 470] on span "4" at bounding box center [593, 478] width 8 height 17
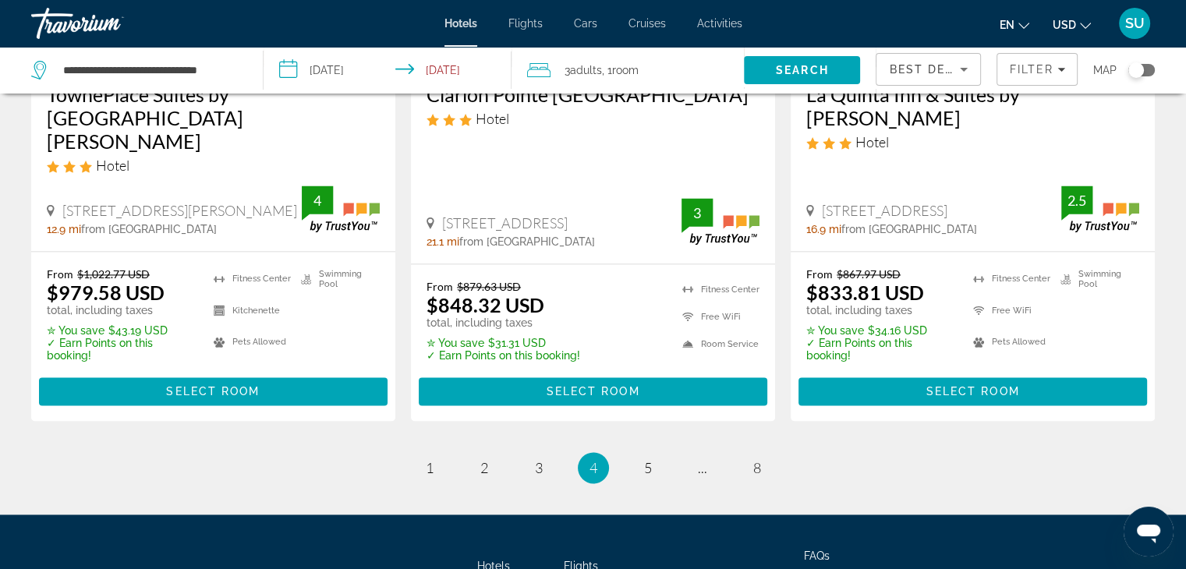
scroll to position [2213, 0]
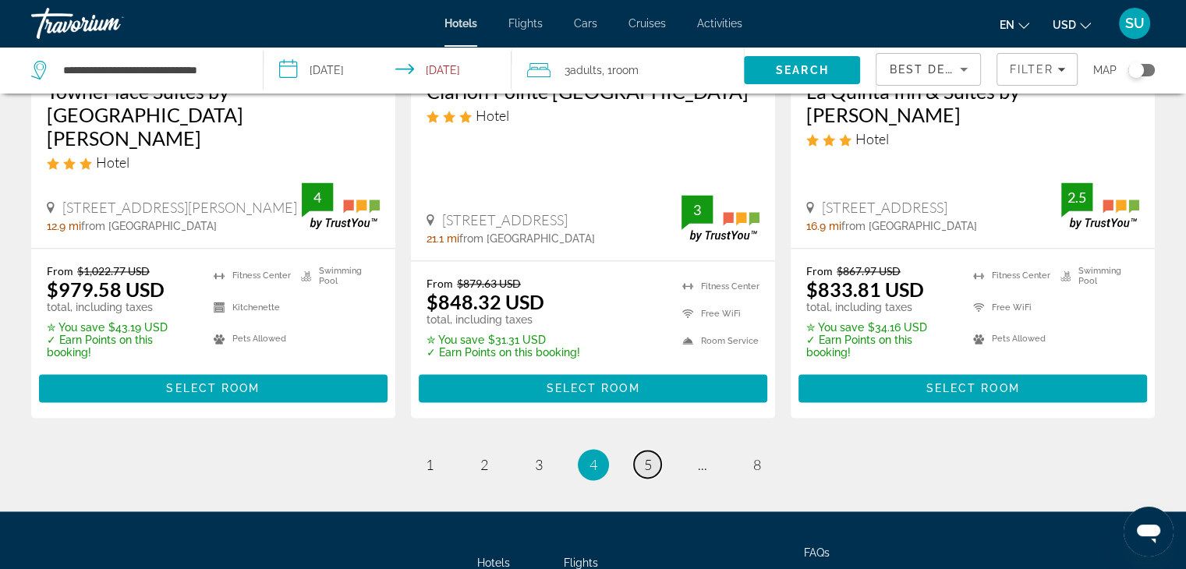
click at [646, 456] on span "5" at bounding box center [648, 464] width 8 height 17
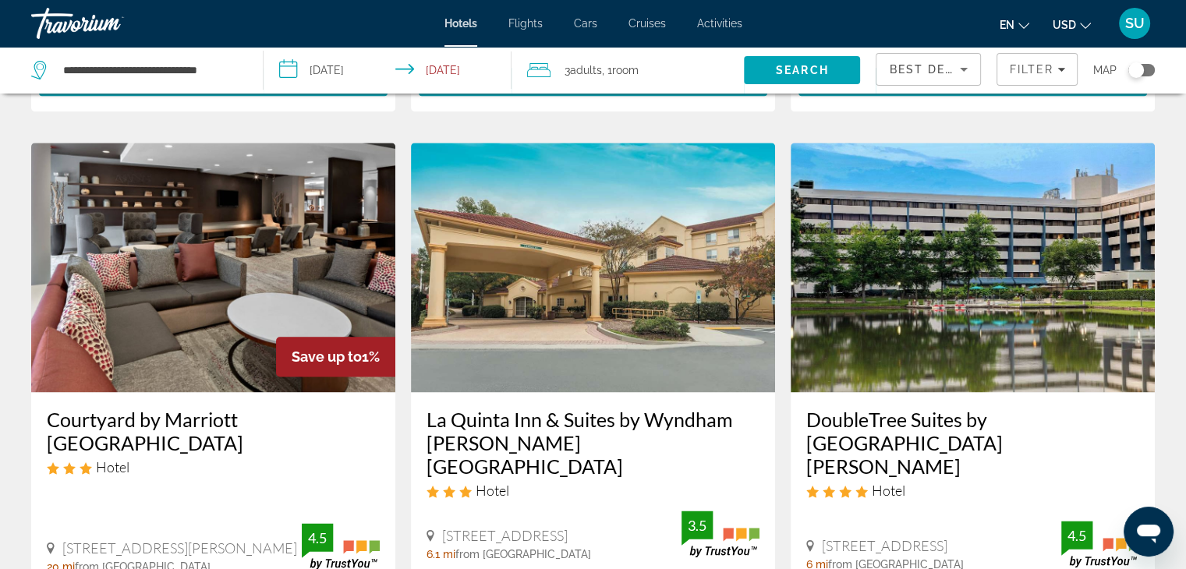
scroll to position [2112, 0]
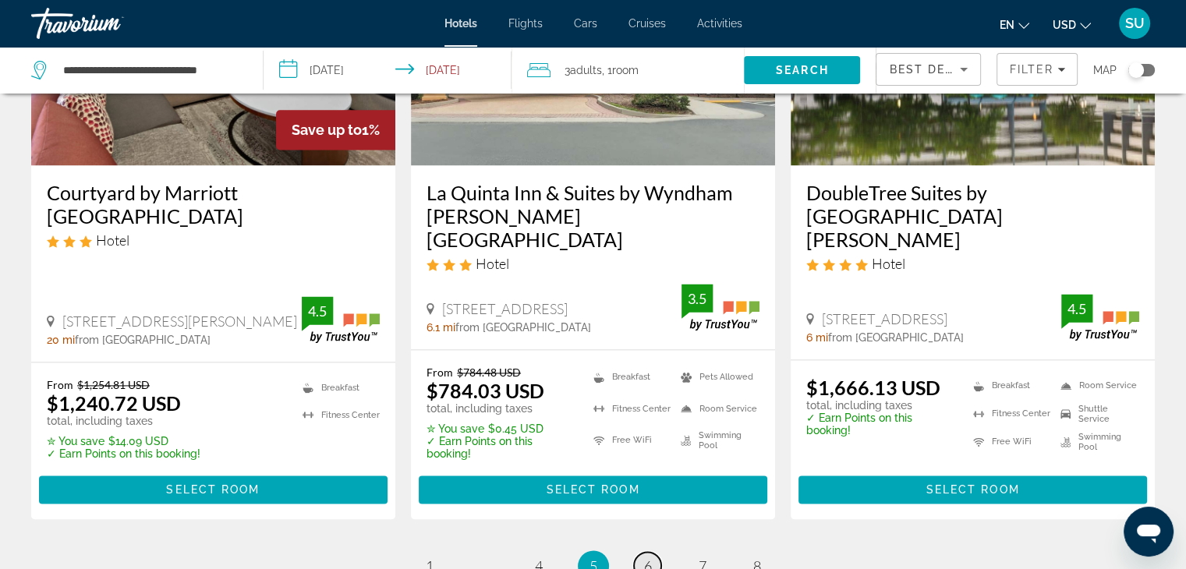
click at [652, 552] on link "page 6" at bounding box center [647, 565] width 27 height 27
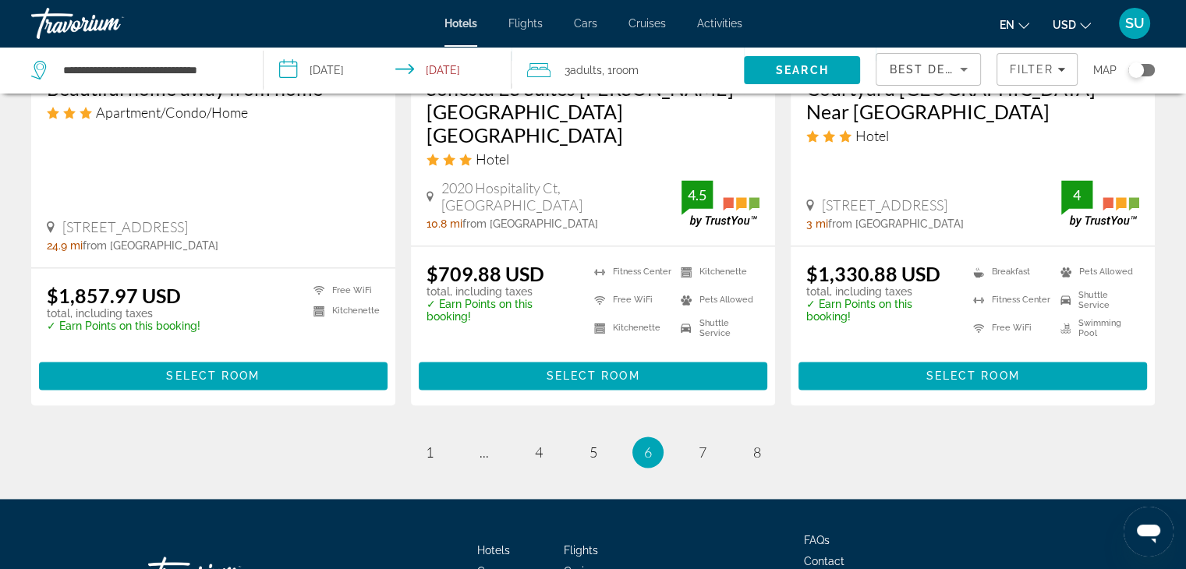
scroll to position [2196, 0]
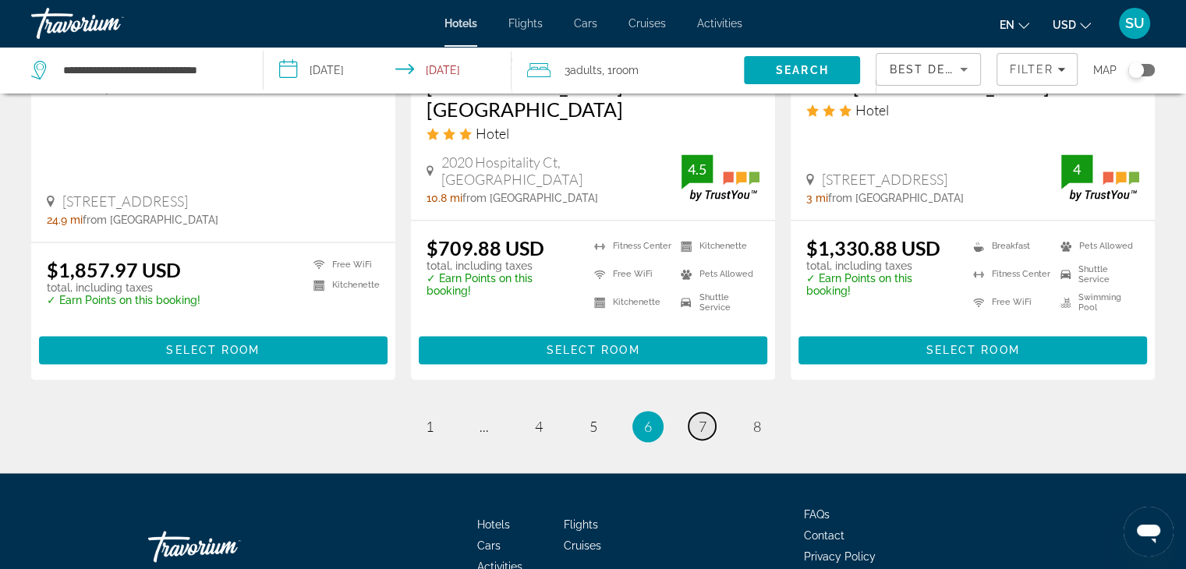
click at [696, 412] on link "page 7" at bounding box center [702, 425] width 27 height 27
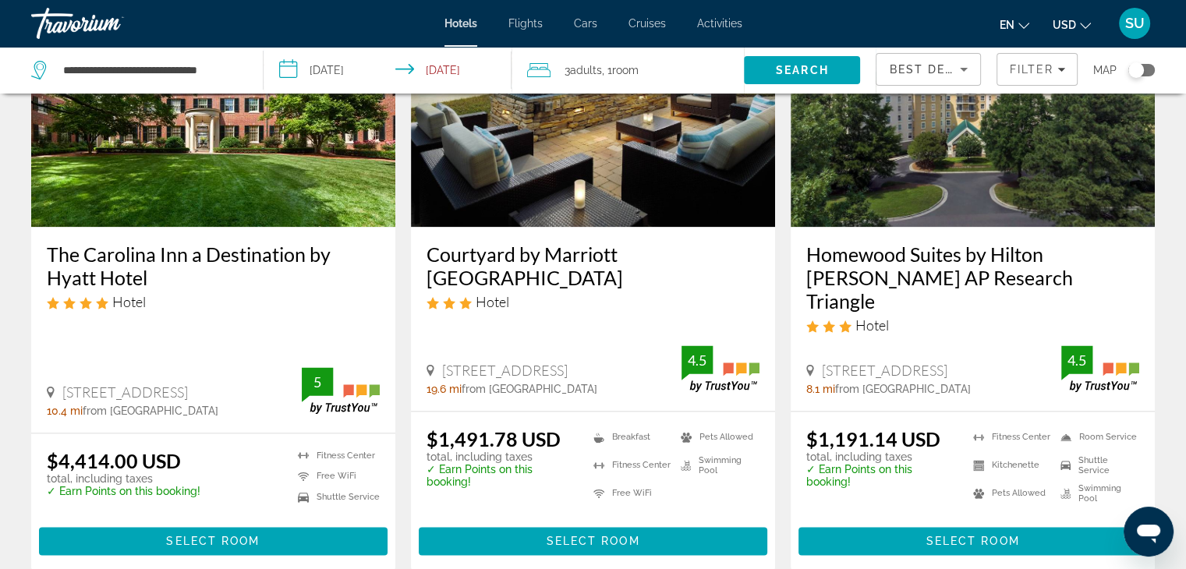
scroll to position [2015, 0]
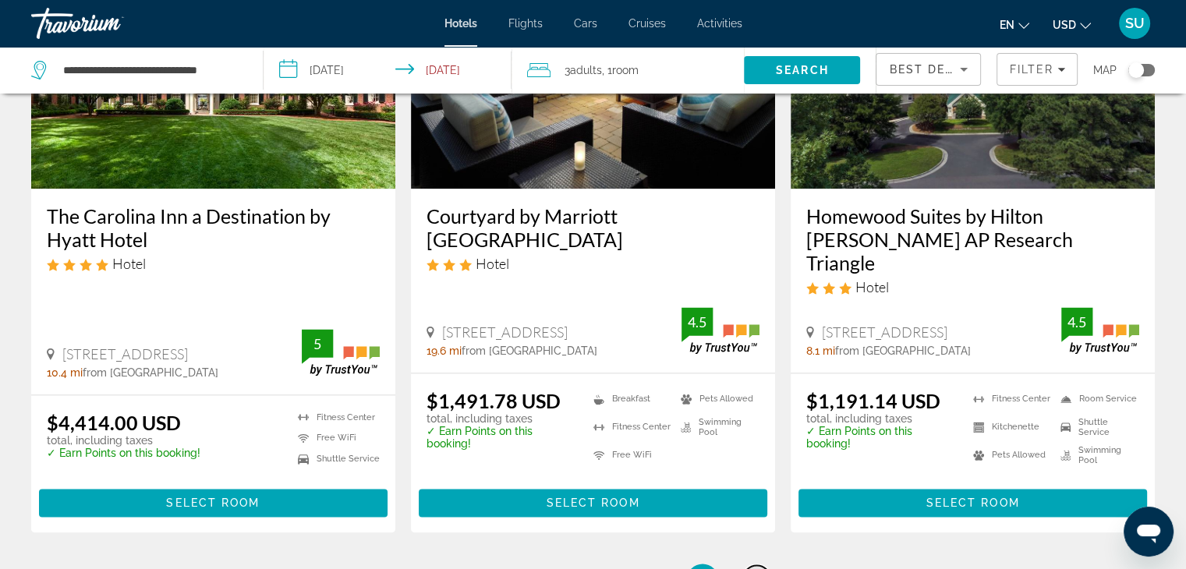
click at [755, 568] on span "8" at bounding box center [757, 579] width 8 height 17
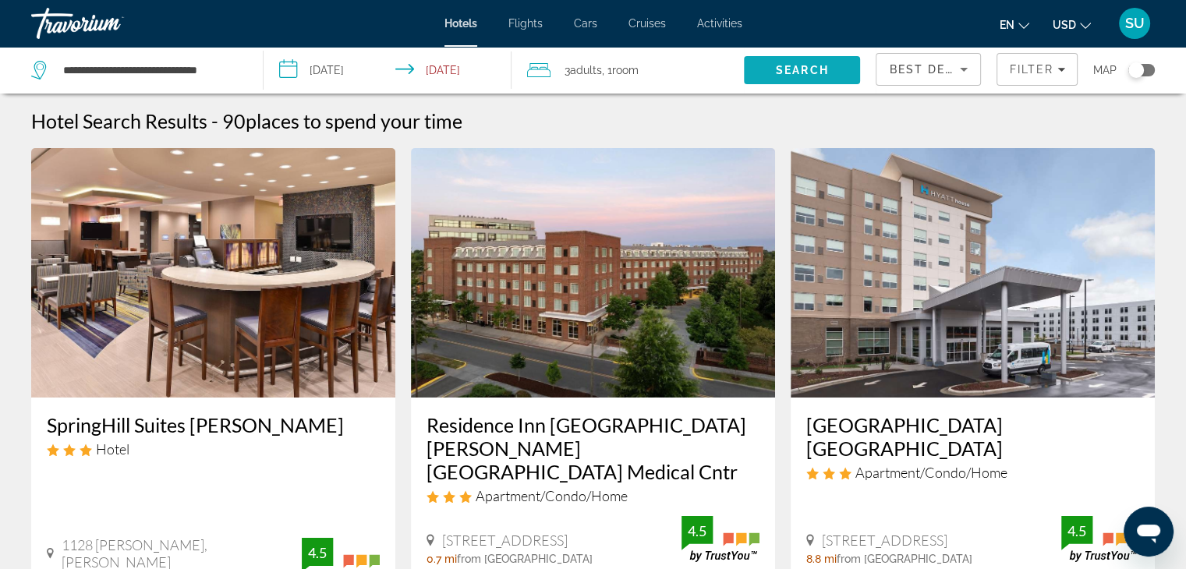
click at [780, 74] on span "Search" at bounding box center [802, 70] width 53 height 12
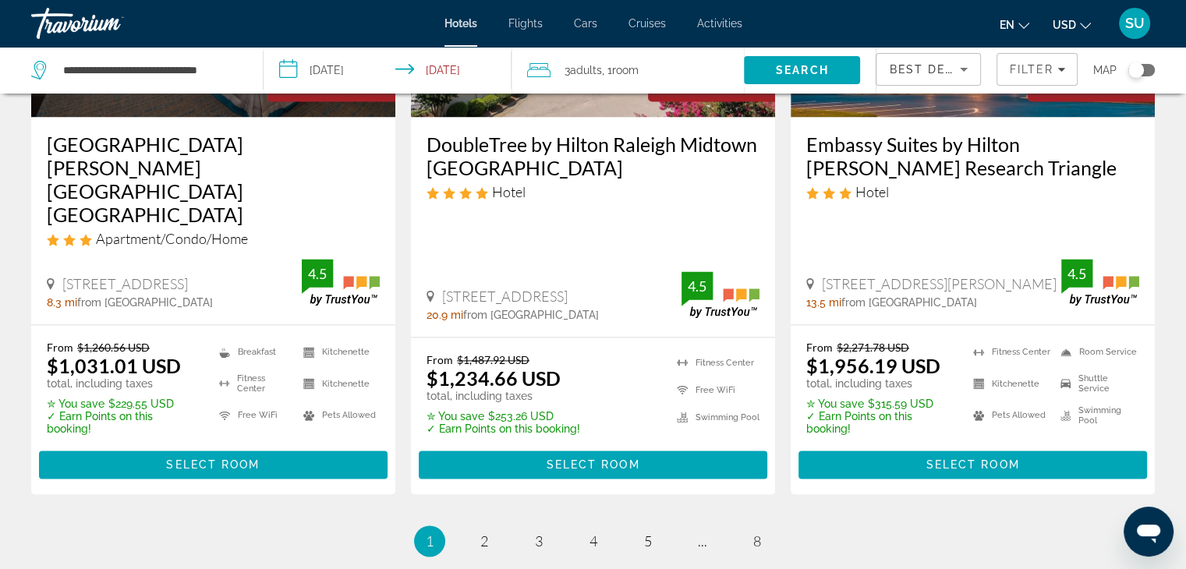
scroll to position [2264, 0]
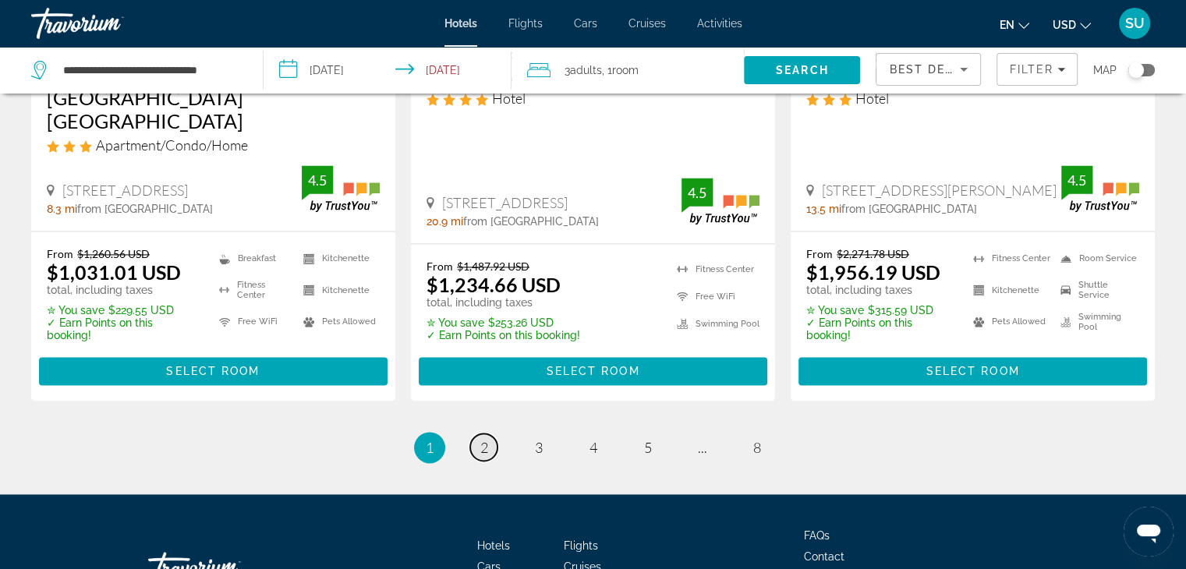
click at [483, 439] on span "2" at bounding box center [484, 447] width 8 height 17
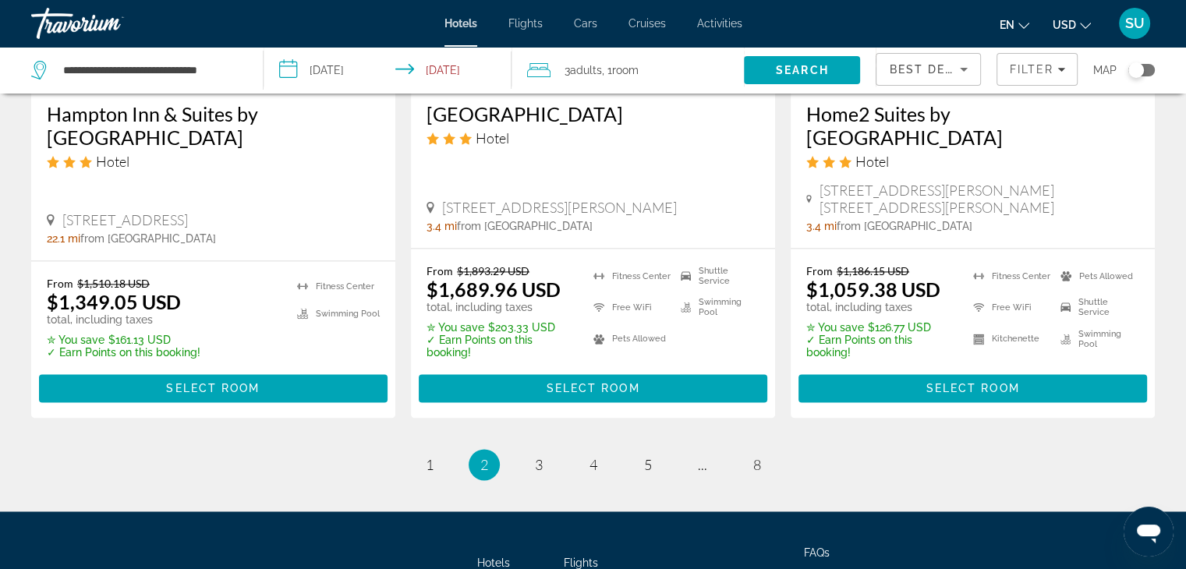
scroll to position [2212, 0]
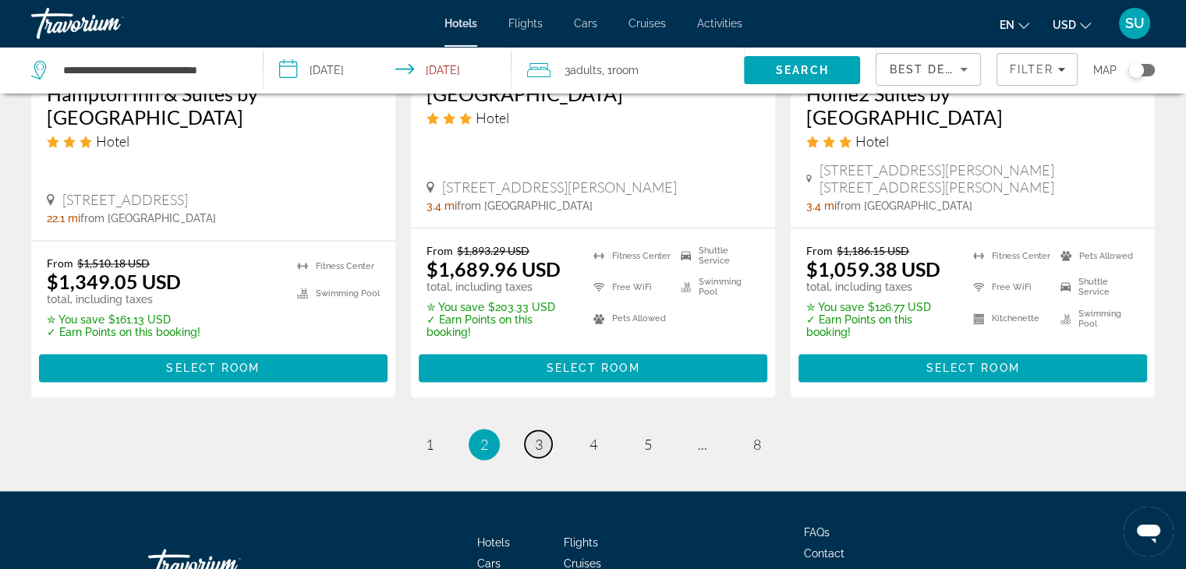
click at [538, 436] on span "3" at bounding box center [539, 444] width 8 height 17
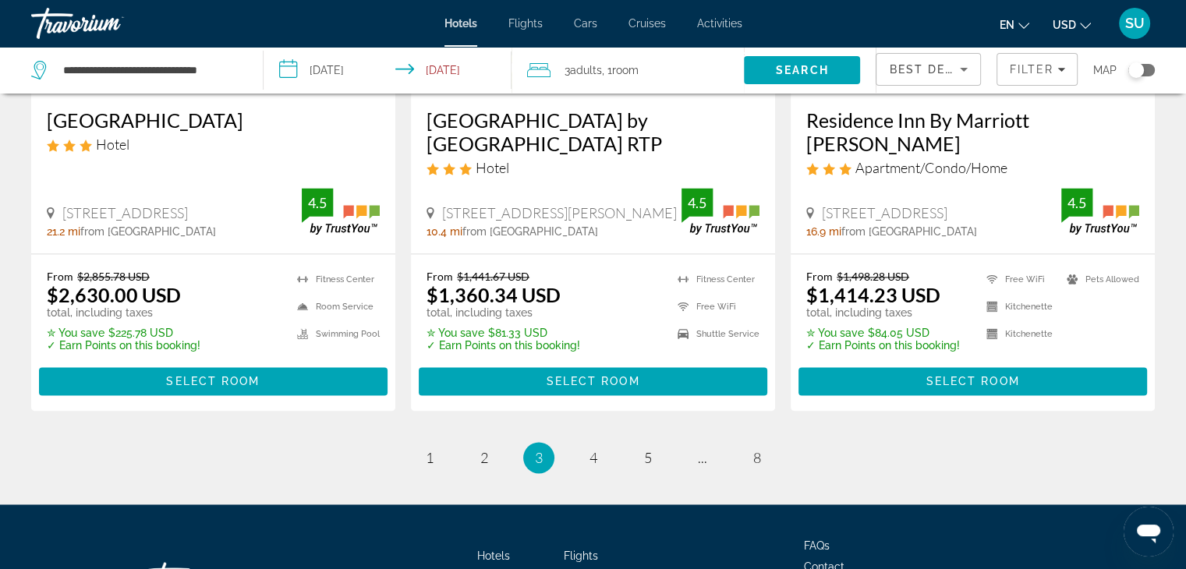
scroll to position [2264, 0]
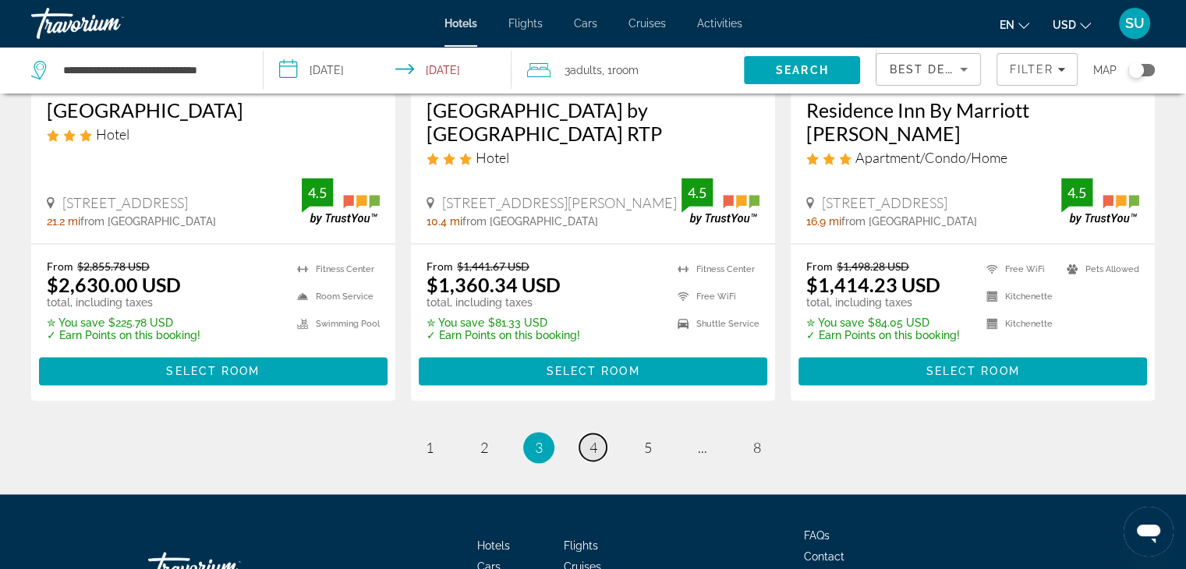
click at [589, 439] on span "4" at bounding box center [593, 447] width 8 height 17
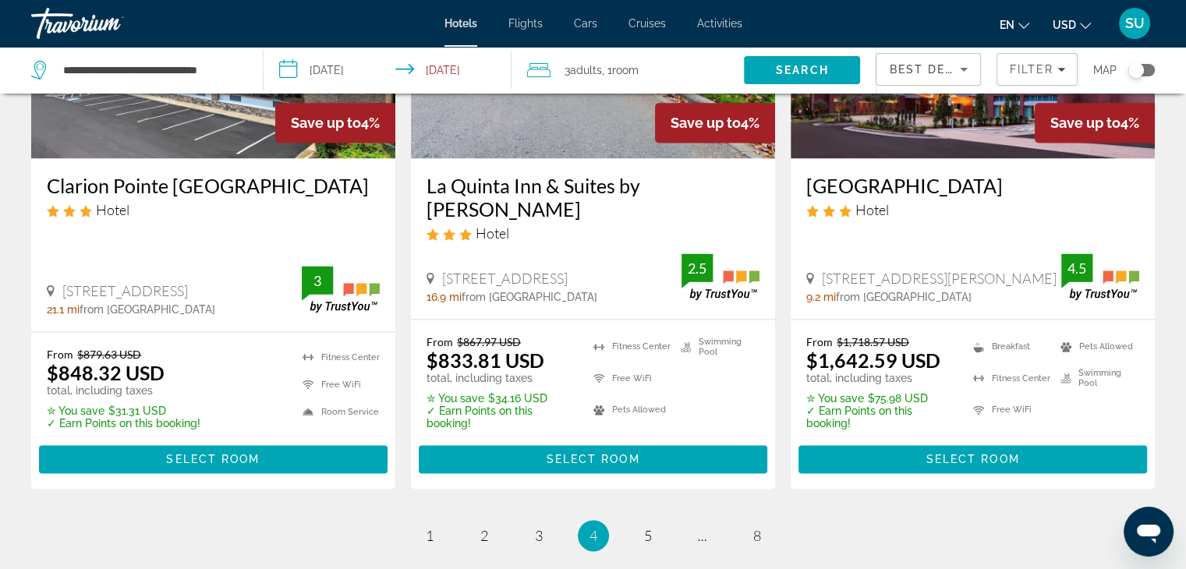
scroll to position [2192, 0]
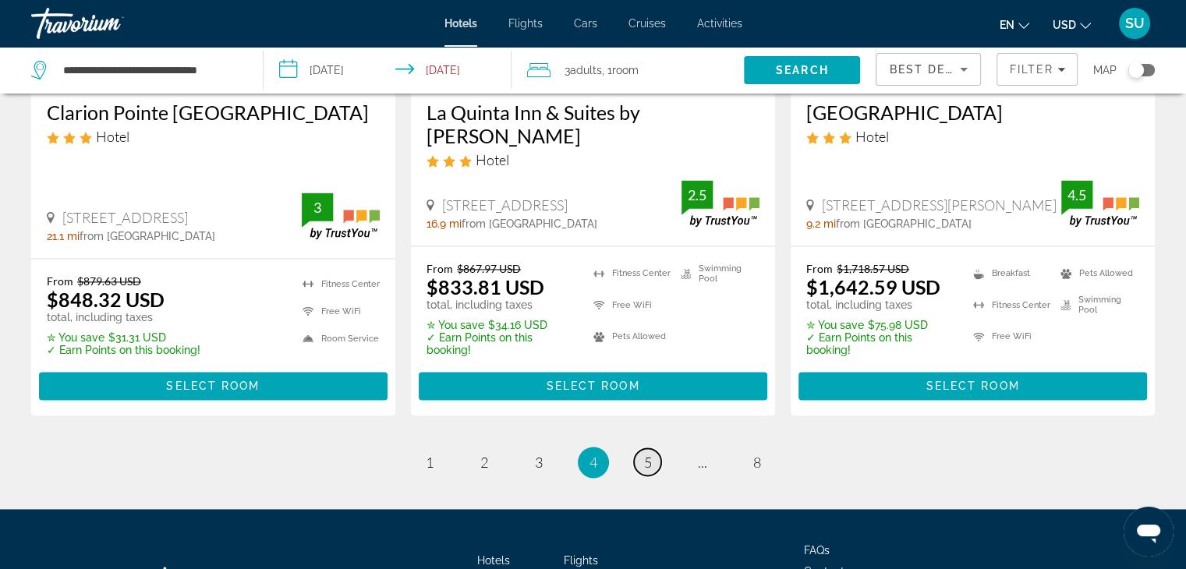
click at [653, 448] on link "page 5" at bounding box center [647, 461] width 27 height 27
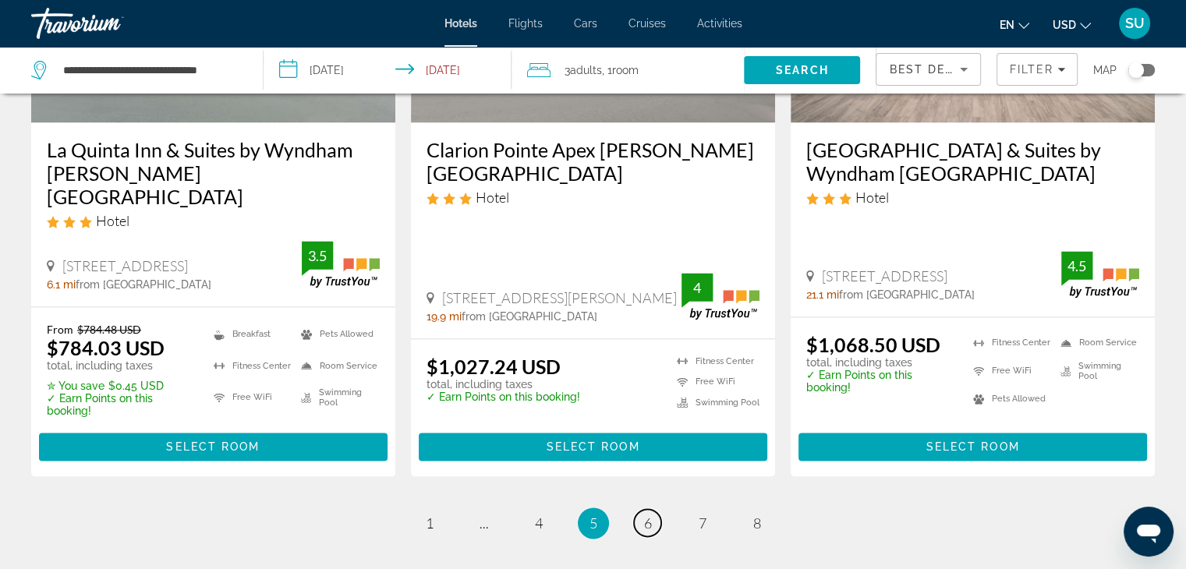
scroll to position [2202, 0]
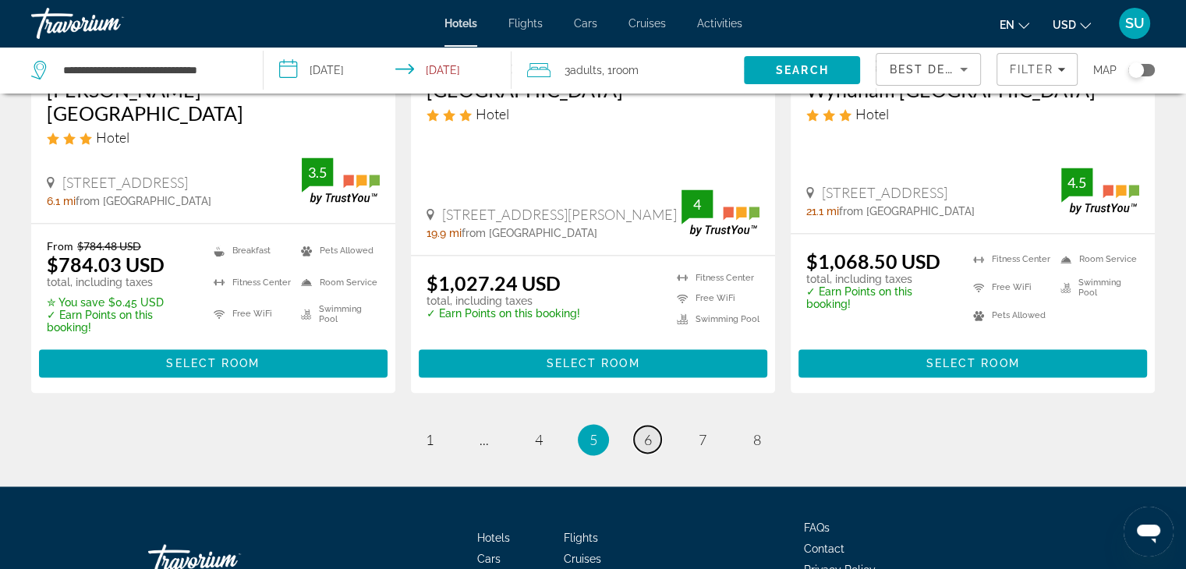
click at [658, 426] on link "page 6" at bounding box center [647, 439] width 27 height 27
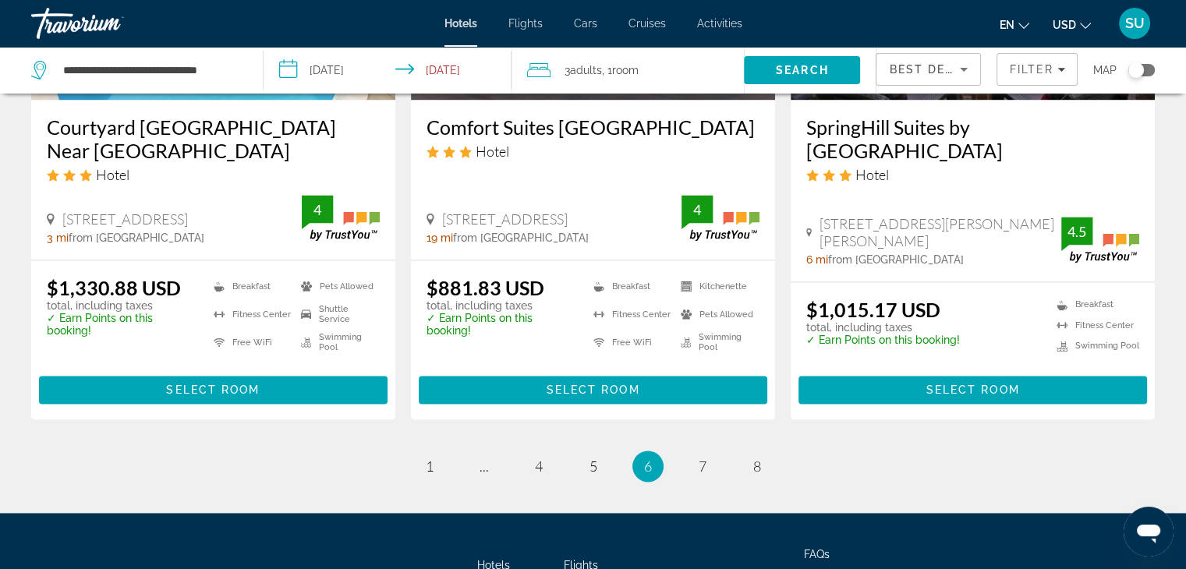
scroll to position [2181, 0]
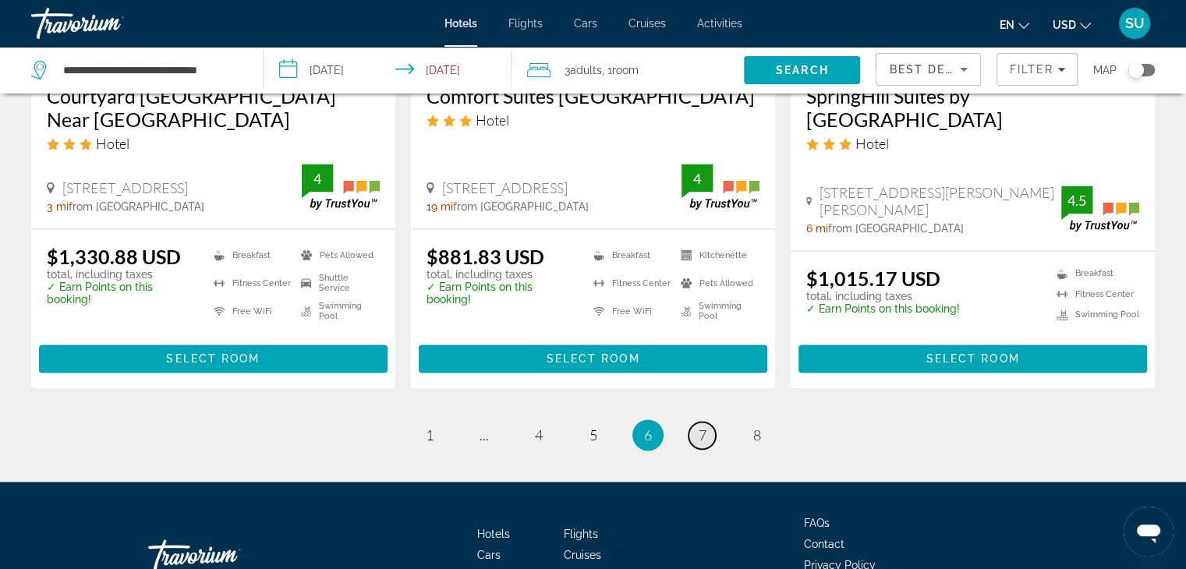
click at [702, 427] on span "7" at bounding box center [703, 435] width 8 height 17
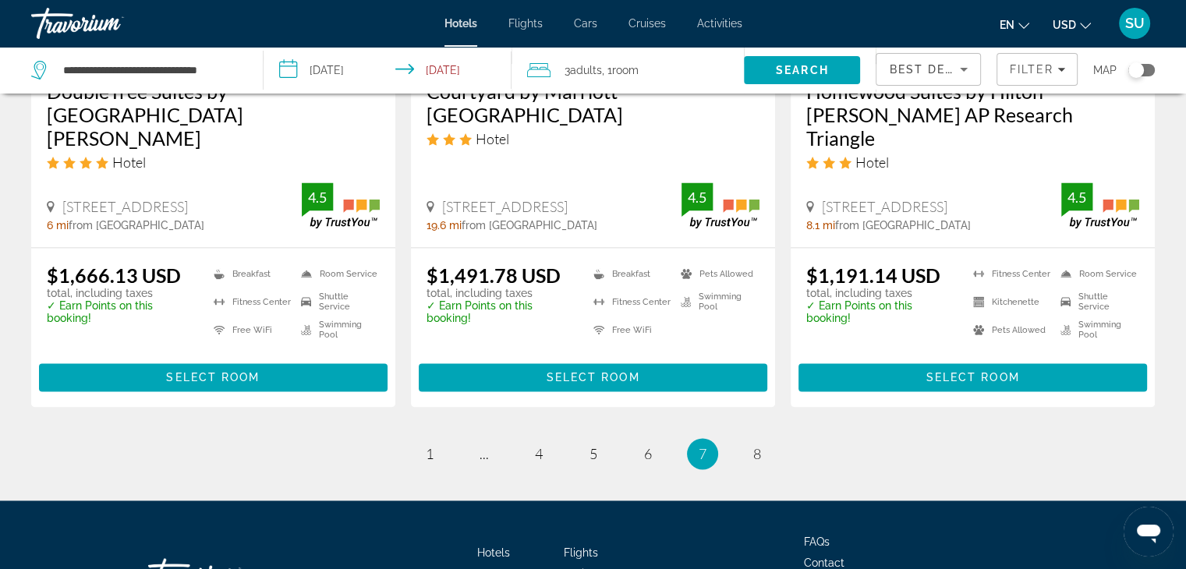
scroll to position [2237, 0]
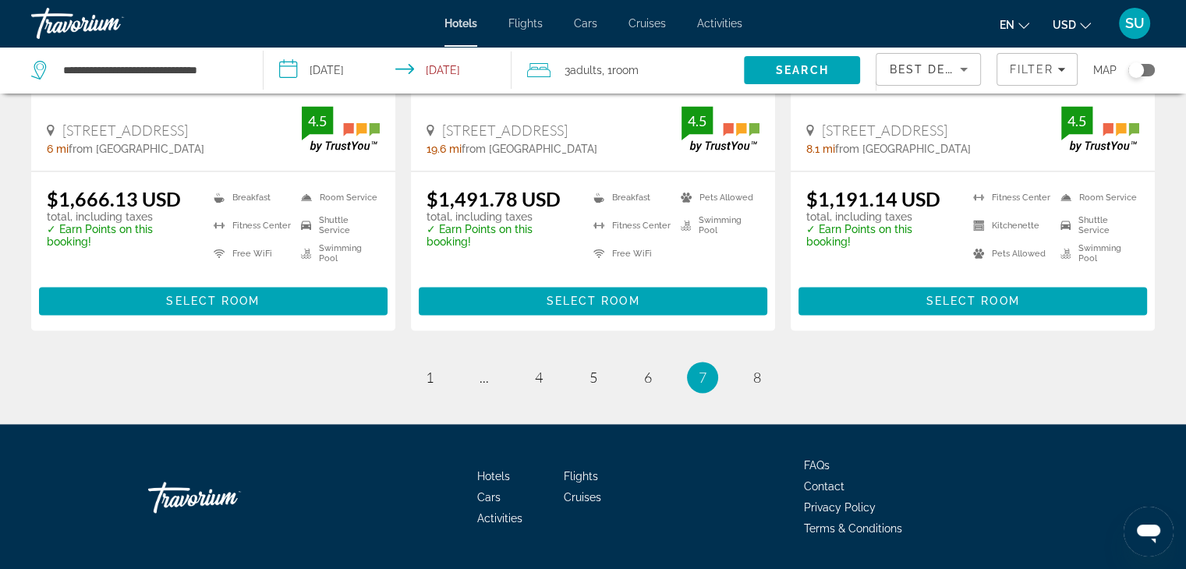
click at [421, 66] on input "**********" at bounding box center [391, 72] width 254 height 51
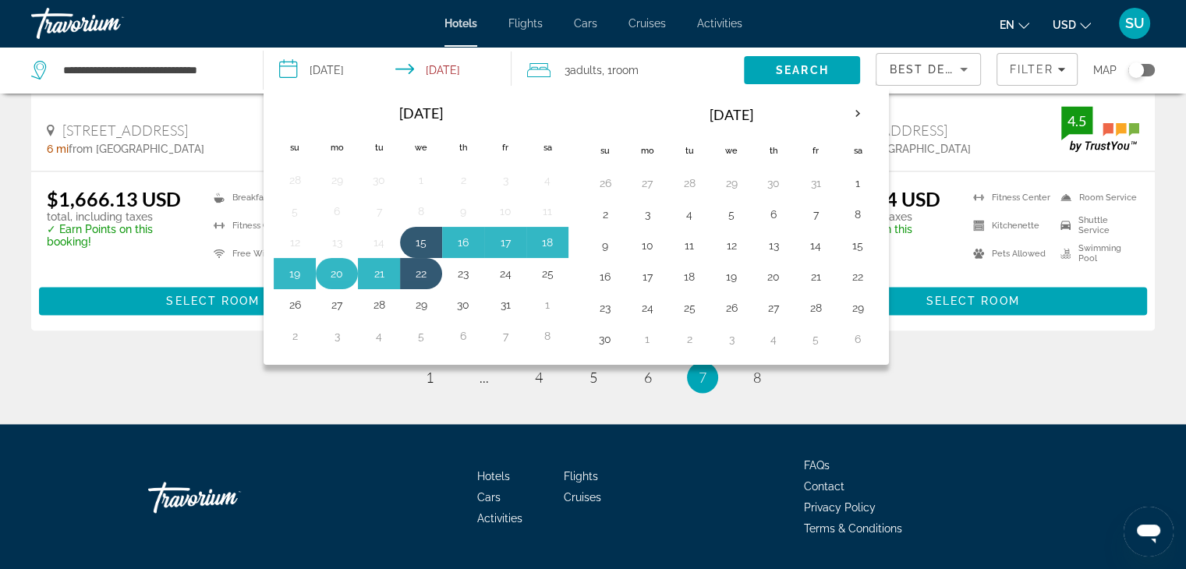
click at [332, 274] on button "20" at bounding box center [336, 274] width 25 height 22
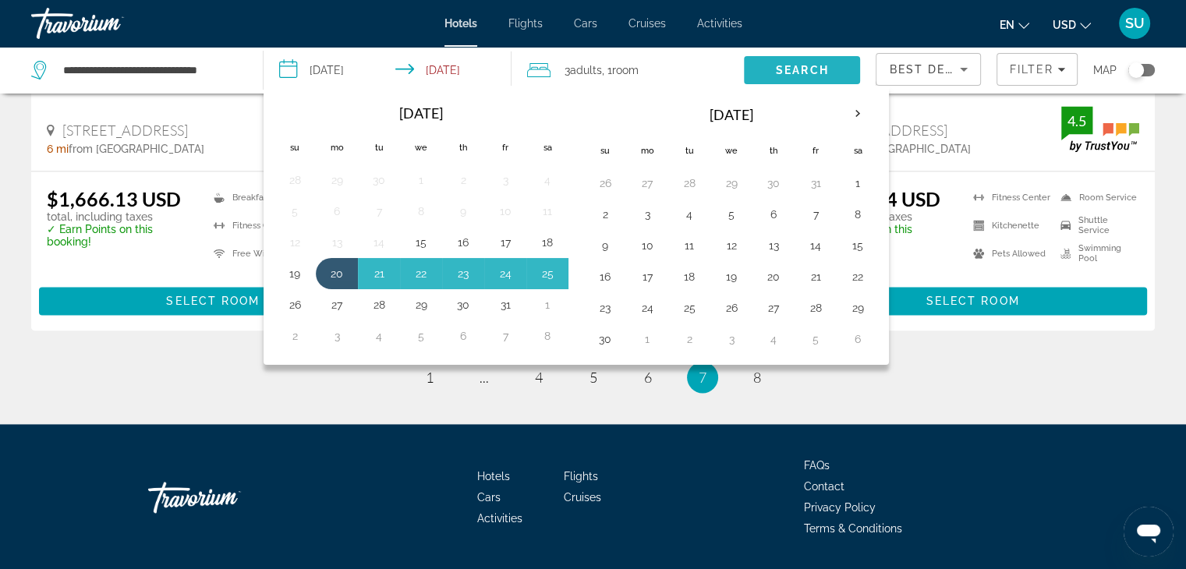
click at [784, 73] on span "Search" at bounding box center [802, 70] width 53 height 12
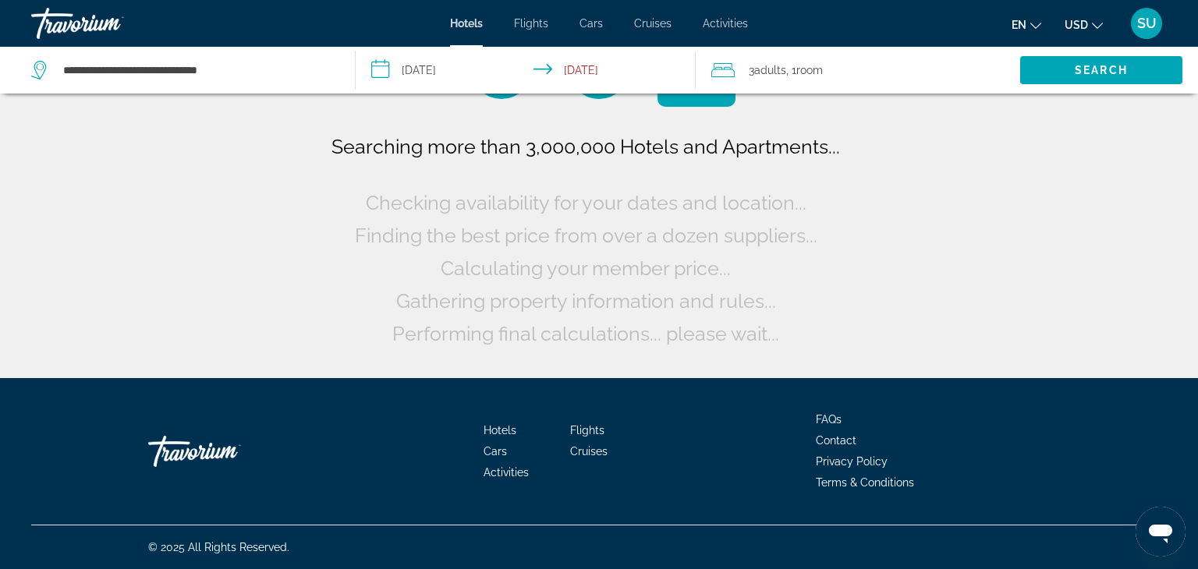
click at [618, 67] on input "**********" at bounding box center [529, 72] width 346 height 51
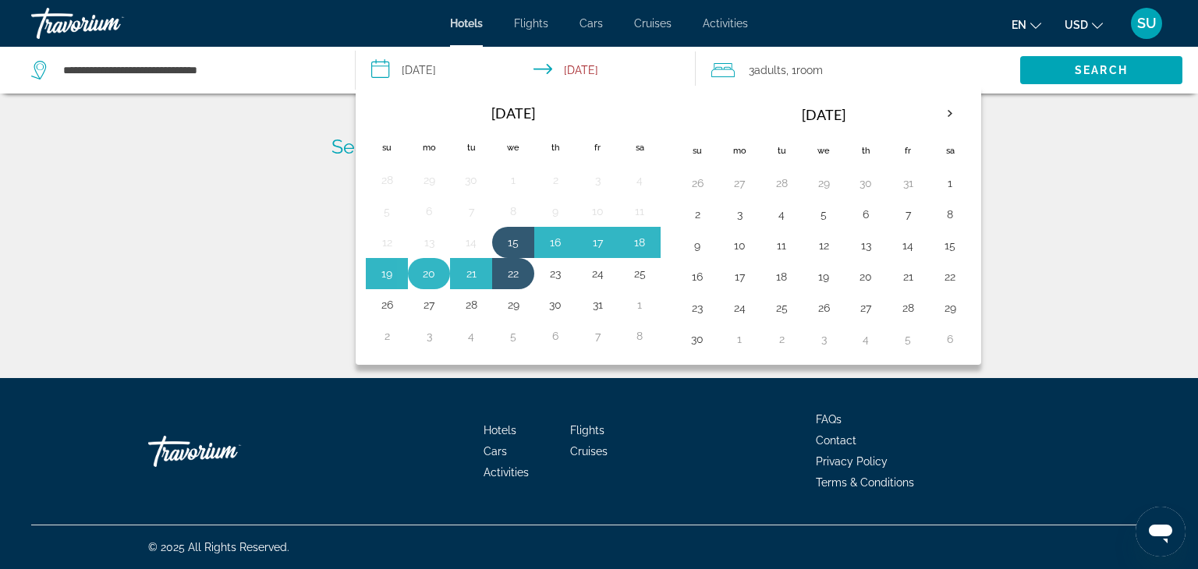
drag, startPoint x: 424, startPoint y: 268, endPoint x: 411, endPoint y: 260, distance: 15.4
click at [411, 260] on td "20" at bounding box center [429, 273] width 42 height 31
click at [515, 232] on button "15" at bounding box center [513, 243] width 25 height 22
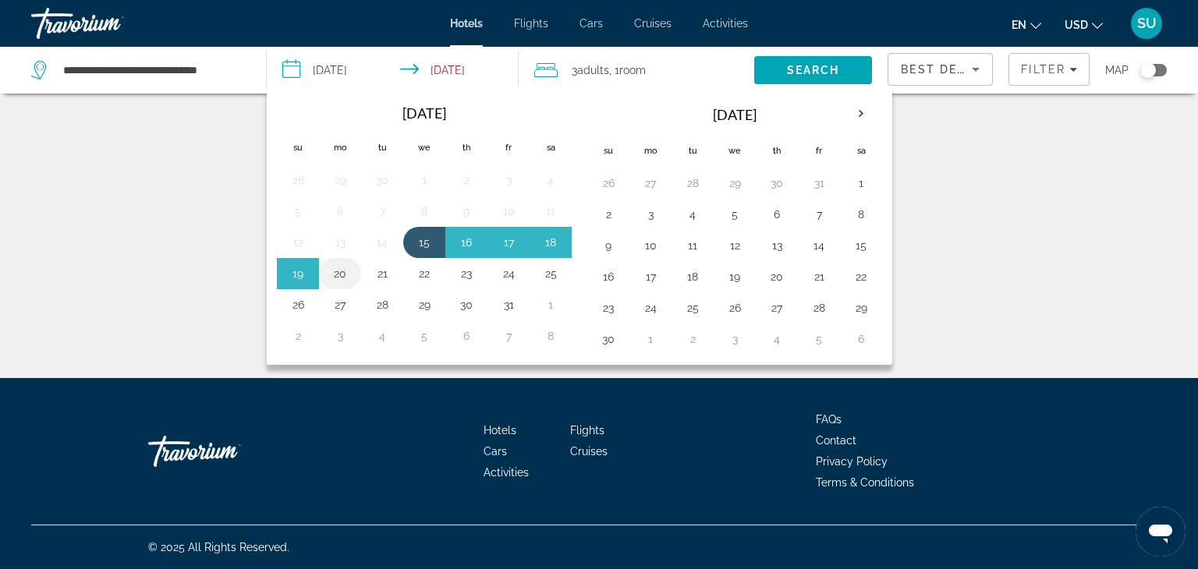
click at [331, 269] on button "20" at bounding box center [339, 274] width 25 height 22
type input "**********"
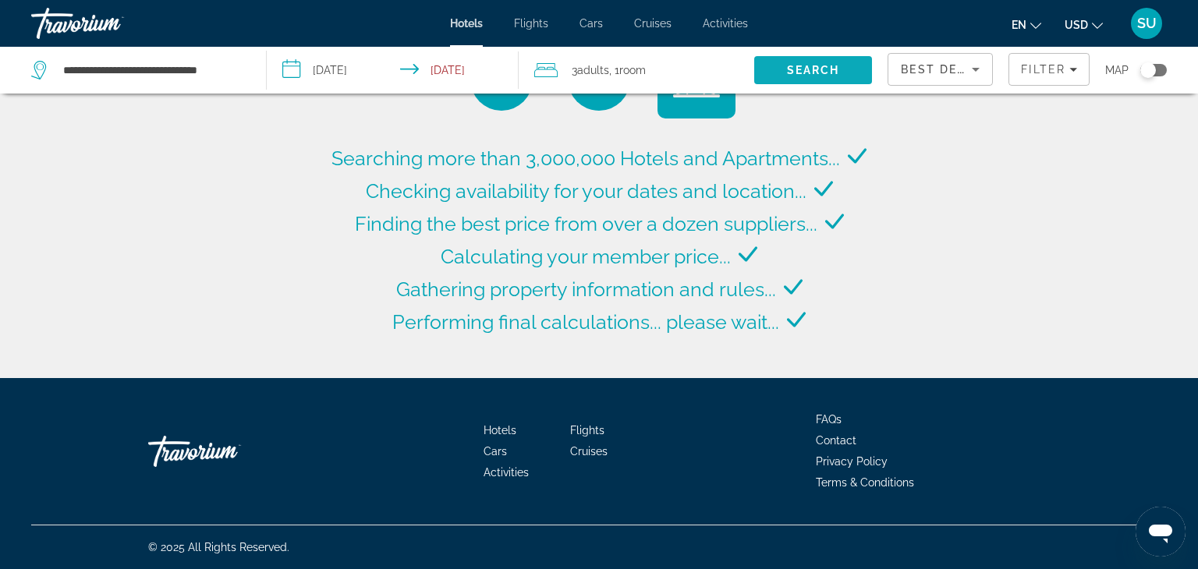
click at [823, 72] on span "Search" at bounding box center [813, 70] width 53 height 12
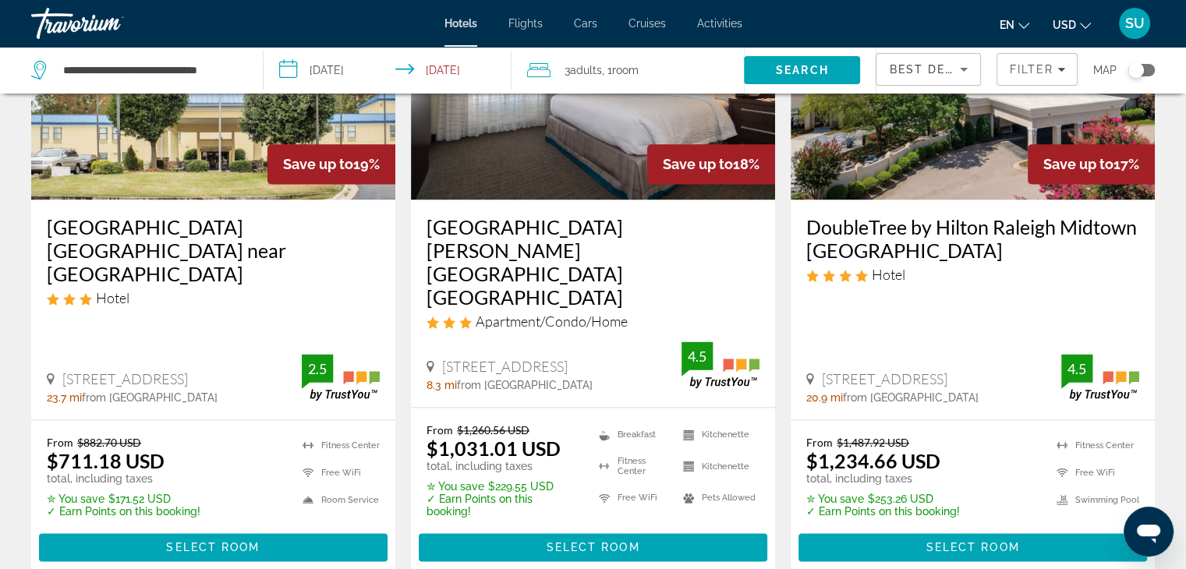
scroll to position [2165, 0]
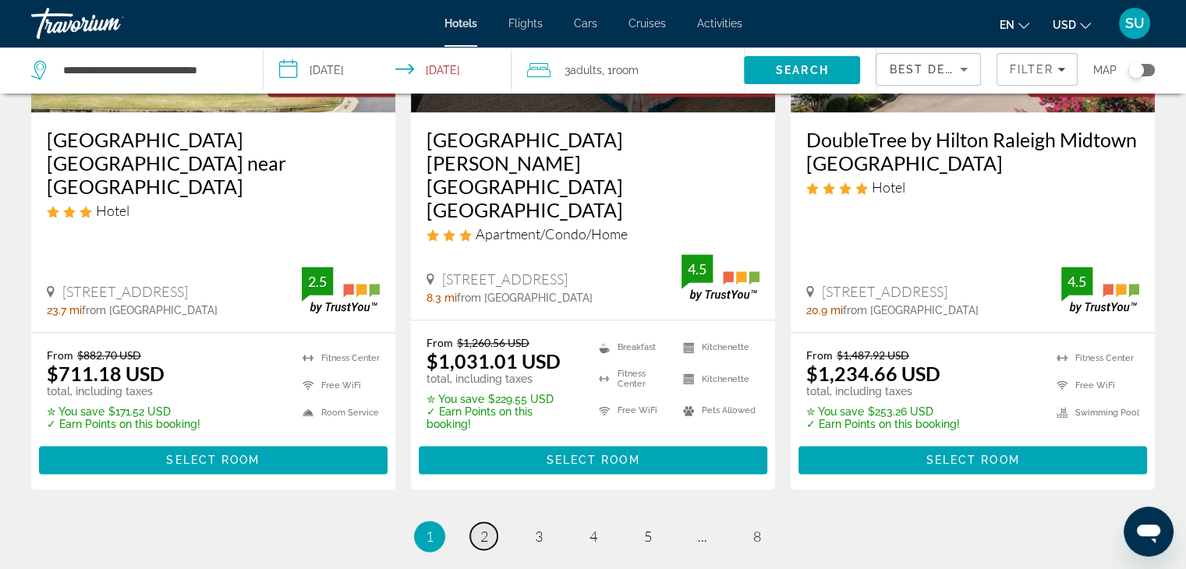
click at [491, 522] on link "page 2" at bounding box center [483, 535] width 27 height 27
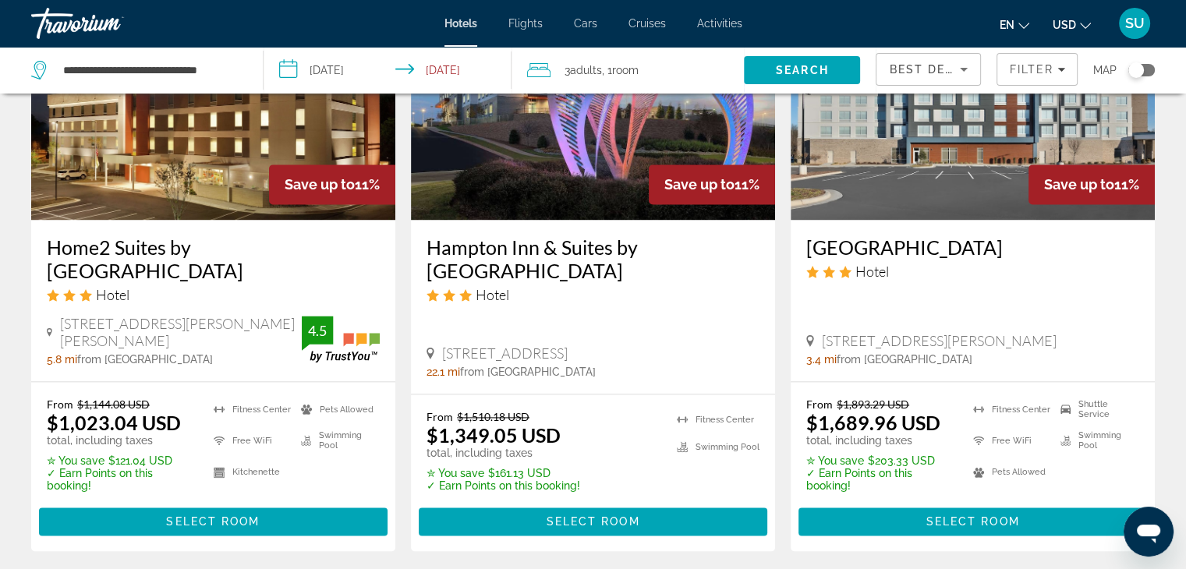
scroll to position [2115, 0]
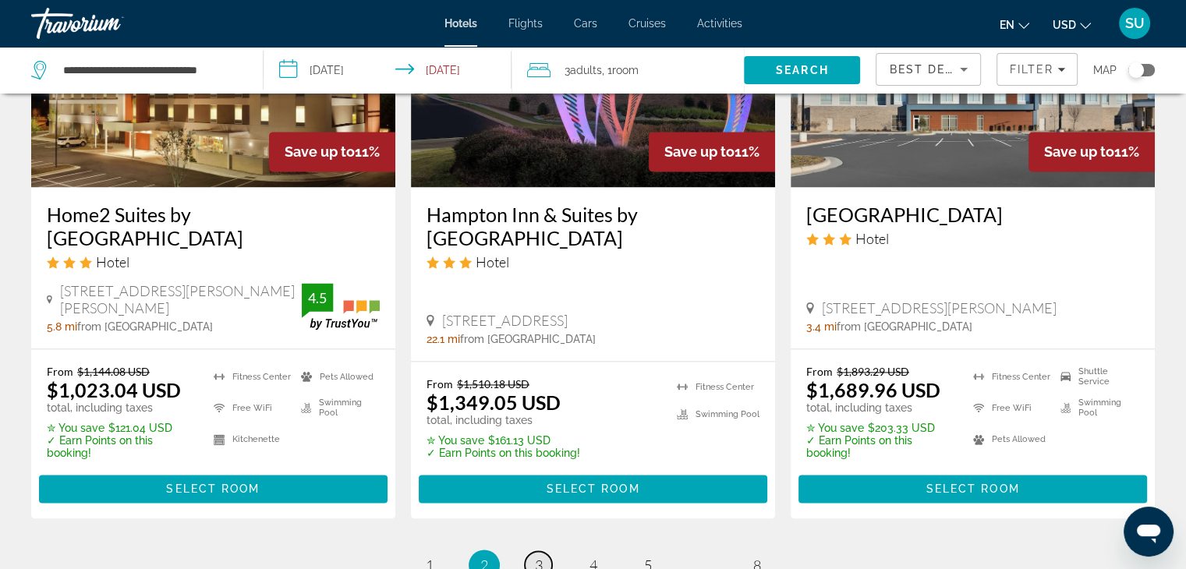
click at [536, 557] on span "3" at bounding box center [539, 565] width 8 height 17
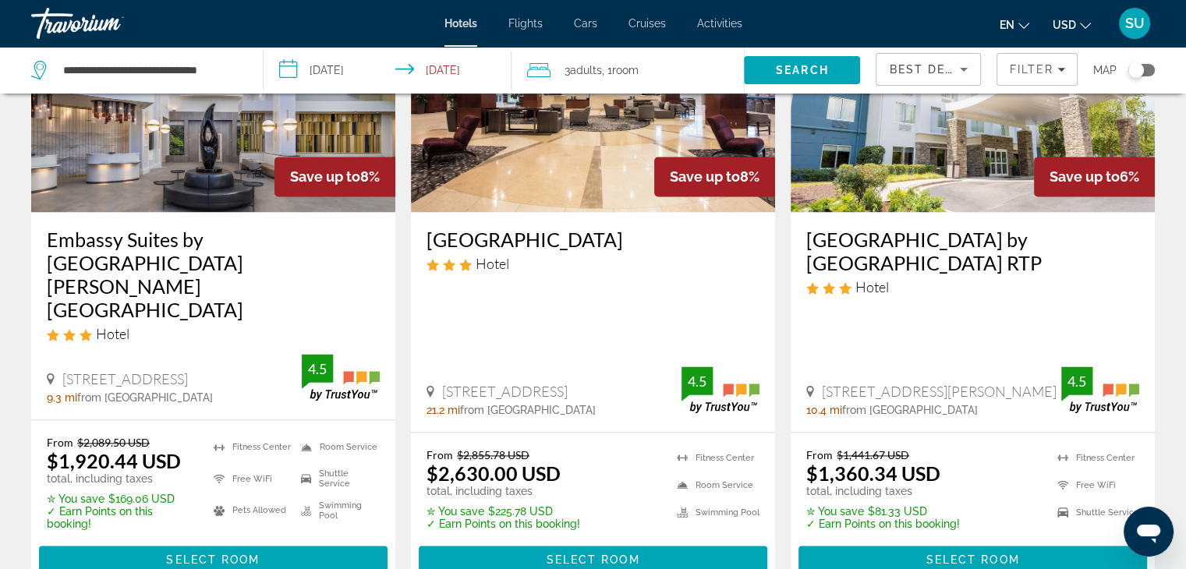
scroll to position [2174, 0]
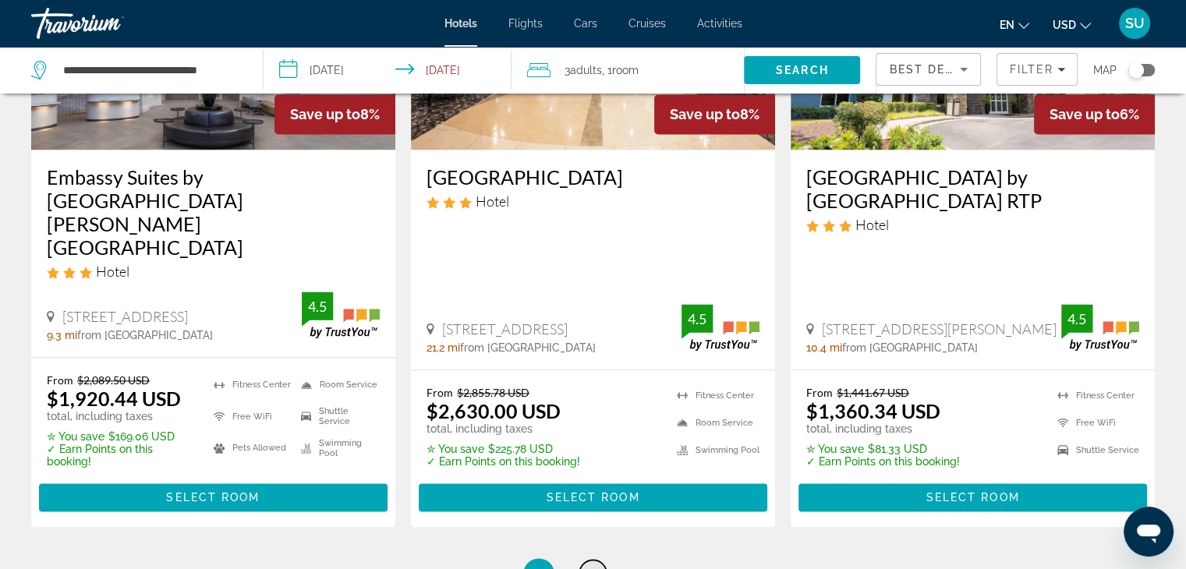
click at [589, 565] on span "4" at bounding box center [593, 573] width 8 height 17
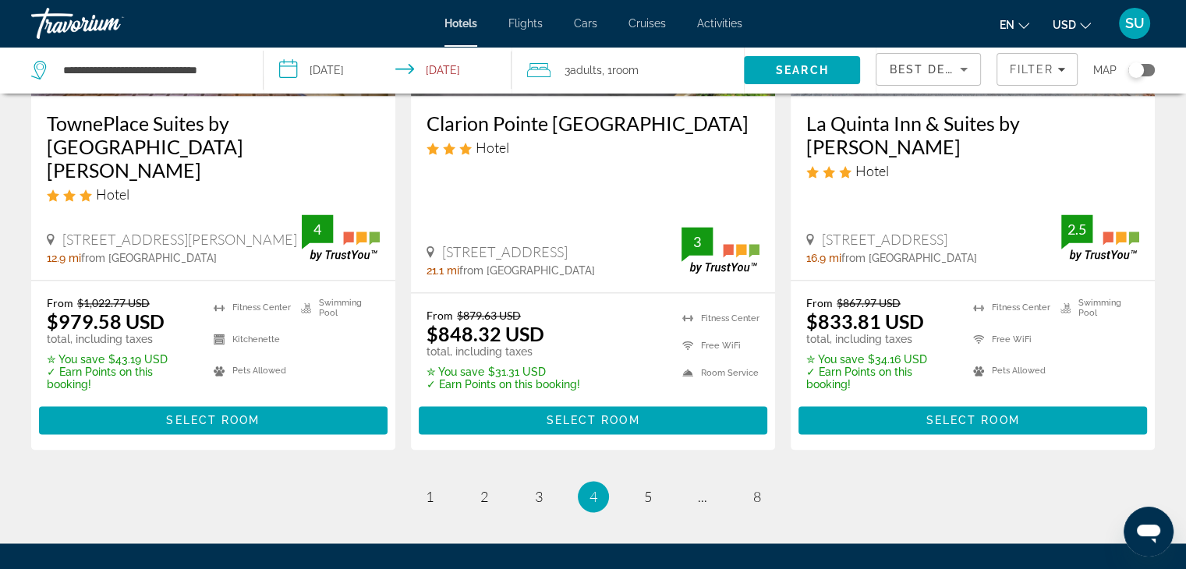
scroll to position [2184, 0]
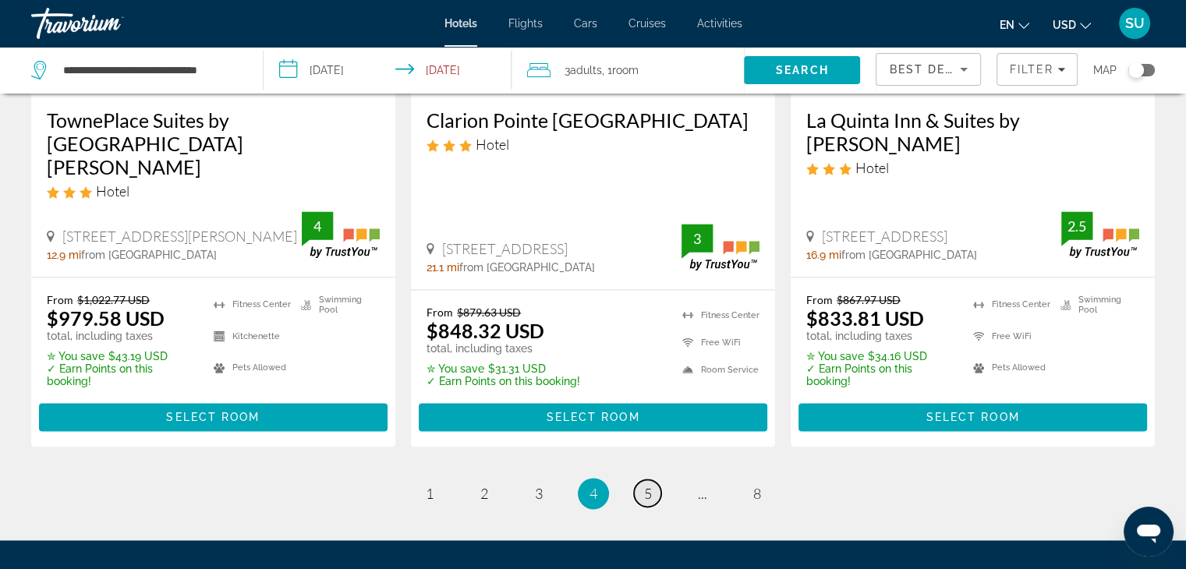
click at [644, 485] on span "5" at bounding box center [648, 493] width 8 height 17
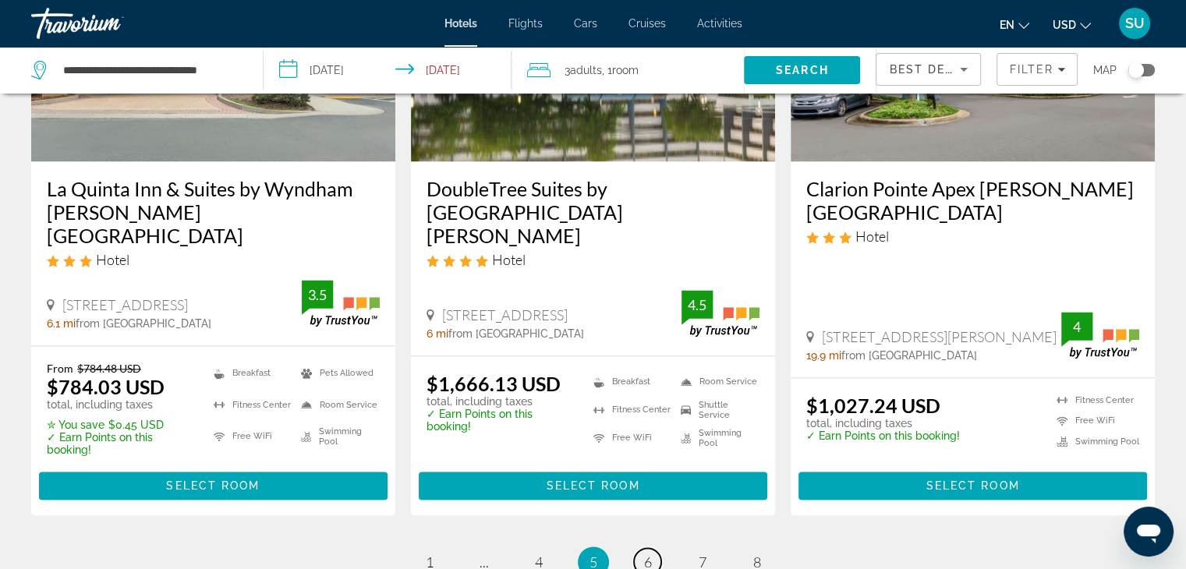
scroll to position [2264, 0]
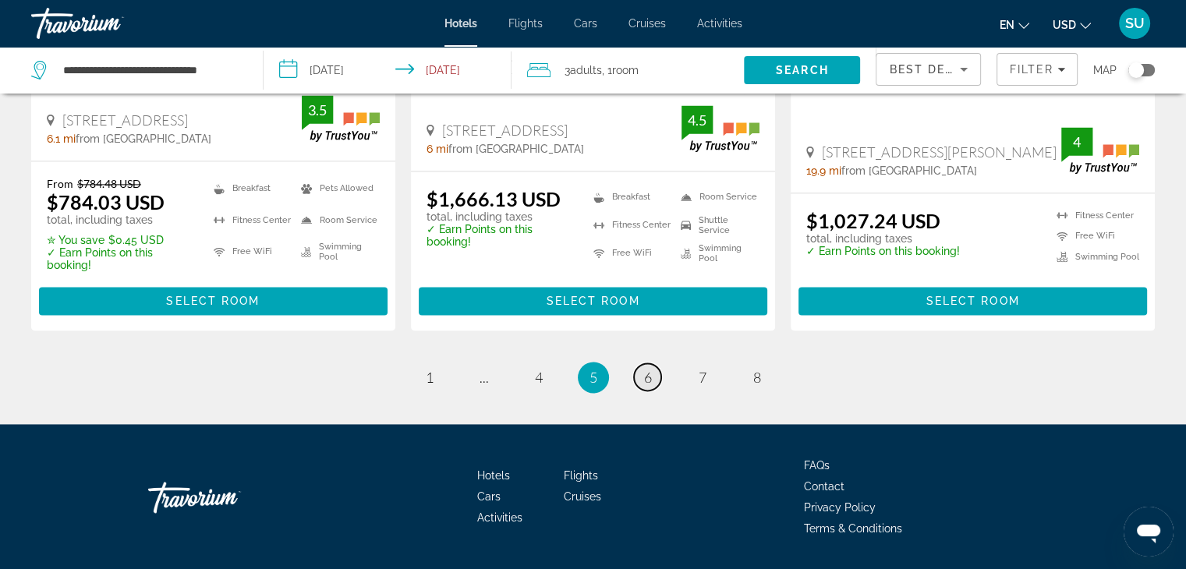
click at [644, 369] on span "6" at bounding box center [648, 377] width 8 height 17
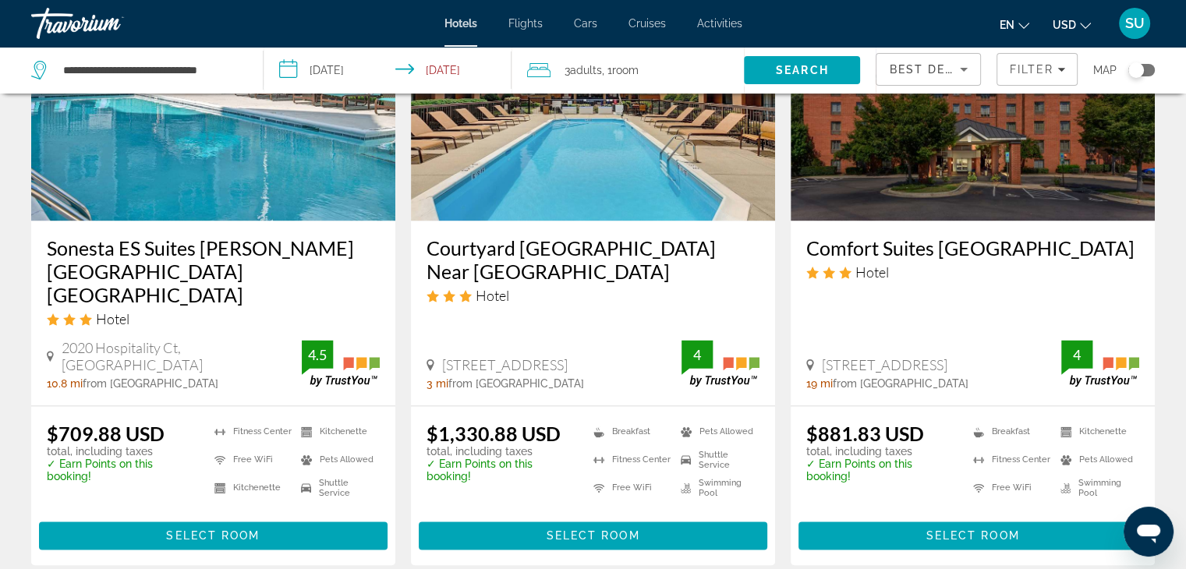
scroll to position [2016, 0]
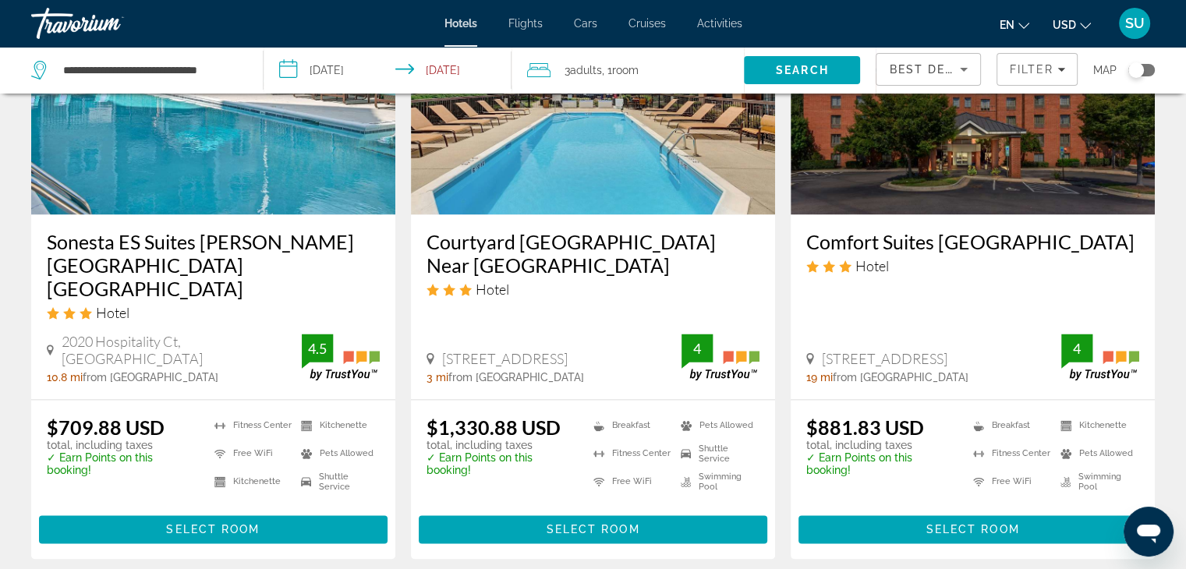
click at [719, 455] on div "$1,330.88 USD total, including taxes ✓ Earn Points on this booking! Breakfast F…" at bounding box center [593, 479] width 364 height 159
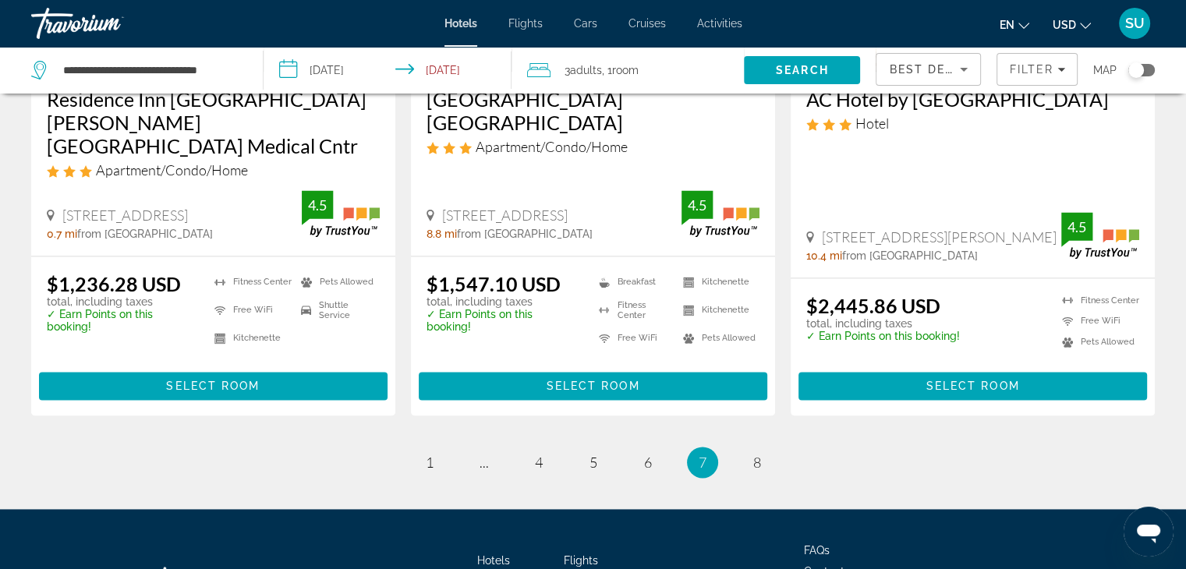
scroll to position [2237, 0]
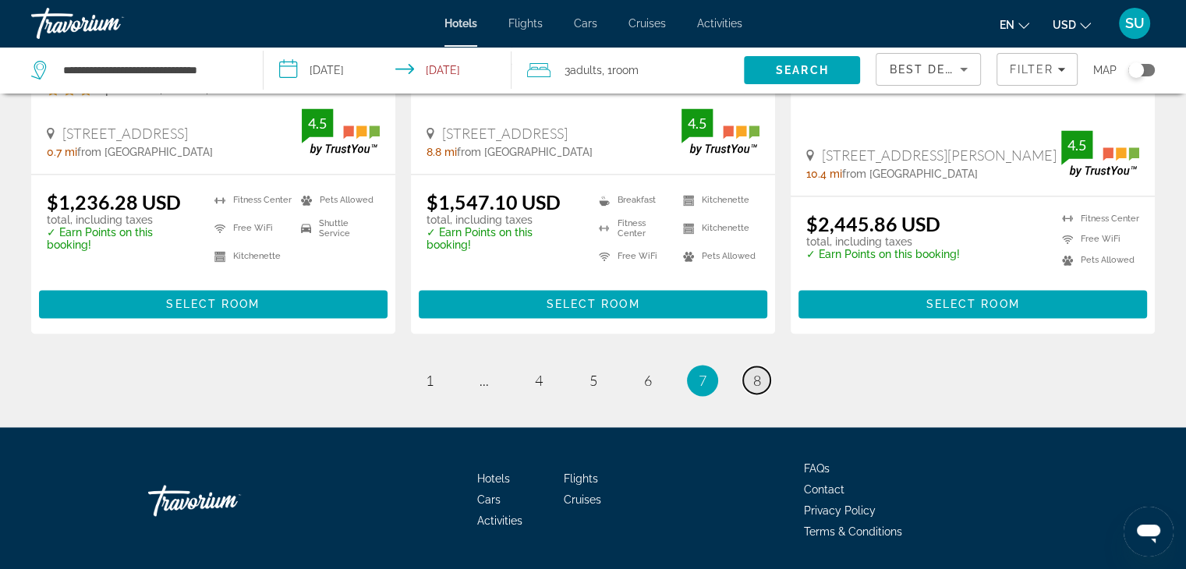
click at [758, 372] on span "8" at bounding box center [757, 380] width 8 height 17
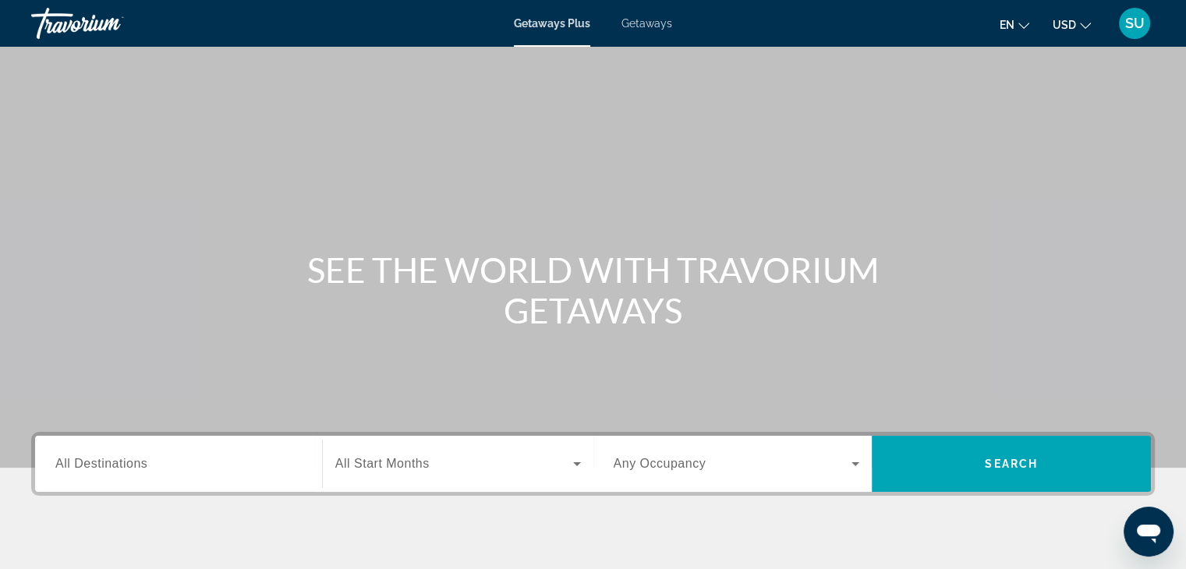
click at [1135, 19] on span "SU" at bounding box center [1134, 24] width 19 height 16
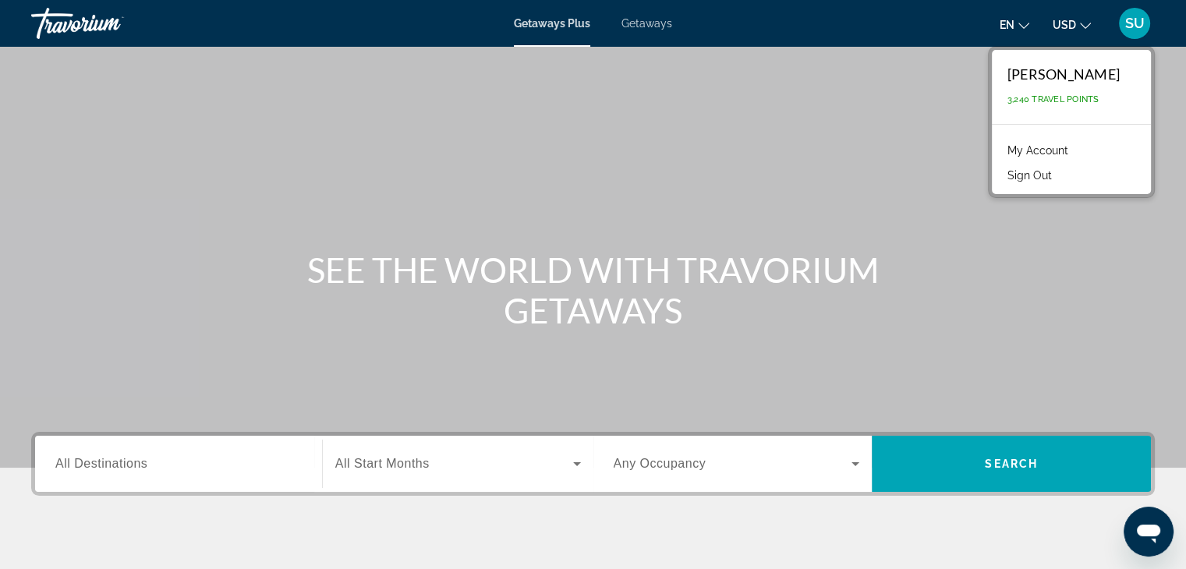
click at [1022, 170] on button "Sign Out" at bounding box center [1030, 175] width 60 height 20
